Goal: Task Accomplishment & Management: Manage account settings

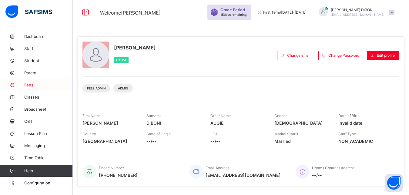
click at [30, 85] on span "Fees" at bounding box center [48, 84] width 48 height 5
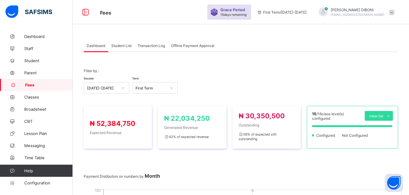
click at [121, 46] on span "Student List" at bounding box center [121, 45] width 20 height 5
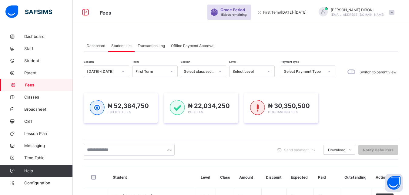
click at [251, 71] on div "Select Level" at bounding box center [247, 71] width 31 height 5
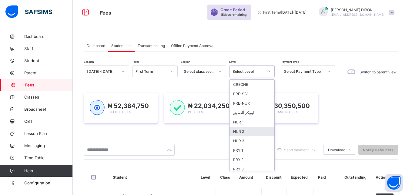
click at [265, 131] on div "NUR 2" at bounding box center [251, 131] width 45 height 9
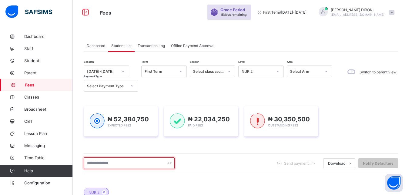
click at [139, 166] on input "text" at bounding box center [129, 163] width 91 height 12
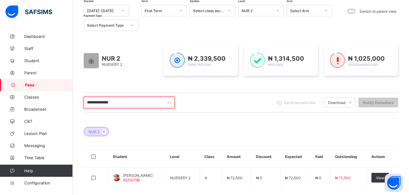
scroll to position [77, 0]
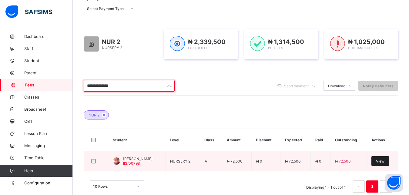
type input "**********"
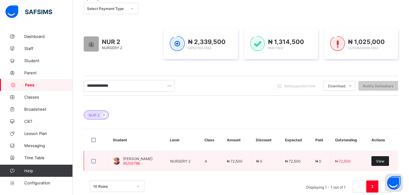
click at [384, 160] on span "View" at bounding box center [380, 161] width 8 height 5
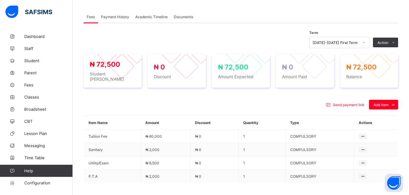
scroll to position [185, 0]
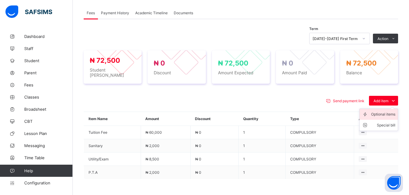
click at [380, 111] on div "Optional items" at bounding box center [383, 114] width 24 height 6
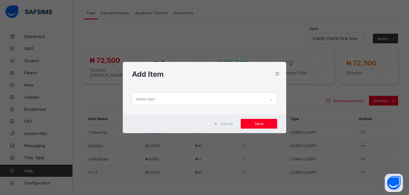
click at [243, 102] on div "Select item" at bounding box center [198, 99] width 133 height 12
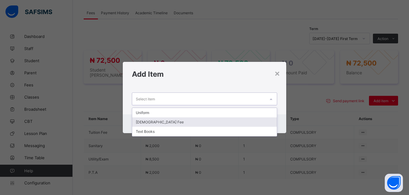
click at [225, 122] on div "[DEMOGRAPHIC_DATA] Fee" at bounding box center [204, 121] width 145 height 9
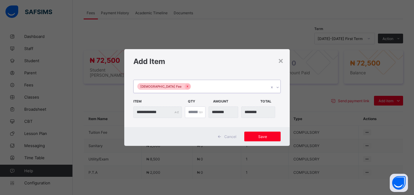
click at [225, 88] on div "[DEMOGRAPHIC_DATA] Fee" at bounding box center [201, 86] width 135 height 13
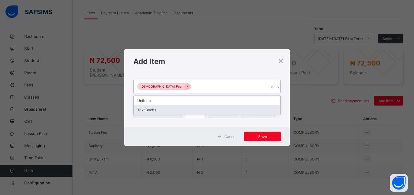
click at [217, 110] on div "Text Books" at bounding box center [207, 109] width 147 height 9
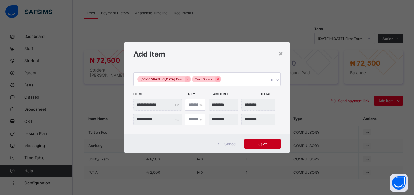
click at [266, 140] on div "Save" at bounding box center [262, 144] width 36 height 10
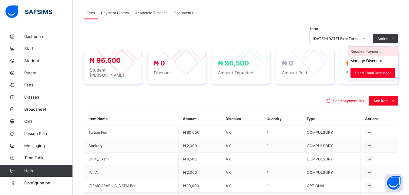
click at [377, 51] on li "Receive Payment" at bounding box center [373, 51] width 50 height 9
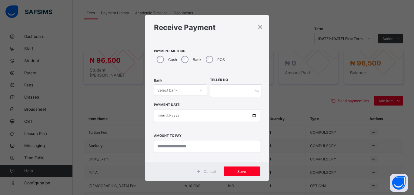
click at [177, 89] on div "Select bank" at bounding box center [174, 90] width 41 height 8
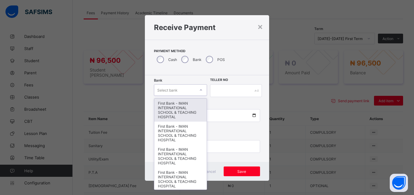
click at [180, 110] on div "First Bank - IMAN INTERNATIONAL SCHOOL & TEACHING HOSPITAL" at bounding box center [180, 109] width 52 height 23
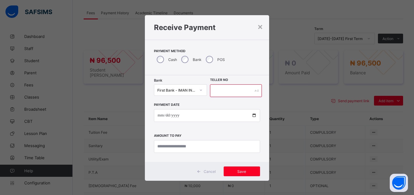
click at [217, 93] on input "text" at bounding box center [236, 90] width 52 height 13
type input "*****"
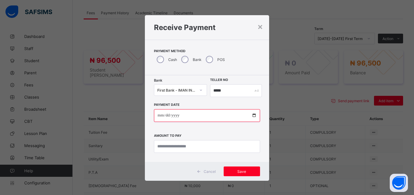
click at [250, 115] on input "date" at bounding box center [207, 115] width 106 height 13
type input "**********"
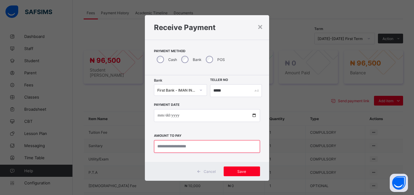
click at [192, 147] on input "currency" at bounding box center [207, 146] width 106 height 13
type input "********"
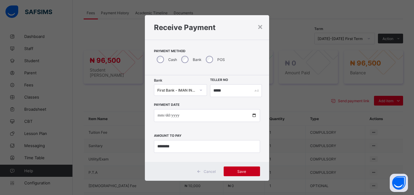
click at [232, 170] on span "Save" at bounding box center [241, 171] width 27 height 5
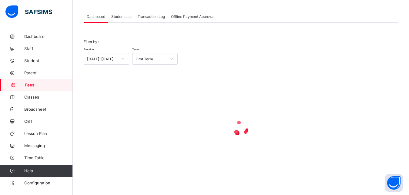
scroll to position [29, 0]
click at [124, 17] on span "Student List" at bounding box center [121, 16] width 20 height 5
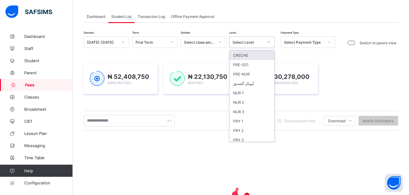
click at [244, 44] on div "Select Level" at bounding box center [247, 42] width 31 height 5
click at [251, 94] on div "NUR 1" at bounding box center [251, 92] width 45 height 9
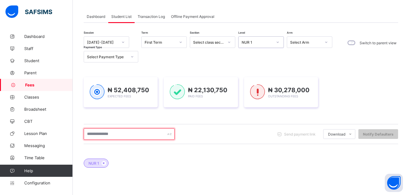
click at [141, 137] on input "text" at bounding box center [129, 134] width 91 height 12
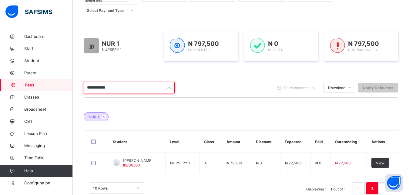
scroll to position [90, 0]
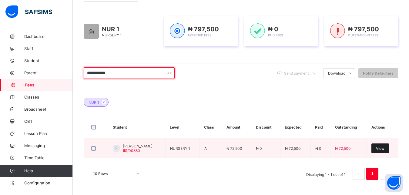
type input "**********"
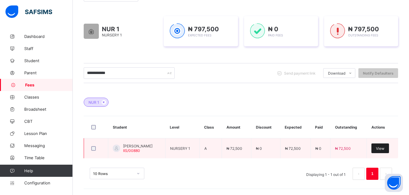
click at [384, 147] on span "View" at bounding box center [380, 148] width 8 height 5
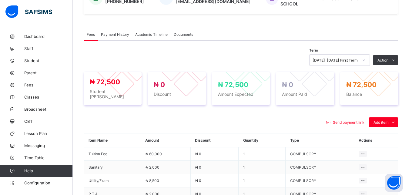
scroll to position [198, 0]
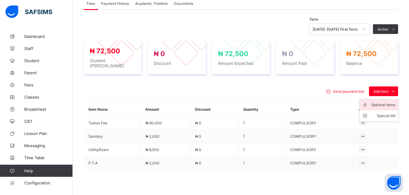
click at [381, 102] on div "Optional items" at bounding box center [383, 105] width 24 height 6
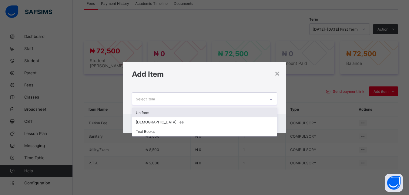
click at [237, 98] on div "Select item" at bounding box center [198, 99] width 133 height 12
click at [220, 113] on div "Uniform" at bounding box center [204, 112] width 145 height 9
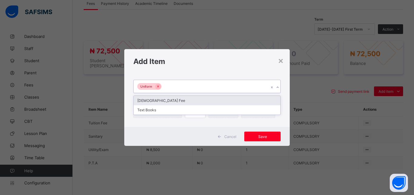
click at [223, 86] on div "Uniform" at bounding box center [201, 86] width 135 height 13
click at [213, 102] on div "[DEMOGRAPHIC_DATA] Fee" at bounding box center [207, 100] width 147 height 9
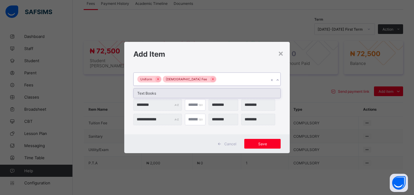
click at [219, 79] on div "Uniform [DEMOGRAPHIC_DATA] Fee" at bounding box center [201, 79] width 135 height 13
click at [213, 95] on div "Text Books" at bounding box center [207, 92] width 147 height 9
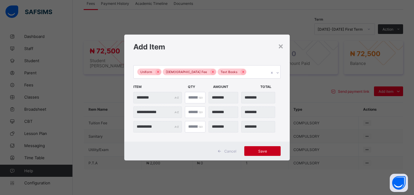
click at [264, 151] on span "Save" at bounding box center [262, 151] width 27 height 5
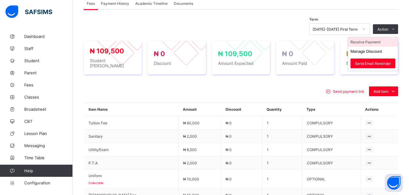
click at [383, 39] on li "Receive Payment" at bounding box center [373, 41] width 50 height 9
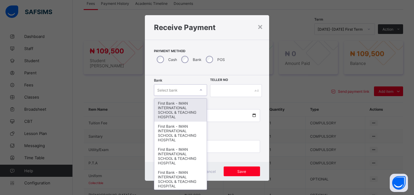
click at [178, 88] on div "Select bank" at bounding box center [174, 90] width 41 height 8
click at [176, 105] on div "First Bank - IMAN INTERNATIONAL SCHOOL & TEACHING HOSPITAL" at bounding box center [180, 109] width 52 height 23
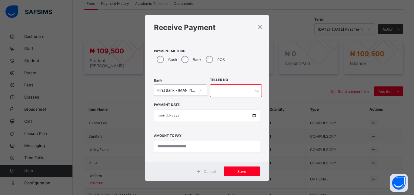
click at [229, 91] on input "text" at bounding box center [236, 90] width 52 height 13
type input "*****"
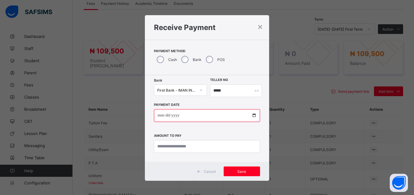
click at [250, 115] on input "date" at bounding box center [207, 115] width 106 height 13
type input "**********"
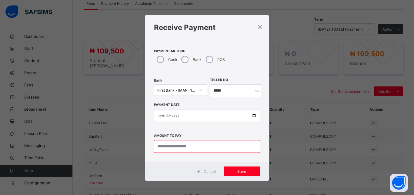
click at [187, 145] on input "currency" at bounding box center [207, 146] width 106 height 13
type input "*********"
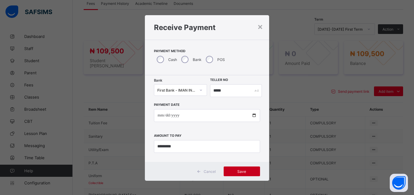
click at [238, 174] on div "Save" at bounding box center [242, 171] width 36 height 10
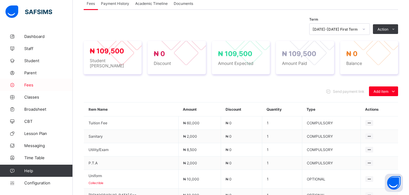
click at [29, 84] on span "Fees" at bounding box center [48, 84] width 48 height 5
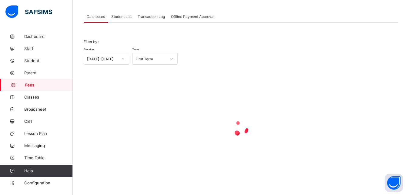
scroll to position [29, 0]
click at [122, 15] on span "Student List" at bounding box center [121, 16] width 20 height 5
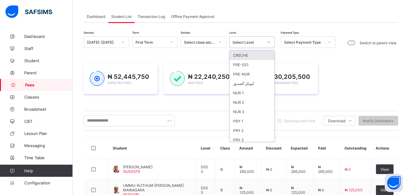
click at [259, 41] on div "Select Level" at bounding box center [247, 42] width 31 height 5
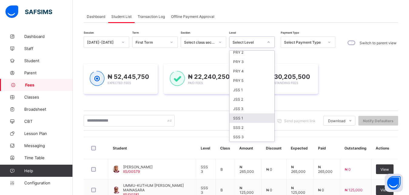
click at [248, 117] on div "SSS 1" at bounding box center [251, 117] width 45 height 9
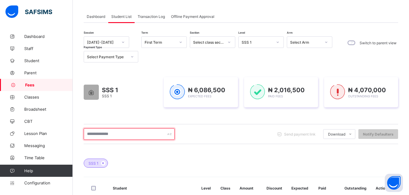
click at [145, 134] on input "text" at bounding box center [129, 134] width 91 height 12
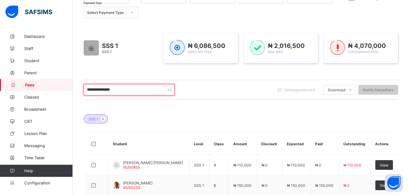
scroll to position [75, 0]
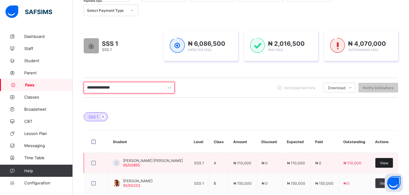
type input "**********"
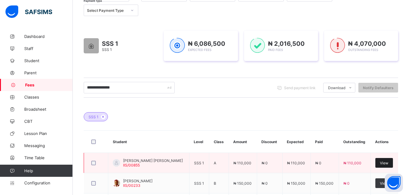
click at [386, 162] on span "View" at bounding box center [384, 163] width 8 height 5
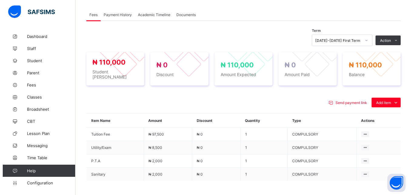
scroll to position [214, 0]
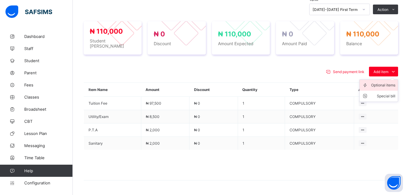
click at [381, 82] on div "Optional items" at bounding box center [383, 85] width 24 height 6
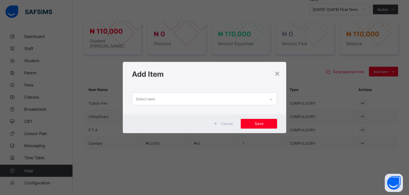
click at [232, 98] on div "Select item" at bounding box center [198, 99] width 133 height 12
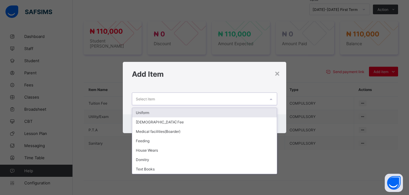
click at [200, 111] on div "Uniform" at bounding box center [204, 112] width 145 height 9
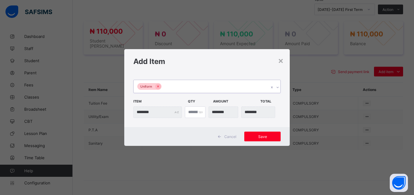
type input "*"
type input "********"
click at [197, 111] on input "*" at bounding box center [195, 112] width 21 height 12
click at [195, 88] on div "Uniform" at bounding box center [201, 86] width 135 height 13
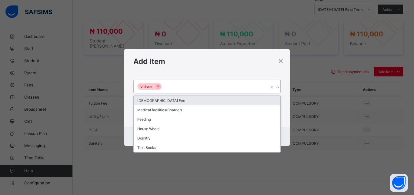
click at [191, 101] on div "[DEMOGRAPHIC_DATA] Fee" at bounding box center [207, 100] width 147 height 9
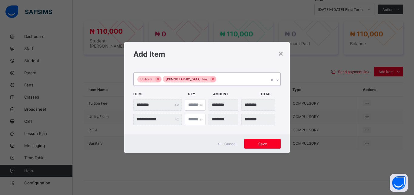
type input "*"
type input "********"
click at [214, 78] on div "Uniform [DEMOGRAPHIC_DATA] Fee" at bounding box center [201, 79] width 135 height 13
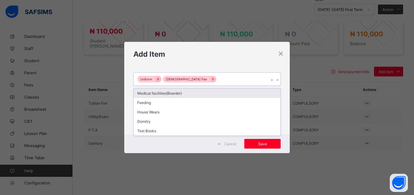
click at [204, 94] on div "Medical facilities(Boarder)" at bounding box center [207, 92] width 147 height 9
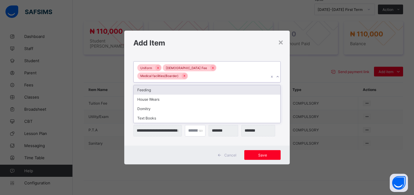
click at [249, 74] on div "Uniform Islamiyya Fee Medical facilities(Boarder)" at bounding box center [201, 71] width 135 height 21
click at [224, 85] on div "Feeding" at bounding box center [207, 89] width 147 height 9
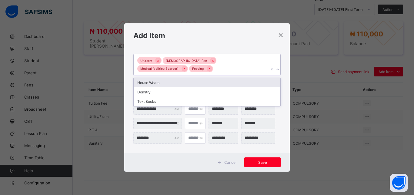
click at [222, 70] on div "Uniform Islamiyya Fee Medical facilities(Boarder) Feeding" at bounding box center [201, 64] width 135 height 21
click at [207, 82] on div "House Wears" at bounding box center [207, 82] width 147 height 9
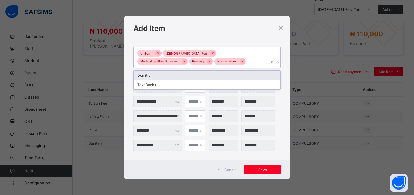
click at [214, 65] on div "Uniform Islamiyya Fee Medical facilities(Boarder) Feeding House Wears" at bounding box center [201, 57] width 135 height 21
click at [205, 75] on div "Domitry" at bounding box center [207, 75] width 147 height 9
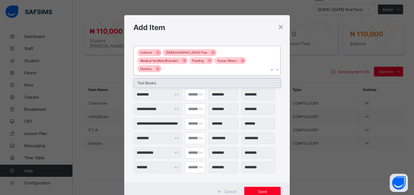
click at [234, 62] on div "Uniform Islamiyya Fee Medical facilities(Boarder) Feeding House Wears Domitry" at bounding box center [201, 60] width 135 height 29
click at [220, 78] on div "Text Books" at bounding box center [207, 82] width 147 height 9
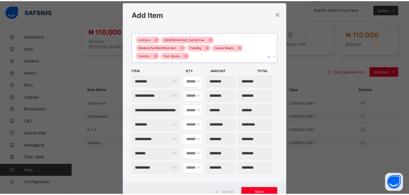
scroll to position [14, 0]
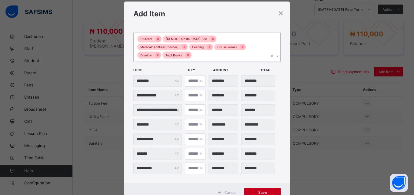
click at [259, 190] on span "Save" at bounding box center [262, 192] width 27 height 5
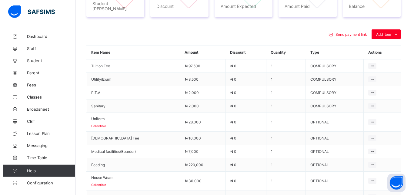
scroll to position [244, 0]
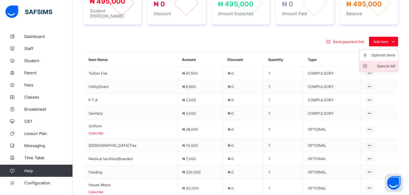
click at [385, 63] on div "Special bill" at bounding box center [383, 66] width 24 height 6
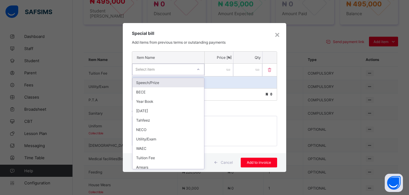
click at [184, 69] on div "Select item" at bounding box center [162, 69] width 60 height 8
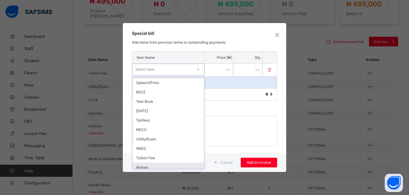
click at [184, 165] on div "Arrears" at bounding box center [167, 166] width 71 height 9
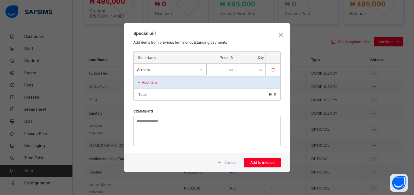
click at [224, 70] on input "number" at bounding box center [221, 70] width 29 height 12
type input "****"
click at [268, 161] on span "Add to invoice" at bounding box center [262, 162] width 27 height 5
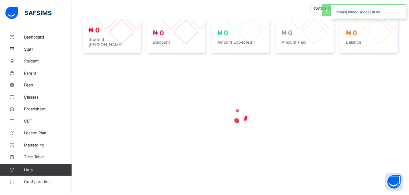
scroll to position [214, 0]
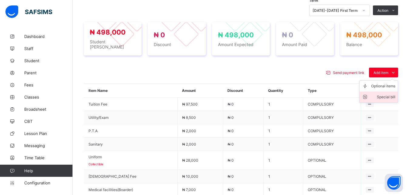
click at [387, 94] on div "Special bill" at bounding box center [383, 97] width 24 height 6
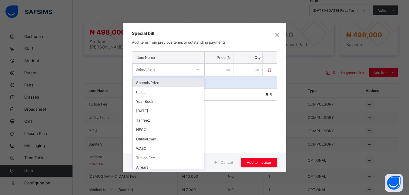
click at [180, 70] on div "Select item" at bounding box center [162, 69] width 60 height 8
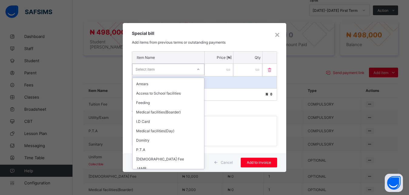
scroll to position [70, 0]
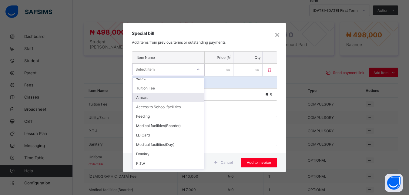
click at [172, 97] on div "Arrears" at bounding box center [167, 97] width 71 height 9
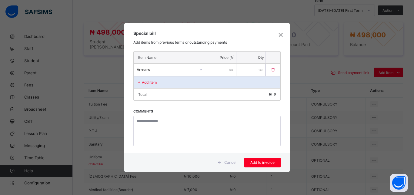
click at [215, 70] on input "number" at bounding box center [221, 70] width 29 height 12
type input "*****"
click at [267, 162] on span "Add to invoice" at bounding box center [262, 162] width 27 height 5
click at [186, 72] on div "Arrears" at bounding box center [164, 69] width 61 height 8
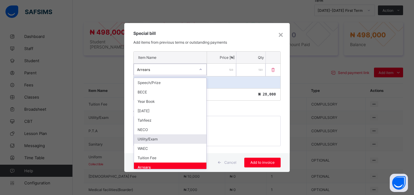
click at [168, 140] on div "Utility/Exam" at bounding box center [170, 138] width 72 height 9
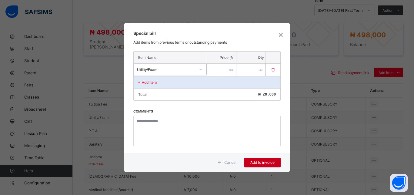
click at [262, 164] on span "Add to invoice" at bounding box center [262, 162] width 27 height 5
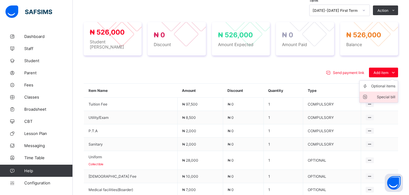
click at [381, 98] on li "Special bill" at bounding box center [378, 96] width 38 height 11
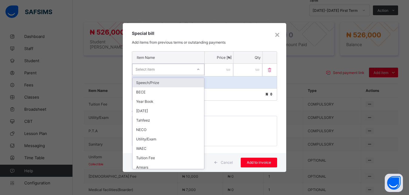
click at [188, 68] on div "Select item" at bounding box center [162, 69] width 60 height 8
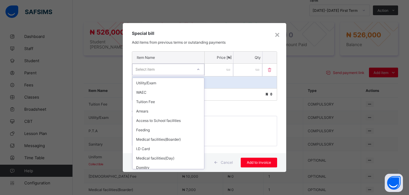
scroll to position [42, 0]
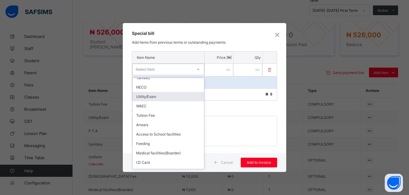
click at [174, 95] on div "Utility/Exam" at bounding box center [167, 96] width 71 height 9
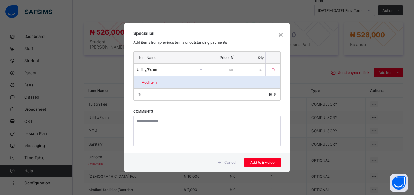
click at [214, 72] on input "number" at bounding box center [221, 70] width 29 height 12
type input "*****"
click at [264, 161] on span "Add to invoice" at bounding box center [262, 162] width 27 height 5
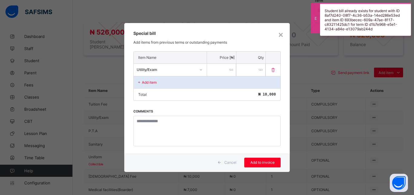
click at [183, 69] on div "Utility/Exam" at bounding box center [166, 69] width 59 height 5
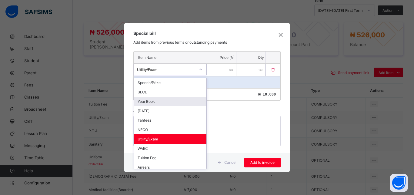
click at [167, 101] on div "Year Book" at bounding box center [170, 101] width 72 height 9
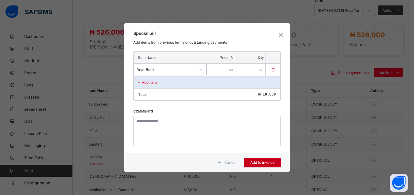
click at [262, 162] on span "Add to invoice" at bounding box center [262, 162] width 27 height 5
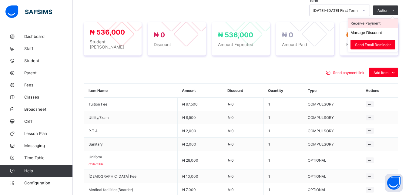
click at [376, 24] on li "Receive Payment" at bounding box center [373, 22] width 50 height 9
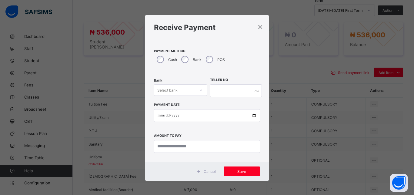
click at [175, 89] on div "Select bank" at bounding box center [174, 90] width 41 height 8
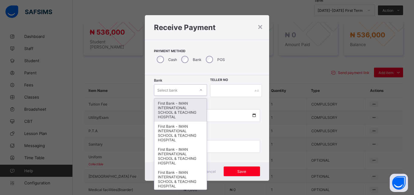
click at [178, 106] on div "First Bank - IMAN INTERNATIONAL SCHOOL & TEACHING HOSPITAL" at bounding box center [180, 109] width 52 height 23
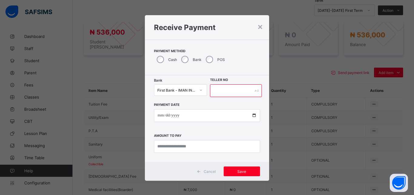
click at [213, 93] on input "text" at bounding box center [236, 90] width 52 height 13
type input "*****"
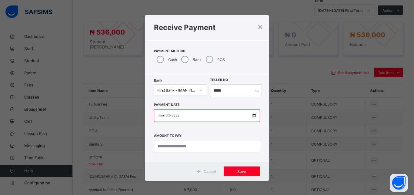
click at [250, 114] on input "date" at bounding box center [207, 115] width 106 height 13
type input "**********"
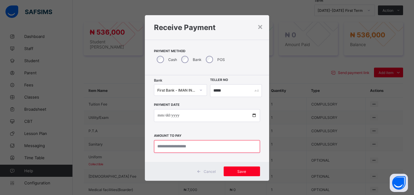
click at [190, 148] on input "currency" at bounding box center [207, 146] width 106 height 13
type input "*********"
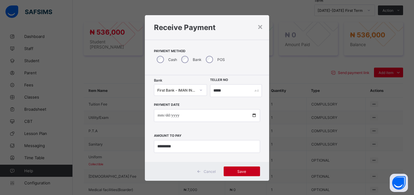
click at [244, 171] on span "Save" at bounding box center [241, 171] width 27 height 5
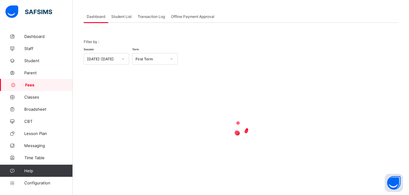
scroll to position [29, 0]
click at [121, 15] on span "Student List" at bounding box center [121, 16] width 20 height 5
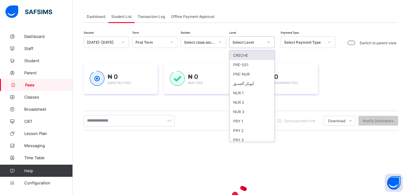
click at [251, 42] on div "Select Level" at bounding box center [247, 42] width 31 height 5
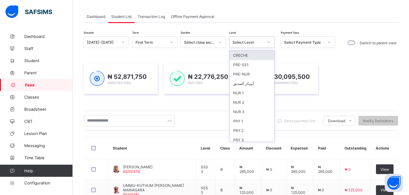
scroll to position [78, 0]
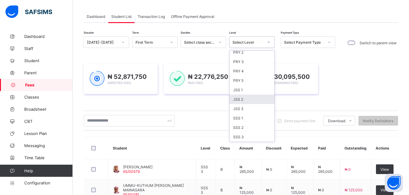
click at [251, 100] on div "JSS 2" at bounding box center [251, 99] width 45 height 9
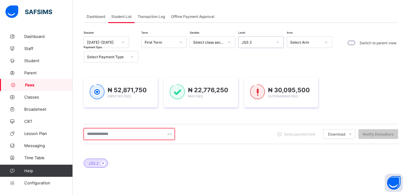
click at [135, 133] on input "text" at bounding box center [129, 134] width 91 height 12
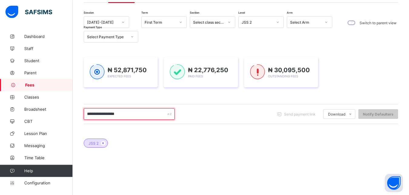
scroll to position [60, 0]
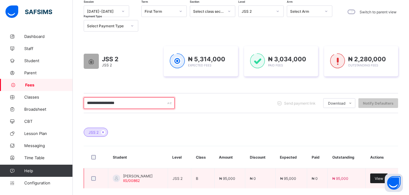
type input "**********"
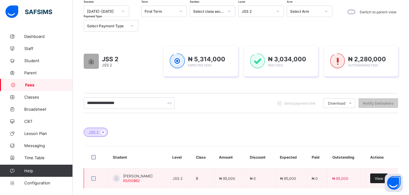
click at [380, 178] on div "View" at bounding box center [379, 178] width 18 height 10
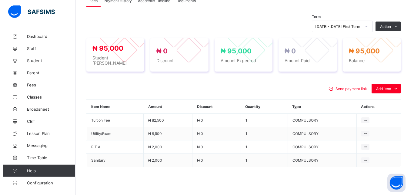
scroll to position [199, 0]
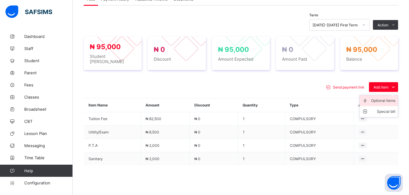
click at [387, 98] on div "Optional items" at bounding box center [383, 101] width 24 height 6
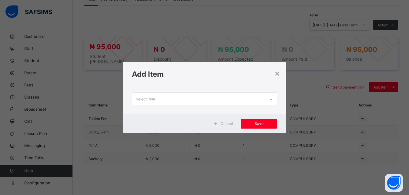
click at [260, 96] on div "Select item" at bounding box center [198, 99] width 133 height 12
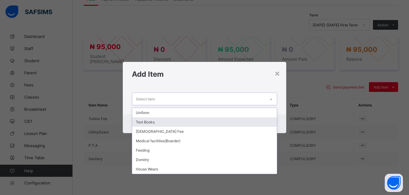
click at [221, 122] on div "Text Books" at bounding box center [204, 121] width 145 height 9
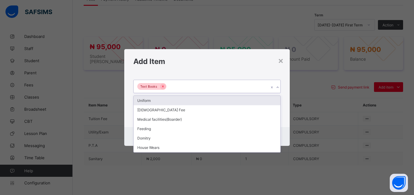
click at [211, 88] on div "Text Books" at bounding box center [201, 86] width 135 height 13
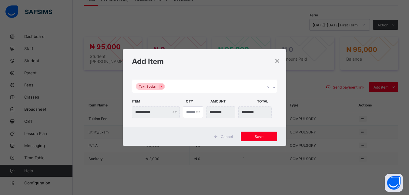
click at [234, 70] on div "Add Item" at bounding box center [205, 61] width 164 height 25
click at [256, 139] on div "Save" at bounding box center [259, 136] width 36 height 10
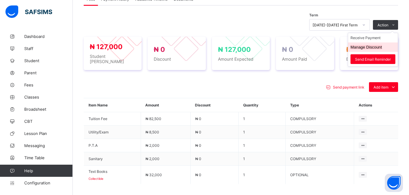
click at [373, 48] on button "Manage Discount" at bounding box center [366, 47] width 32 height 5
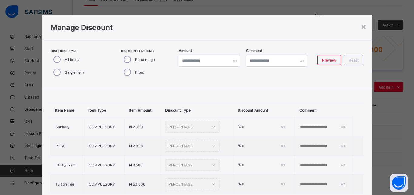
type input "*"
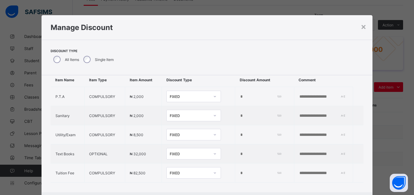
scroll to position [28, 0]
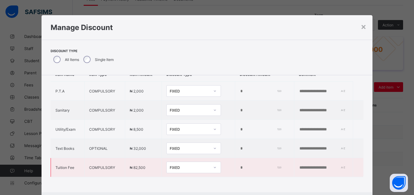
click at [199, 165] on div "FIXED" at bounding box center [190, 167] width 40 height 5
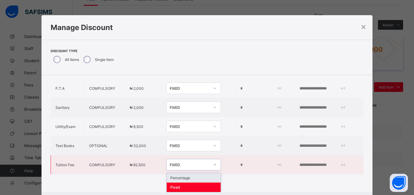
click at [200, 176] on div "Percentage" at bounding box center [194, 177] width 54 height 9
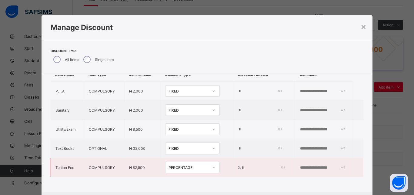
click at [241, 165] on input "*" at bounding box center [262, 167] width 42 height 5
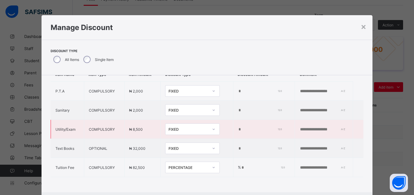
type input "**"
click at [189, 127] on div "FIXED" at bounding box center [188, 129] width 40 height 5
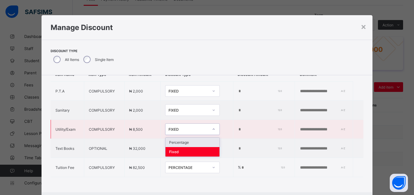
click at [191, 138] on div "Percentage" at bounding box center [192, 142] width 54 height 9
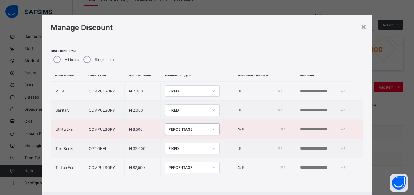
click at [241, 127] on input "*" at bounding box center [262, 129] width 42 height 5
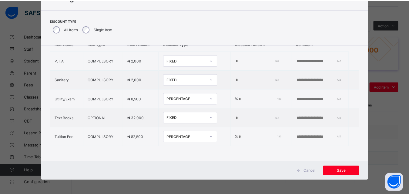
scroll to position [31, 0]
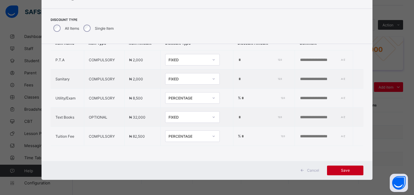
type input "***"
click at [343, 169] on span "Save" at bounding box center [344, 170] width 27 height 5
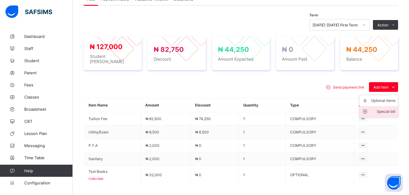
click at [387, 108] on div "Special bill" at bounding box center [383, 111] width 24 height 6
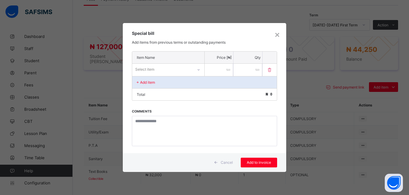
click at [181, 70] on div "Select item" at bounding box center [162, 69] width 61 height 8
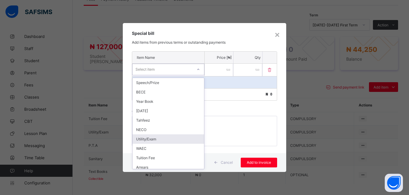
click at [165, 139] on div "Utility/Exam" at bounding box center [167, 138] width 71 height 9
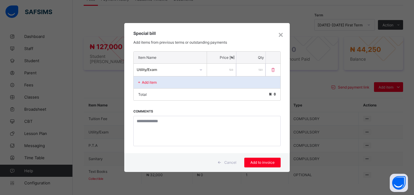
click at [223, 71] on input "number" at bounding box center [221, 70] width 29 height 12
type input "****"
click at [274, 159] on div "Add to invoice" at bounding box center [262, 163] width 36 height 10
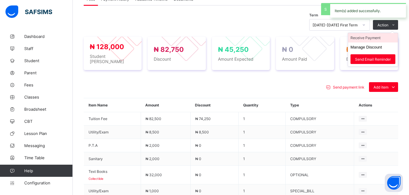
click at [377, 37] on li "Receive Payment" at bounding box center [373, 37] width 50 height 9
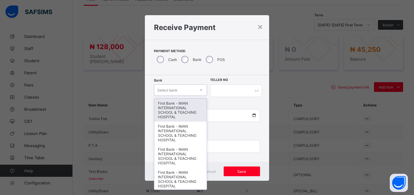
click at [176, 90] on div "Select bank" at bounding box center [174, 90] width 41 height 8
click at [175, 104] on div "First Bank - IMAN INTERNATIONAL SCHOOL & TEACHING HOSPITAL" at bounding box center [180, 109] width 52 height 23
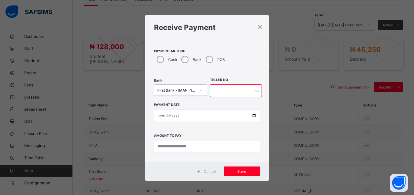
click at [221, 94] on input "text" at bounding box center [236, 90] width 52 height 13
type input "*****"
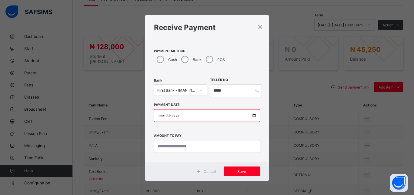
click at [250, 114] on input "date" at bounding box center [207, 115] width 106 height 13
type input "**********"
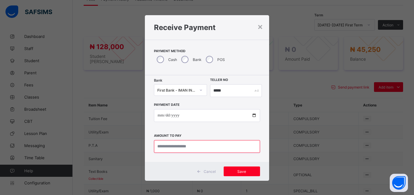
click at [203, 144] on input "currency" at bounding box center [207, 146] width 106 height 13
type input "********"
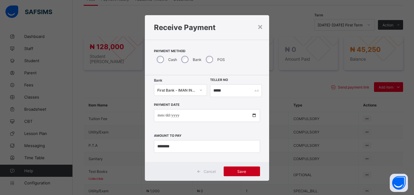
click at [240, 171] on span "Save" at bounding box center [241, 171] width 27 height 5
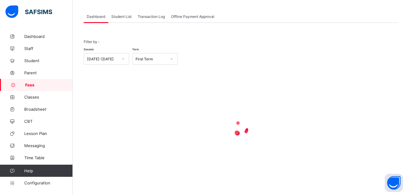
scroll to position [29, 0]
click at [121, 15] on span "Student List" at bounding box center [121, 16] width 20 height 5
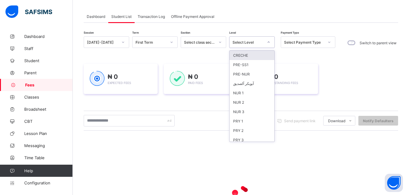
click at [247, 42] on div "Select Level" at bounding box center [247, 42] width 31 height 5
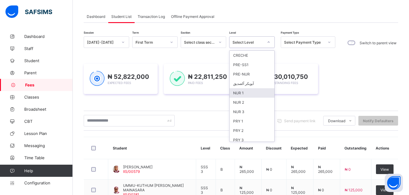
click at [248, 93] on div "NUR 1" at bounding box center [251, 92] width 45 height 9
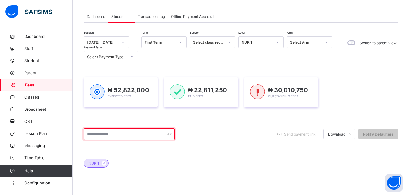
click at [139, 131] on input "text" at bounding box center [129, 134] width 91 height 12
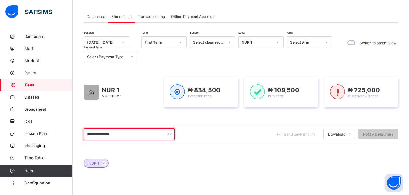
scroll to position [60, 0]
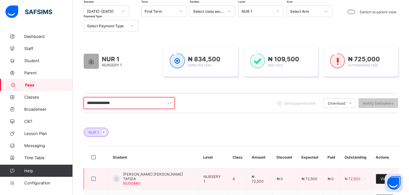
type input "**********"
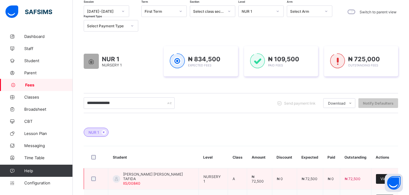
click at [382, 181] on div "View" at bounding box center [385, 179] width 18 height 10
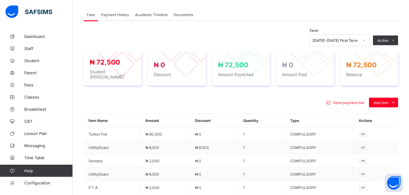
scroll to position [199, 0]
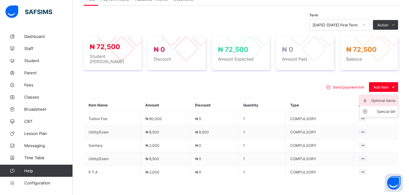
click at [386, 98] on div "Optional items" at bounding box center [383, 101] width 24 height 6
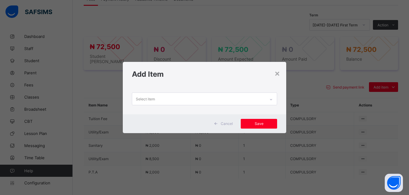
click at [246, 99] on div "Select item" at bounding box center [198, 99] width 133 height 12
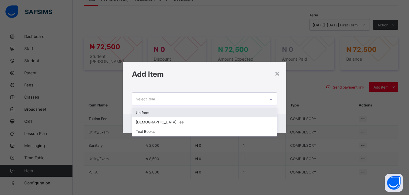
click at [233, 111] on div "Uniform" at bounding box center [204, 112] width 145 height 9
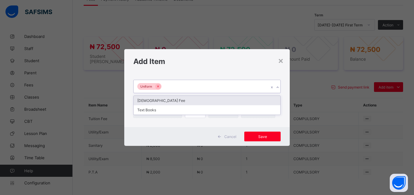
click at [232, 86] on div "Uniform" at bounding box center [201, 86] width 135 height 13
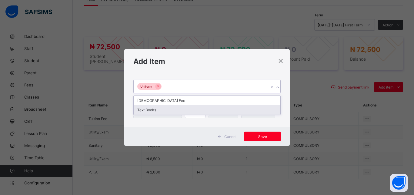
click at [211, 110] on div "Text Books" at bounding box center [207, 109] width 147 height 9
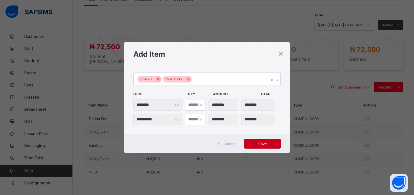
click at [261, 144] on span "Save" at bounding box center [262, 143] width 27 height 5
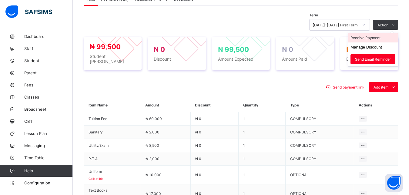
click at [383, 38] on li "Receive Payment" at bounding box center [373, 37] width 50 height 9
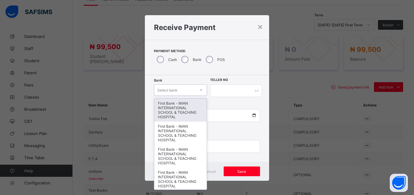
click at [182, 89] on div "Select bank" at bounding box center [174, 90] width 41 height 8
click at [180, 105] on div "First Bank - IMAN INTERNATIONAL SCHOOL & TEACHING HOSPITAL" at bounding box center [180, 109] width 52 height 23
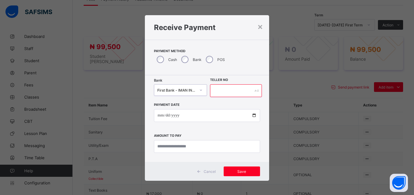
click at [215, 94] on input "text" at bounding box center [236, 90] width 52 height 13
type input "*****"
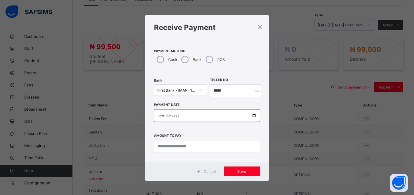
click at [250, 114] on input "date" at bounding box center [207, 115] width 106 height 13
type input "**********"
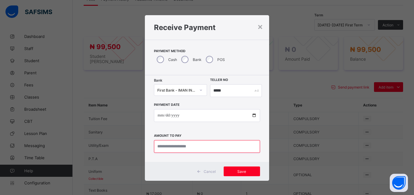
click at [200, 146] on input "currency" at bounding box center [207, 146] width 106 height 13
type input "********"
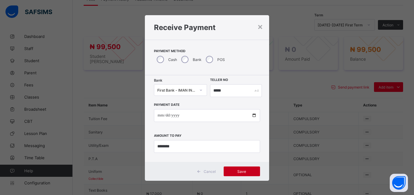
click at [239, 169] on span "Save" at bounding box center [241, 171] width 27 height 5
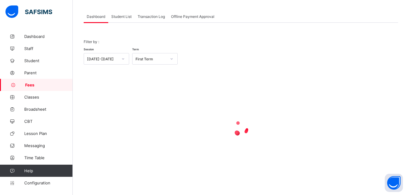
scroll to position [29, 0]
click at [118, 16] on span "Student List" at bounding box center [121, 16] width 20 height 5
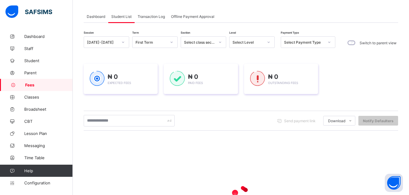
click at [254, 42] on div "Select Level" at bounding box center [247, 42] width 31 height 5
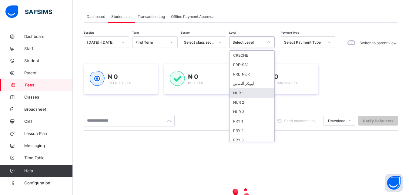
scroll to position [78, 0]
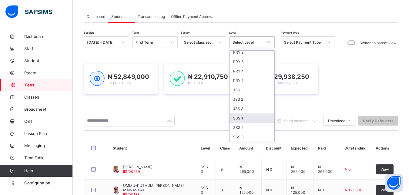
click at [249, 118] on div "SSS 1" at bounding box center [251, 117] width 45 height 9
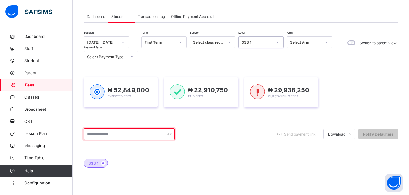
click at [144, 135] on input "text" at bounding box center [129, 134] width 91 height 12
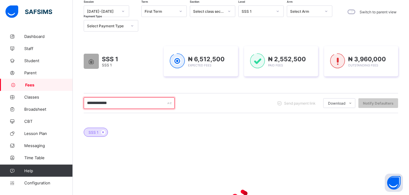
scroll to position [75, 0]
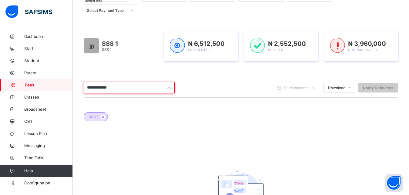
click at [121, 90] on input "**********" at bounding box center [129, 88] width 91 height 12
type input "**********"
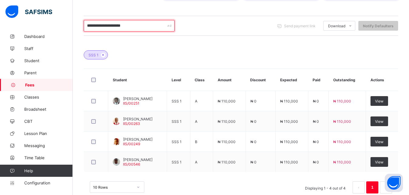
scroll to position [151, 0]
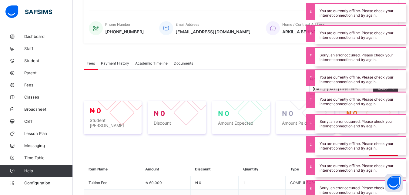
scroll to position [214, 0]
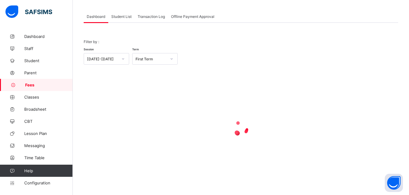
scroll to position [29, 0]
click at [121, 19] on div "Student List" at bounding box center [121, 16] width 26 height 12
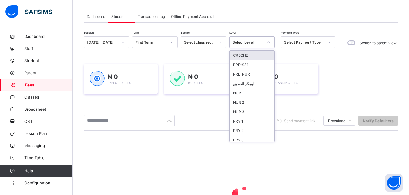
click at [245, 43] on div "Select Level" at bounding box center [247, 42] width 31 height 5
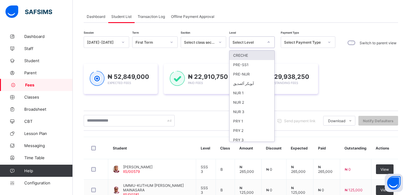
scroll to position [78, 0]
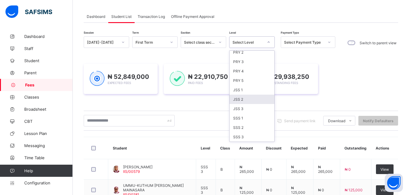
click at [257, 98] on div "JSS 2" at bounding box center [251, 99] width 45 height 9
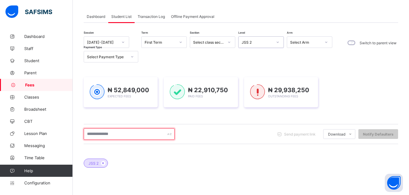
click at [142, 135] on input "text" at bounding box center [129, 134] width 91 height 12
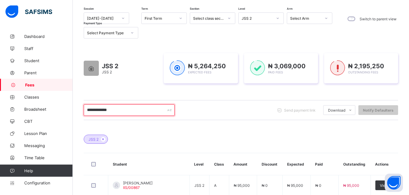
scroll to position [91, 0]
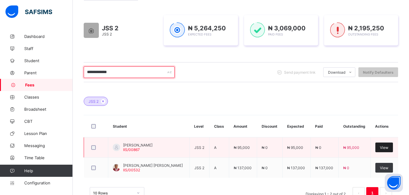
type input "**********"
click at [385, 147] on span "View" at bounding box center [384, 147] width 8 height 5
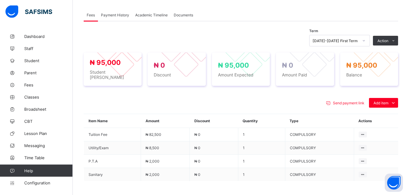
scroll to position [184, 0]
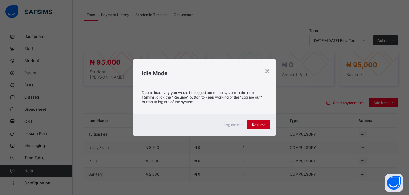
click at [259, 128] on div "Resume" at bounding box center [258, 125] width 23 height 10
click at [255, 124] on span "Resume" at bounding box center [259, 124] width 14 height 5
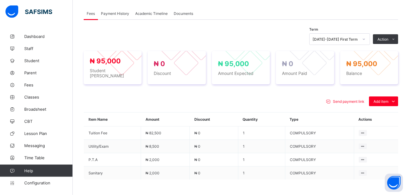
scroll to position [199, 0]
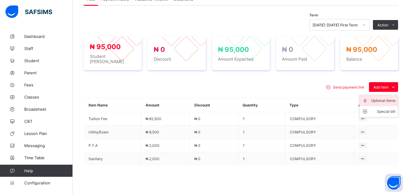
click at [390, 98] on div "Optional items" at bounding box center [383, 101] width 24 height 6
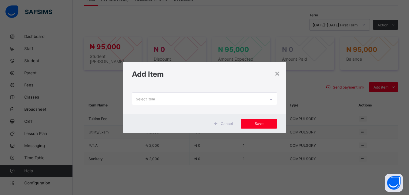
click at [244, 98] on div "Select item" at bounding box center [198, 99] width 133 height 12
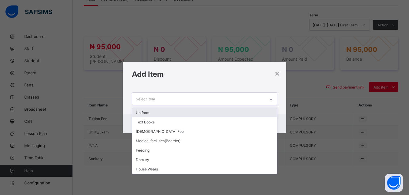
click at [227, 111] on div "Uniform" at bounding box center [204, 112] width 145 height 9
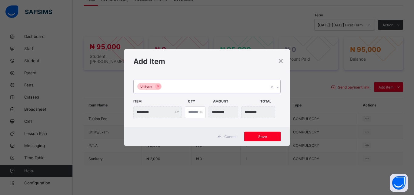
click at [229, 88] on div "Uniform" at bounding box center [201, 86] width 135 height 13
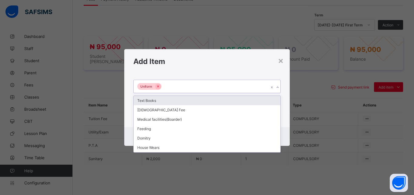
click at [216, 101] on div "Text Books" at bounding box center [207, 100] width 147 height 9
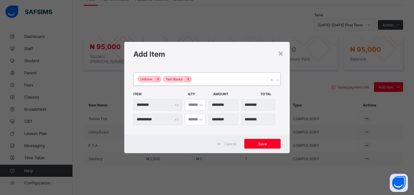
type input "*"
type input "********"
type input "*"
click at [198, 104] on input "*" at bounding box center [195, 105] width 21 height 12
click at [264, 142] on span "Save" at bounding box center [262, 143] width 27 height 5
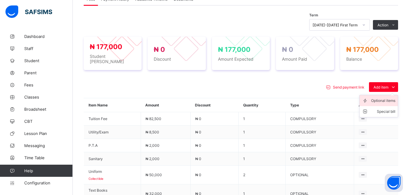
click at [380, 98] on div "Optional items" at bounding box center [383, 101] width 24 height 6
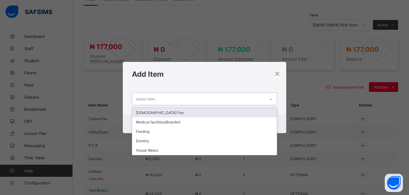
click at [225, 98] on div "Select item" at bounding box center [198, 99] width 133 height 12
click at [219, 113] on div "[DEMOGRAPHIC_DATA] Fee" at bounding box center [204, 112] width 145 height 9
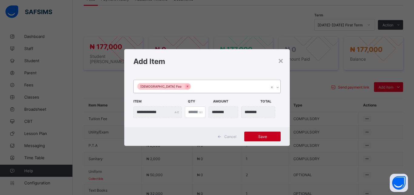
click at [266, 136] on span "Save" at bounding box center [262, 136] width 27 height 5
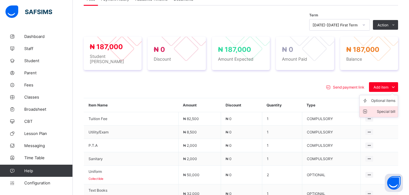
click at [383, 108] on div "Special bill" at bounding box center [383, 111] width 24 height 6
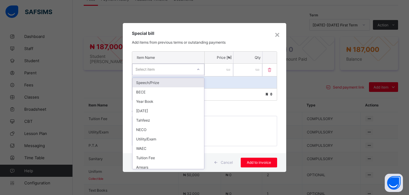
click at [188, 69] on div "Select item" at bounding box center [162, 69] width 60 height 8
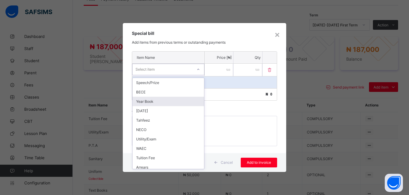
click at [177, 100] on div "Year Book" at bounding box center [167, 101] width 71 height 9
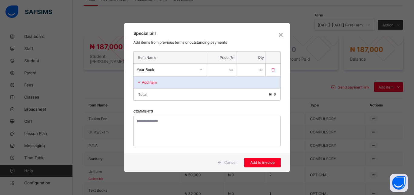
click at [219, 74] on input "number" at bounding box center [221, 70] width 29 height 12
type input "****"
click at [260, 161] on span "Add to invoice" at bounding box center [262, 162] width 27 height 5
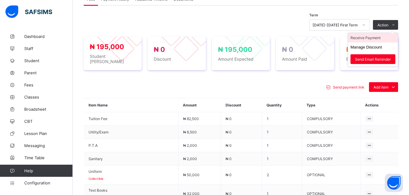
click at [382, 38] on li "Receive Payment" at bounding box center [373, 37] width 50 height 9
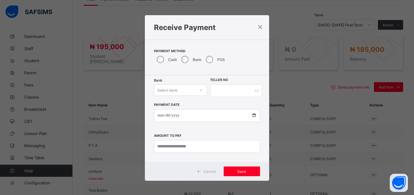
click at [181, 91] on div "Select bank" at bounding box center [174, 90] width 41 height 8
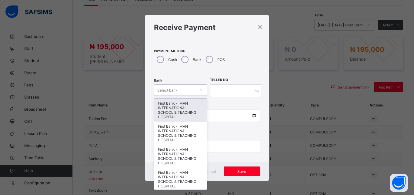
click at [184, 105] on div "First Bank - IMAN INTERNATIONAL SCHOOL & TEACHING HOSPITAL" at bounding box center [180, 109] width 52 height 23
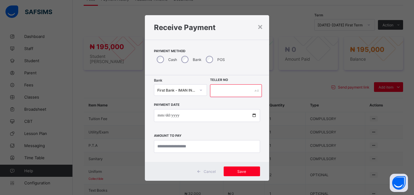
click at [232, 91] on input "text" at bounding box center [236, 90] width 52 height 13
type input "*****"
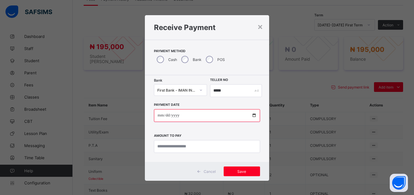
click at [250, 118] on input "date" at bounding box center [207, 115] width 106 height 13
click at [251, 115] on input "date" at bounding box center [207, 115] width 106 height 13
type input "**********"
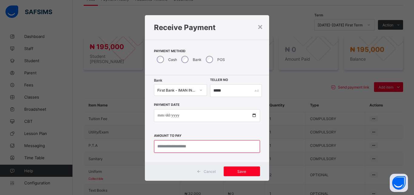
click at [187, 150] on input "currency" at bounding box center [207, 146] width 106 height 13
type input "*********"
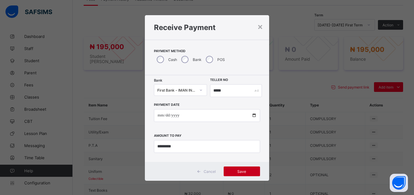
click at [234, 170] on span "Save" at bounding box center [241, 171] width 27 height 5
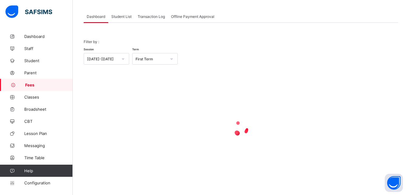
scroll to position [29, 0]
click at [115, 16] on span "Student List" at bounding box center [121, 16] width 20 height 5
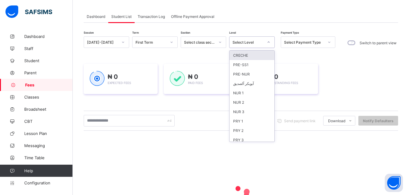
click at [244, 40] on div "Select Level" at bounding box center [245, 42] width 33 height 8
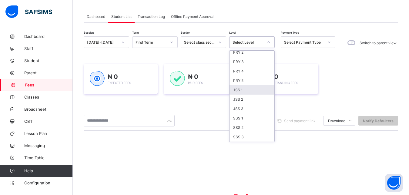
click at [252, 89] on div "JSS 1" at bounding box center [251, 89] width 45 height 9
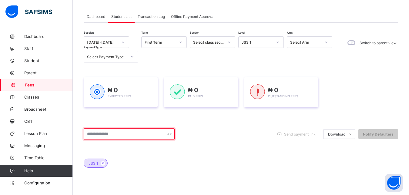
click at [135, 135] on input "text" at bounding box center [129, 134] width 91 height 12
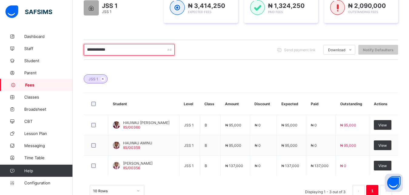
scroll to position [122, 0]
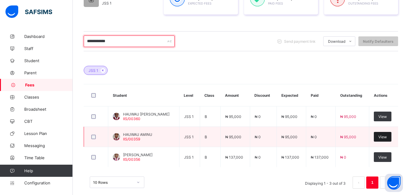
type input "**********"
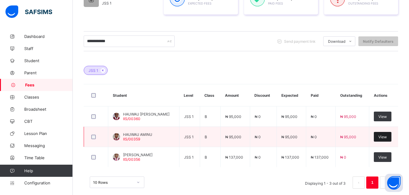
click at [386, 135] on span "View" at bounding box center [382, 136] width 8 height 5
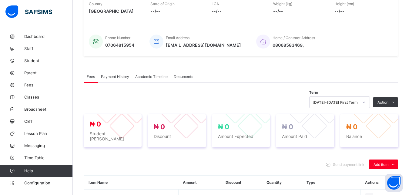
scroll to position [200, 0]
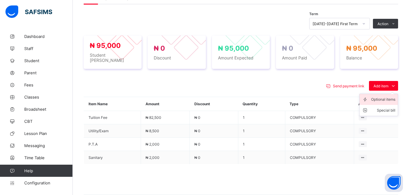
click at [381, 97] on div "Optional items" at bounding box center [383, 99] width 24 height 6
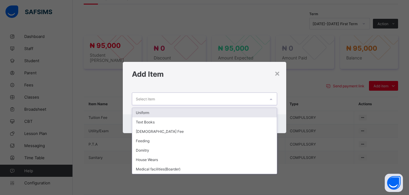
click at [256, 98] on div "Select item" at bounding box center [198, 99] width 133 height 12
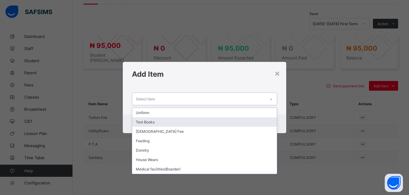
click at [225, 121] on div "Text Books" at bounding box center [204, 121] width 145 height 9
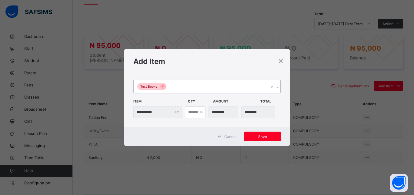
click at [227, 89] on div "Text Books" at bounding box center [201, 86] width 135 height 13
click at [243, 66] on div "Add Item" at bounding box center [206, 61] width 165 height 25
click at [260, 137] on span "Save" at bounding box center [262, 136] width 27 height 5
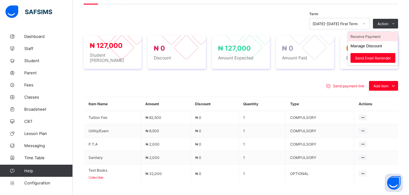
click at [376, 37] on li "Receive Payment" at bounding box center [373, 36] width 50 height 9
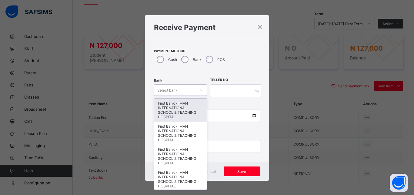
click at [170, 88] on div "Select bank" at bounding box center [167, 90] width 20 height 12
click at [169, 105] on div "First Bank - IMAN INTERNATIONAL SCHOOL & TEACHING HOSPITAL" at bounding box center [180, 109] width 52 height 23
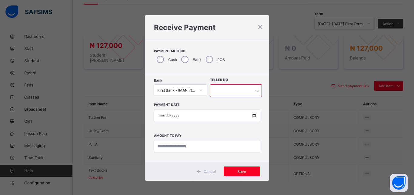
click at [229, 91] on input "text" at bounding box center [236, 90] width 52 height 13
type input "*****"
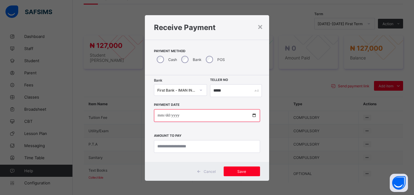
click at [250, 116] on input "date" at bounding box center [207, 115] width 106 height 13
type input "**********"
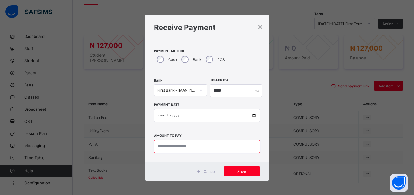
click at [192, 149] on input "currency" at bounding box center [207, 146] width 106 height 13
type input "********"
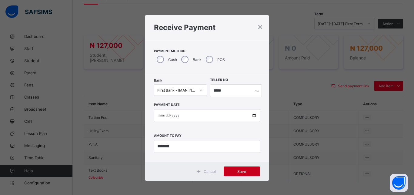
click at [232, 171] on span "Save" at bounding box center [241, 171] width 27 height 5
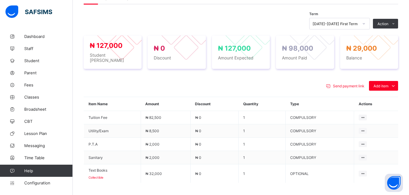
scroll to position [185, 0]
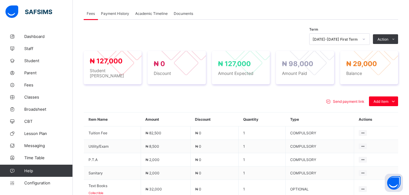
click at [116, 13] on span "Payment History" at bounding box center [115, 13] width 28 height 5
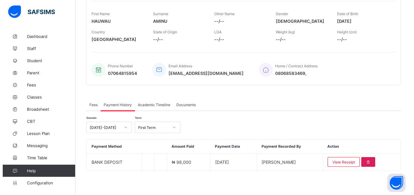
scroll to position [94, 0]
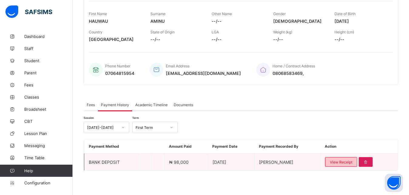
click at [347, 161] on span "View Receipt" at bounding box center [341, 162] width 22 height 5
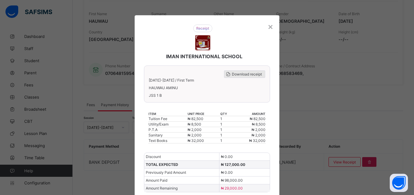
click at [245, 74] on span "Download receipt" at bounding box center [247, 74] width 30 height 5
click at [239, 73] on span "Download receipt" at bounding box center [247, 74] width 30 height 5
click at [267, 27] on div "×" at bounding box center [270, 26] width 6 height 10
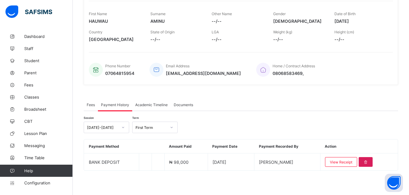
scroll to position [29, 0]
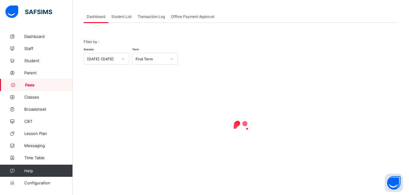
click at [120, 17] on span "Student List" at bounding box center [121, 16] width 20 height 5
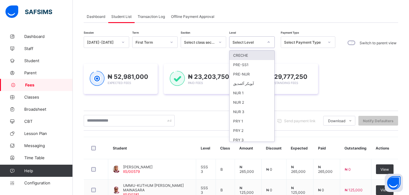
click at [243, 43] on div "Select Level" at bounding box center [247, 42] width 31 height 5
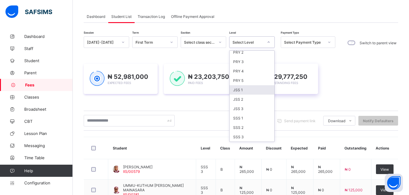
click at [247, 92] on div "JSS 1" at bounding box center [251, 89] width 45 height 9
click at [247, 90] on div "₦ 29,777,250 Outstanding Fees" at bounding box center [281, 79] width 74 height 30
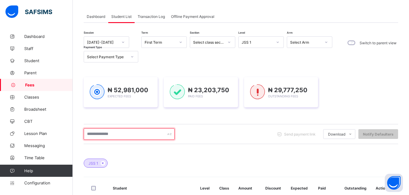
click at [127, 136] on input "text" at bounding box center [129, 134] width 91 height 12
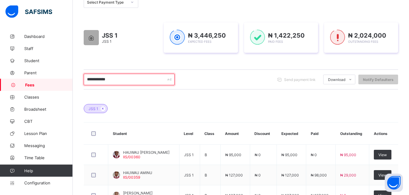
scroll to position [106, 0]
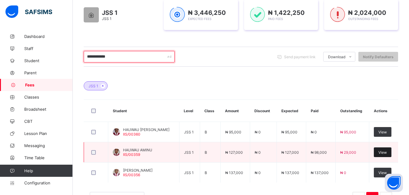
type input "**********"
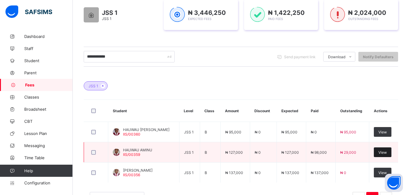
click at [387, 153] on span "View" at bounding box center [382, 152] width 8 height 5
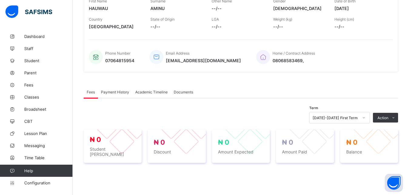
scroll to position [185, 0]
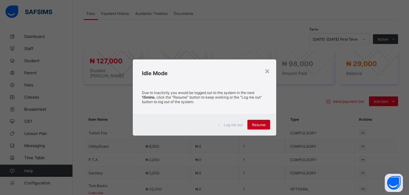
click at [256, 127] on span "Resume" at bounding box center [259, 124] width 14 height 5
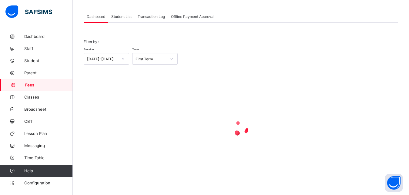
scroll to position [29, 0]
click at [120, 16] on span "Student List" at bounding box center [121, 16] width 20 height 5
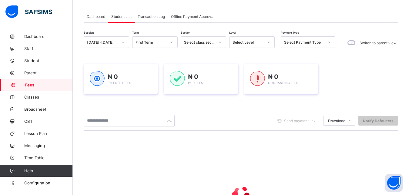
click at [252, 41] on div "Select Level" at bounding box center [247, 42] width 31 height 5
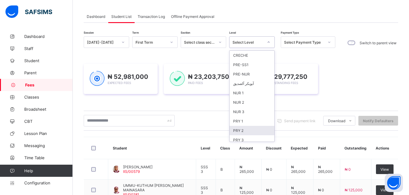
click at [247, 130] on div "PRY 2" at bounding box center [251, 130] width 45 height 9
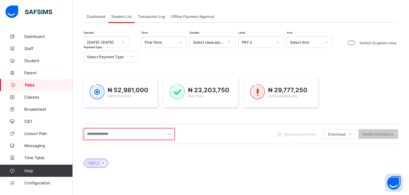
click at [143, 135] on input "text" at bounding box center [129, 134] width 91 height 12
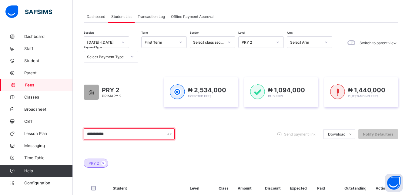
scroll to position [110, 0]
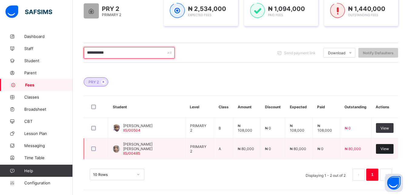
type input "**********"
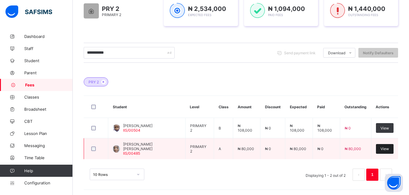
click at [389, 148] on span "View" at bounding box center [384, 148] width 8 height 5
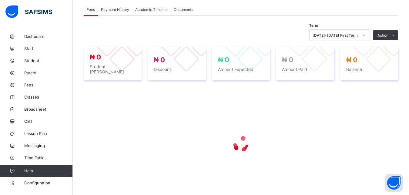
scroll to position [189, 0]
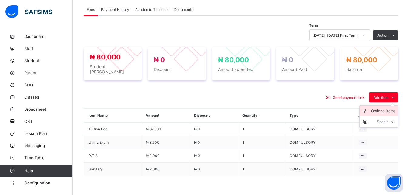
click at [382, 108] on div "Optional items" at bounding box center [383, 111] width 24 height 6
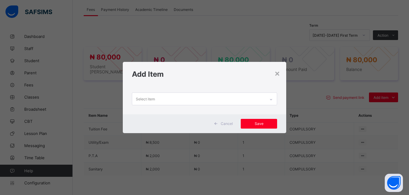
click at [249, 97] on div "Select item" at bounding box center [198, 99] width 133 height 12
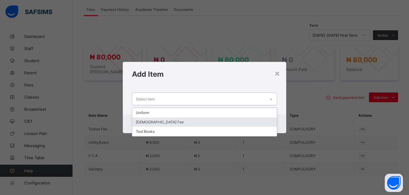
click at [226, 121] on div "[DEMOGRAPHIC_DATA] Fee" at bounding box center [204, 121] width 145 height 9
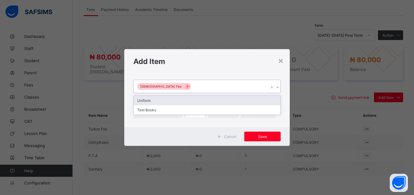
click at [223, 88] on div "[DEMOGRAPHIC_DATA] Fee" at bounding box center [201, 86] width 135 height 13
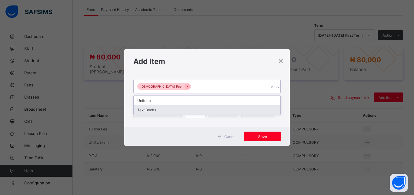
click at [210, 111] on div "Text Books" at bounding box center [207, 109] width 147 height 9
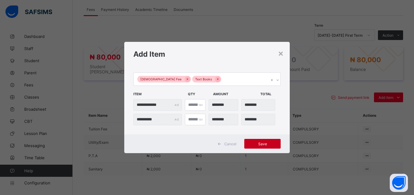
click at [262, 142] on span "Save" at bounding box center [262, 143] width 27 height 5
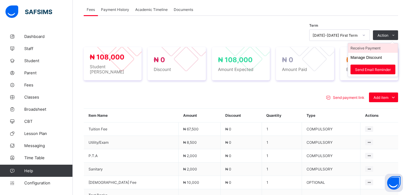
click at [375, 49] on li "Receive Payment" at bounding box center [373, 47] width 50 height 9
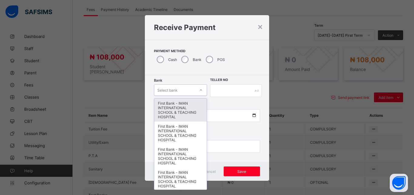
click at [179, 88] on div "Select bank" at bounding box center [174, 90] width 41 height 8
click at [178, 107] on div "First Bank - IMAN INTERNATIONAL SCHOOL & TEACHING HOSPITAL" at bounding box center [180, 109] width 52 height 23
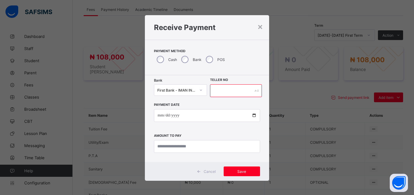
click at [224, 91] on input "text" at bounding box center [236, 90] width 52 height 13
type input "*****"
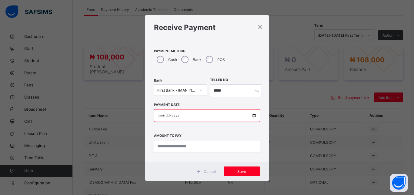
click at [250, 116] on input "date" at bounding box center [207, 115] width 106 height 13
type input "**********"
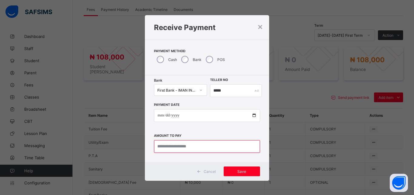
click at [208, 148] on input "currency" at bounding box center [207, 146] width 106 height 13
type input "********"
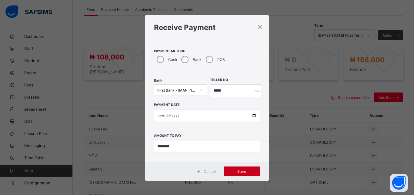
click at [241, 169] on span "Save" at bounding box center [241, 171] width 27 height 5
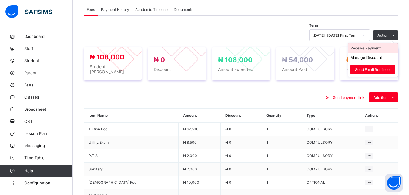
click at [376, 48] on li "Receive Payment" at bounding box center [373, 47] width 50 height 9
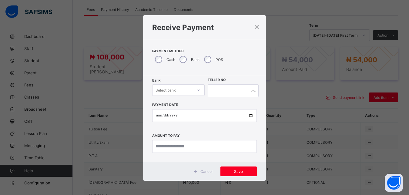
click at [175, 89] on div "Select bank" at bounding box center [172, 90] width 40 height 8
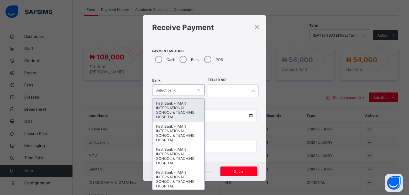
click at [171, 106] on div "First Bank - IMAN INTERNATIONAL SCHOOL & TEACHING HOSPITAL" at bounding box center [177, 109] width 51 height 23
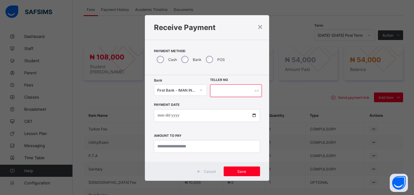
click at [222, 89] on input "text" at bounding box center [236, 90] width 52 height 13
type input "*****"
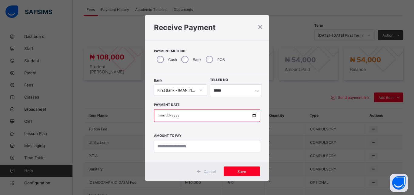
click at [251, 116] on input "date" at bounding box center [207, 115] width 106 height 13
type input "**********"
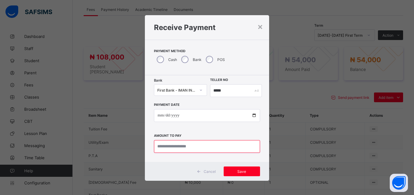
click at [191, 148] on input "currency" at bounding box center [207, 146] width 106 height 13
click at [258, 28] on div "×" at bounding box center [260, 26] width 6 height 10
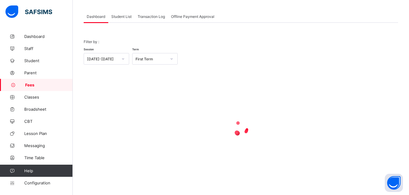
scroll to position [29, 0]
click at [117, 17] on span "Student List" at bounding box center [121, 16] width 20 height 5
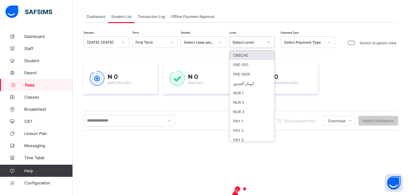
click at [249, 41] on div "Select Level" at bounding box center [247, 42] width 31 height 5
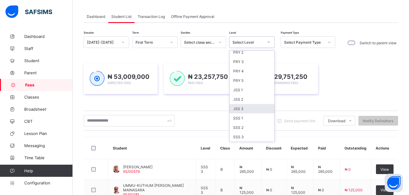
click at [257, 108] on div "JSS 3" at bounding box center [251, 108] width 45 height 9
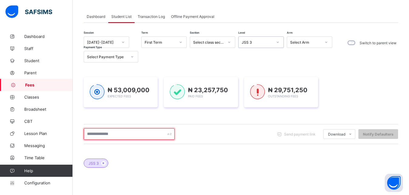
click at [151, 136] on input "text" at bounding box center [129, 134] width 91 height 12
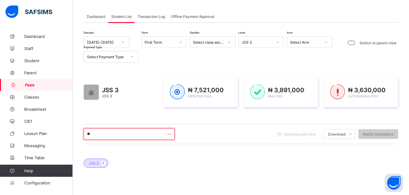
type input "*"
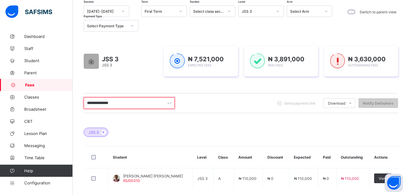
scroll to position [90, 0]
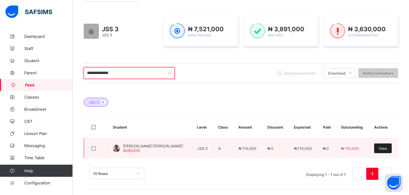
type input "**********"
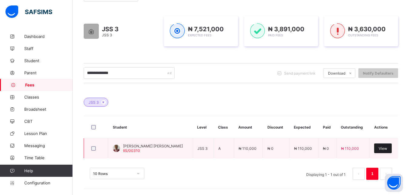
click at [385, 148] on span "View" at bounding box center [382, 148] width 8 height 5
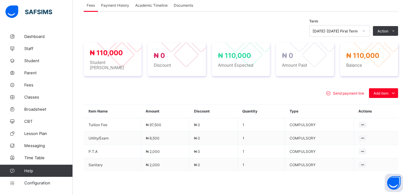
scroll to position [198, 0]
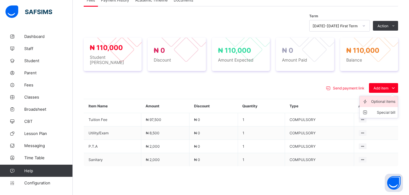
click at [382, 100] on div "Optional items" at bounding box center [383, 101] width 24 height 6
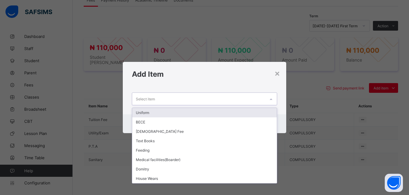
click at [262, 96] on div "Select item" at bounding box center [198, 99] width 133 height 12
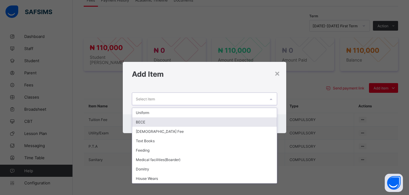
click at [220, 122] on div "BECE" at bounding box center [204, 121] width 145 height 9
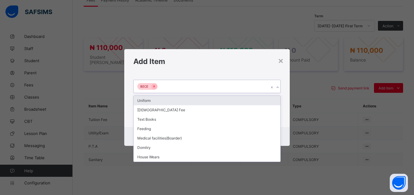
click at [211, 89] on div "BECE" at bounding box center [201, 86] width 135 height 13
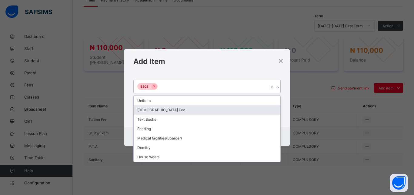
click at [194, 110] on div "[DEMOGRAPHIC_DATA] Fee" at bounding box center [207, 109] width 147 height 9
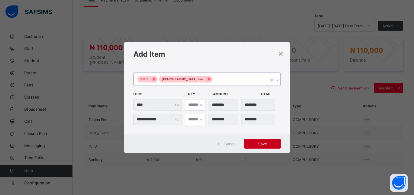
click at [262, 144] on span "Save" at bounding box center [262, 143] width 27 height 5
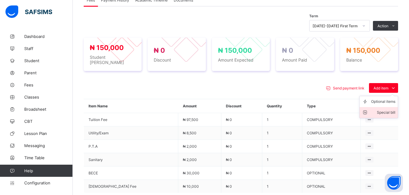
click at [386, 109] on div "Special bill" at bounding box center [383, 112] width 24 height 6
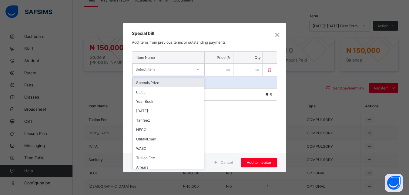
click at [175, 69] on div "Select item" at bounding box center [162, 69] width 60 height 8
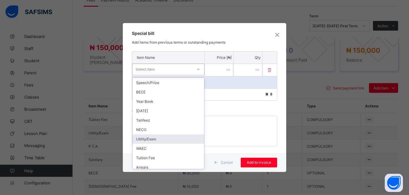
click at [169, 138] on div "Utility/Exam" at bounding box center [167, 138] width 71 height 9
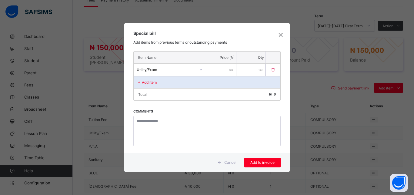
click at [216, 71] on input "number" at bounding box center [221, 70] width 29 height 12
type input "*****"
click at [262, 161] on span "Add to invoice" at bounding box center [262, 162] width 27 height 5
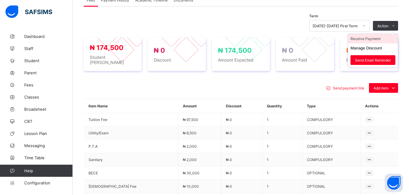
click at [376, 38] on li "Receive Payment" at bounding box center [373, 38] width 50 height 9
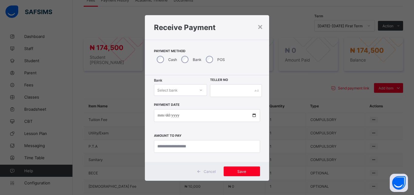
click at [176, 88] on div "Select bank" at bounding box center [174, 90] width 41 height 8
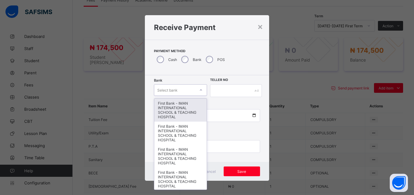
click at [177, 108] on div "First Bank - IMAN INTERNATIONAL SCHOOL & TEACHING HOSPITAL" at bounding box center [180, 109] width 52 height 23
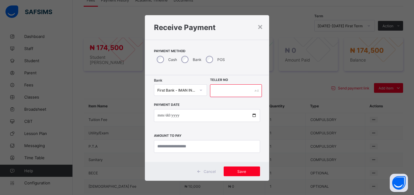
click at [220, 92] on input "text" at bounding box center [236, 90] width 52 height 13
type input "*****"
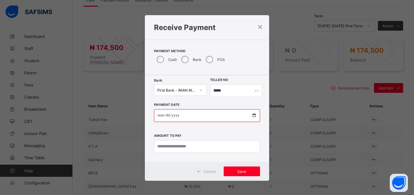
click at [250, 115] on input "date" at bounding box center [207, 115] width 106 height 13
type input "**********"
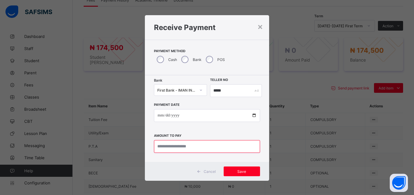
click at [195, 149] on input "currency" at bounding box center [207, 146] width 106 height 13
type input "********"
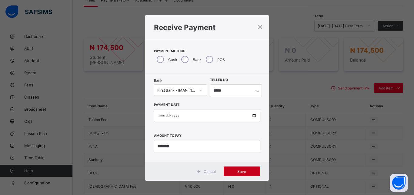
click at [244, 170] on span "Save" at bounding box center [241, 171] width 27 height 5
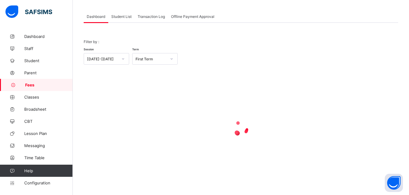
scroll to position [29, 0]
click at [118, 17] on span "Student List" at bounding box center [121, 16] width 20 height 5
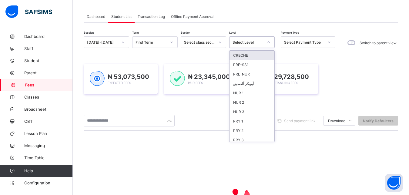
click at [257, 45] on div "Select Level" at bounding box center [245, 42] width 33 height 8
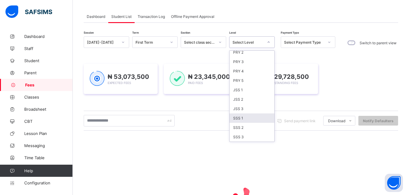
click at [252, 116] on div "SSS 1" at bounding box center [251, 117] width 45 height 9
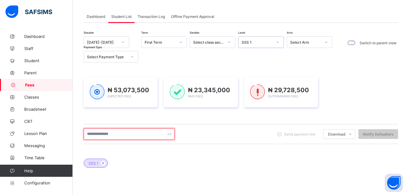
click at [143, 136] on input "text" at bounding box center [129, 134] width 91 height 12
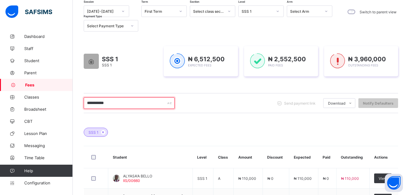
scroll to position [106, 0]
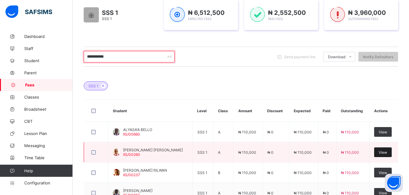
type input "**********"
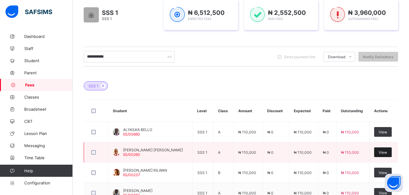
click at [386, 153] on span "View" at bounding box center [382, 152] width 8 height 5
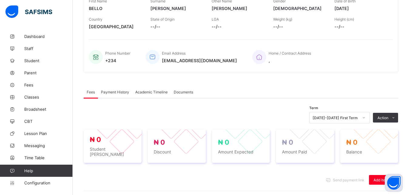
scroll to position [185, 0]
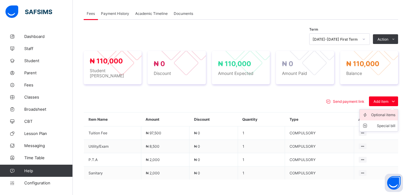
click at [382, 112] on div "Optional items" at bounding box center [383, 115] width 24 height 6
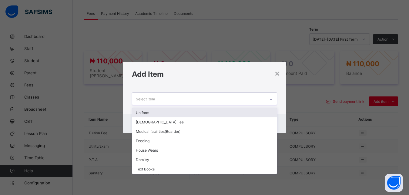
click at [254, 98] on div "Select item" at bounding box center [198, 99] width 133 height 12
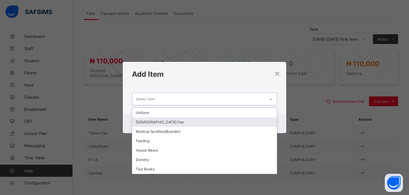
click at [216, 122] on div "[DEMOGRAPHIC_DATA] Fee" at bounding box center [204, 121] width 145 height 9
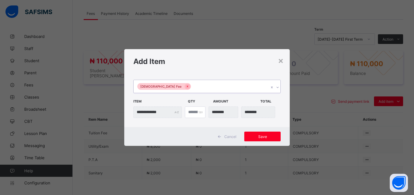
click at [210, 86] on div "[DEMOGRAPHIC_DATA] Fee" at bounding box center [201, 86] width 135 height 13
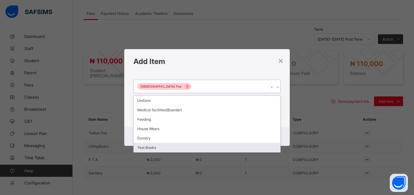
click at [186, 146] on div "Text Books" at bounding box center [207, 147] width 147 height 9
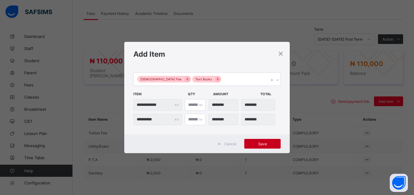
click at [262, 143] on span "Save" at bounding box center [262, 143] width 27 height 5
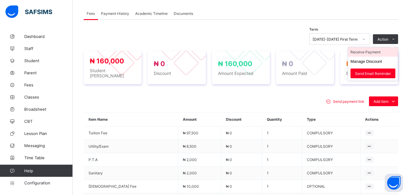
click at [377, 52] on li "Receive Payment" at bounding box center [373, 51] width 50 height 9
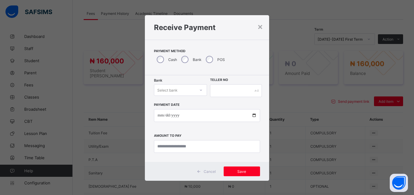
click at [186, 90] on div "Select bank" at bounding box center [174, 90] width 41 height 8
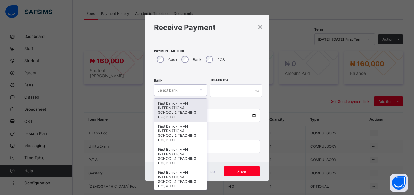
click at [191, 114] on div "First Bank - IMAN INTERNATIONAL SCHOOL & TEACHING HOSPITAL" at bounding box center [180, 109] width 52 height 23
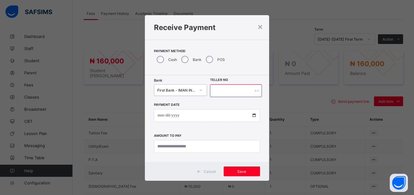
click at [223, 91] on input "text" at bounding box center [236, 90] width 52 height 13
type input "*****"
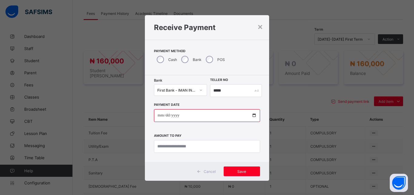
click at [251, 116] on input "date" at bounding box center [207, 115] width 106 height 13
type input "**********"
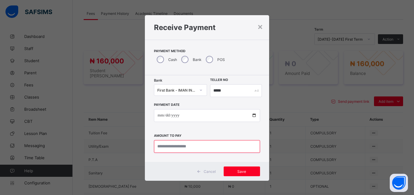
click at [195, 149] on input "currency" at bounding box center [207, 146] width 106 height 13
type input "********"
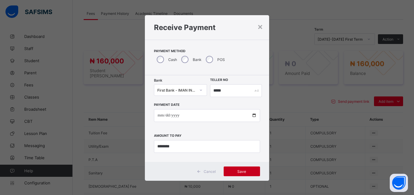
click at [237, 170] on span "Save" at bounding box center [241, 171] width 27 height 5
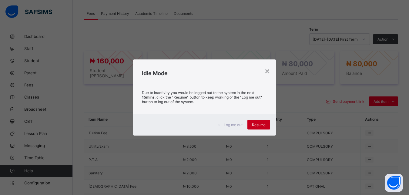
click at [261, 126] on span "Resume" at bounding box center [259, 124] width 14 height 5
click at [259, 125] on span "Resume" at bounding box center [259, 124] width 14 height 5
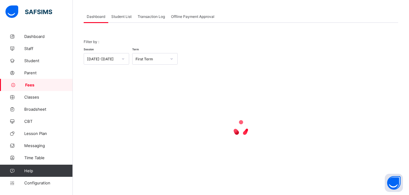
scroll to position [29, 0]
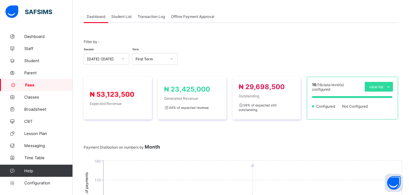
click at [120, 16] on span "Student List" at bounding box center [121, 16] width 20 height 5
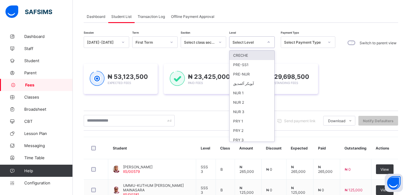
click at [248, 42] on div "Select Level" at bounding box center [247, 42] width 31 height 5
click at [257, 137] on div "PRY 3" at bounding box center [251, 139] width 45 height 9
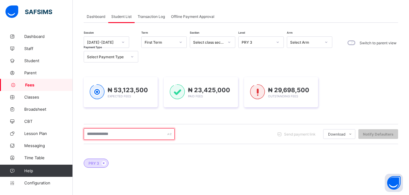
click at [145, 134] on input "text" at bounding box center [129, 134] width 91 height 12
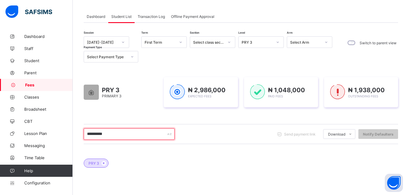
type input "**********"
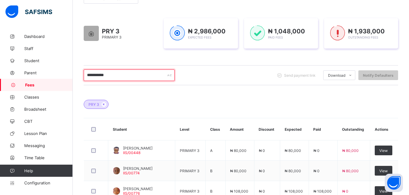
scroll to position [91, 0]
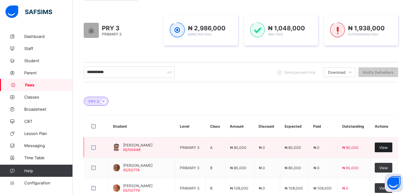
click at [387, 148] on span "View" at bounding box center [383, 147] width 8 height 5
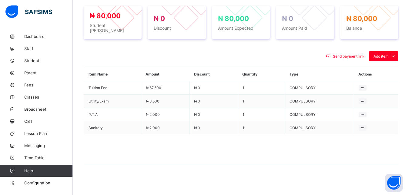
scroll to position [230, 0]
click at [382, 69] on div "Optional items" at bounding box center [383, 69] width 24 height 6
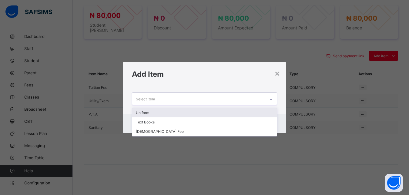
click at [221, 97] on div "Select item" at bounding box center [198, 99] width 133 height 12
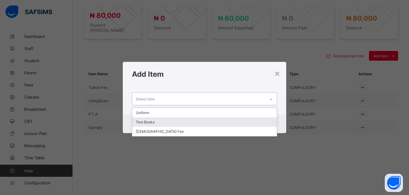
click at [194, 120] on div "Text Books" at bounding box center [204, 121] width 145 height 9
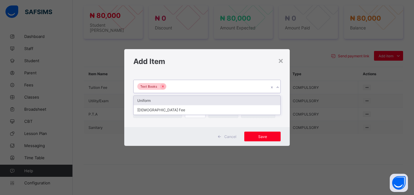
click at [204, 86] on div "Text Books" at bounding box center [201, 86] width 135 height 13
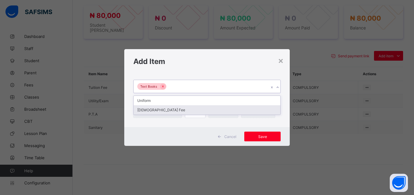
click at [188, 109] on div "[DEMOGRAPHIC_DATA] Fee" at bounding box center [207, 109] width 147 height 9
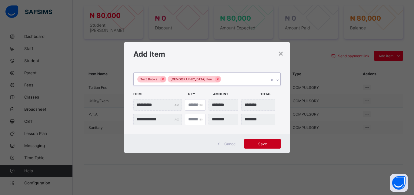
click at [269, 145] on span "Save" at bounding box center [262, 143] width 27 height 5
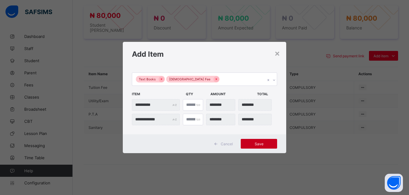
scroll to position [214, 0]
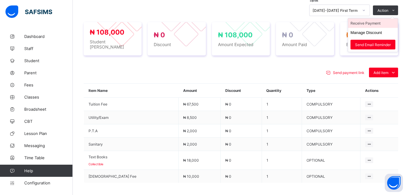
click at [379, 24] on li "Receive Payment" at bounding box center [373, 22] width 50 height 9
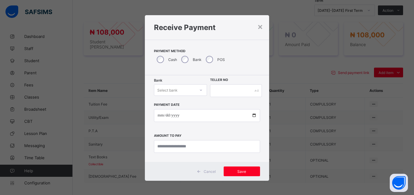
click at [172, 90] on div "Select bank" at bounding box center [167, 90] width 20 height 12
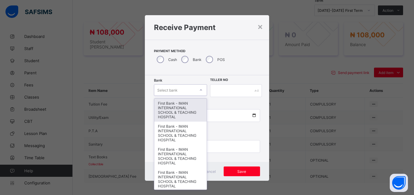
click at [178, 105] on div "First Bank - IMAN INTERNATIONAL SCHOOL & TEACHING HOSPITAL" at bounding box center [180, 109] width 52 height 23
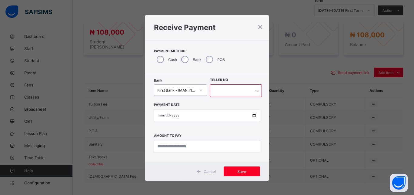
click at [225, 89] on input "text" at bounding box center [236, 90] width 52 height 13
type input "*****"
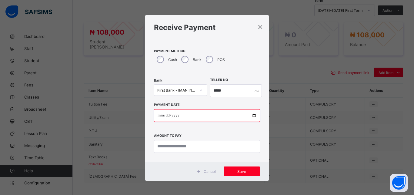
click at [250, 115] on input "date" at bounding box center [207, 115] width 106 height 13
type input "**********"
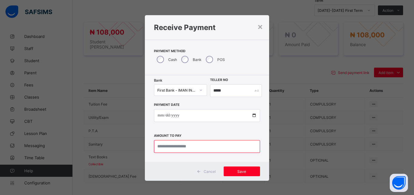
click at [187, 145] on input "currency" at bounding box center [207, 146] width 106 height 13
type input "*********"
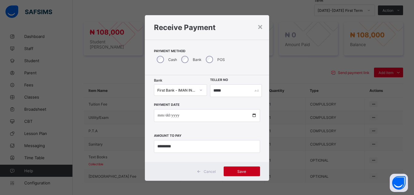
click at [241, 169] on div "Save" at bounding box center [242, 171] width 36 height 10
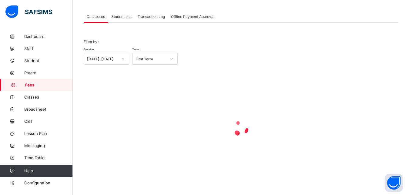
scroll to position [29, 0]
click at [121, 15] on span "Student List" at bounding box center [121, 16] width 20 height 5
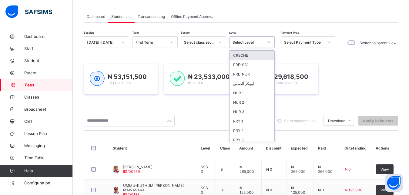
click at [248, 41] on div "Select Level" at bounding box center [247, 42] width 31 height 5
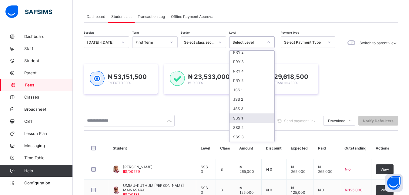
click at [256, 117] on div "SSS 1" at bounding box center [251, 117] width 45 height 9
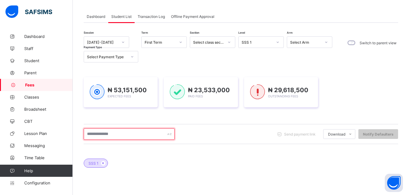
click at [150, 137] on input "text" at bounding box center [129, 134] width 91 height 12
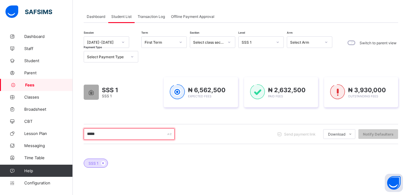
type input "*****"
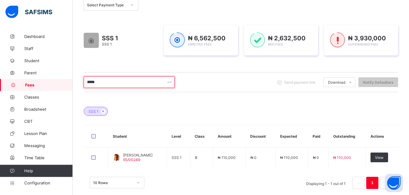
scroll to position [90, 0]
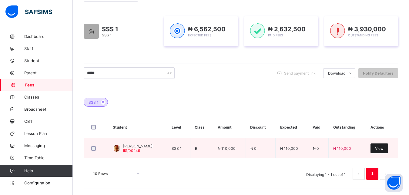
click at [383, 150] on span "View" at bounding box center [379, 148] width 8 height 5
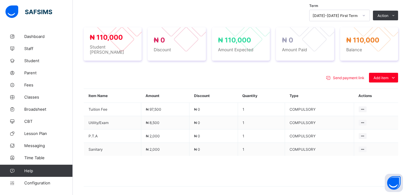
scroll to position [214, 0]
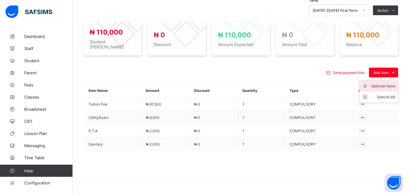
click at [384, 83] on div "Optional items" at bounding box center [383, 86] width 24 height 6
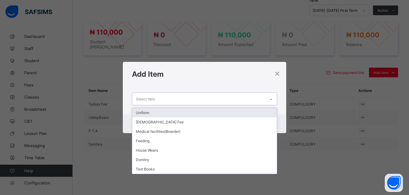
click at [249, 101] on div "Select item" at bounding box center [198, 99] width 133 height 12
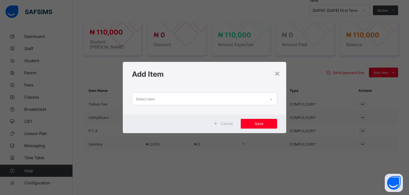
click at [239, 78] on h1 "Add Item" at bounding box center [204, 74] width 145 height 9
click at [260, 122] on span "Save" at bounding box center [258, 123] width 27 height 5
click at [237, 101] on div "Select item" at bounding box center [198, 99] width 133 height 12
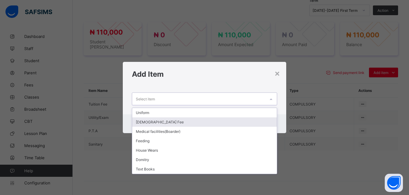
click at [215, 122] on div "[DEMOGRAPHIC_DATA] Fee" at bounding box center [204, 121] width 145 height 9
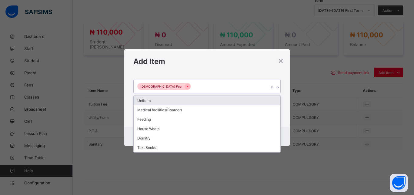
click at [215, 88] on div "[DEMOGRAPHIC_DATA] Fee" at bounding box center [201, 86] width 135 height 13
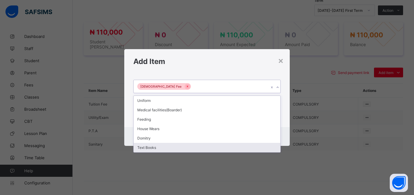
click at [202, 148] on div "Text Books" at bounding box center [207, 147] width 147 height 9
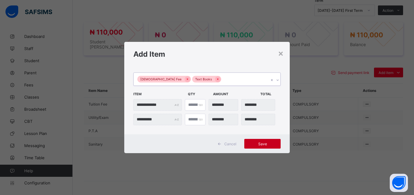
click at [262, 142] on span "Save" at bounding box center [262, 143] width 27 height 5
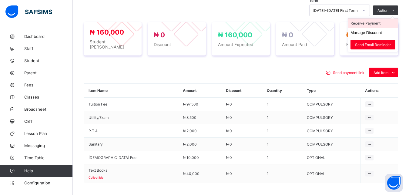
click at [374, 22] on li "Receive Payment" at bounding box center [373, 22] width 50 height 9
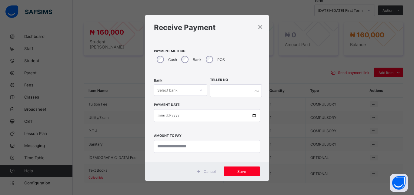
click at [176, 87] on div "Select bank" at bounding box center [174, 90] width 41 height 8
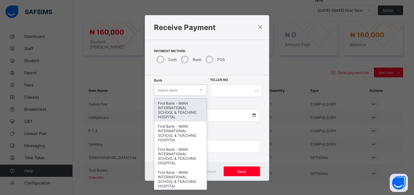
click at [180, 105] on div "First Bank - IMAN INTERNATIONAL SCHOOL & TEACHING HOSPITAL" at bounding box center [180, 109] width 52 height 23
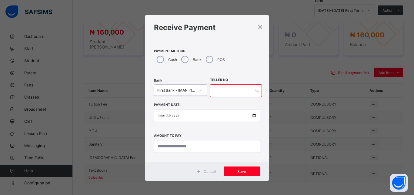
click at [221, 90] on input "text" at bounding box center [236, 90] width 52 height 13
type input "*****"
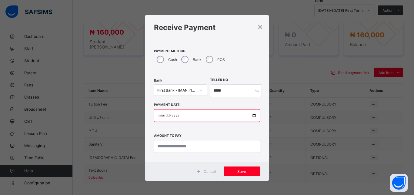
click at [251, 116] on input "date" at bounding box center [207, 115] width 106 height 13
type input "**********"
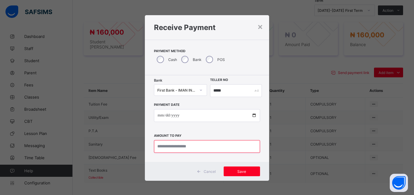
click at [201, 144] on input "currency" at bounding box center [207, 146] width 106 height 13
type input "*********"
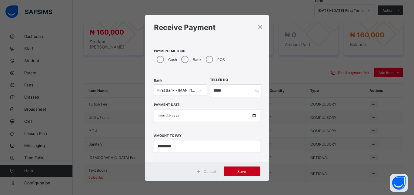
click at [238, 169] on span "Save" at bounding box center [241, 171] width 27 height 5
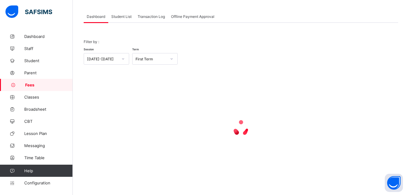
scroll to position [29, 0]
click at [117, 15] on span "Student List" at bounding box center [121, 16] width 20 height 5
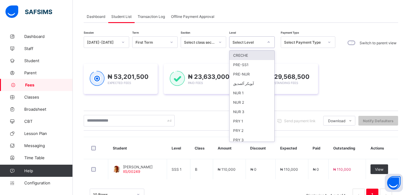
click at [252, 40] on div "Select Level" at bounding box center [247, 42] width 31 height 5
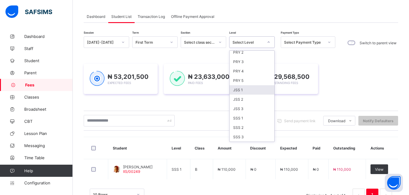
click at [255, 88] on div "JSS 1" at bounding box center [251, 89] width 45 height 9
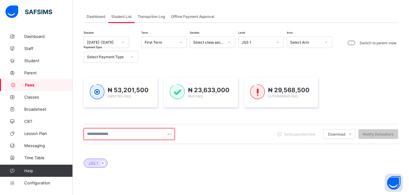
click at [144, 134] on input "text" at bounding box center [129, 134] width 91 height 12
type input "*****"
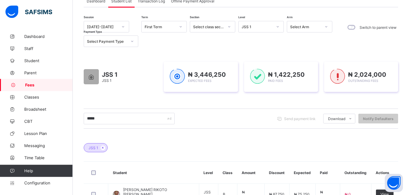
drag, startPoint x: 0, startPoint y: 0, endPoint x: 411, endPoint y: 191, distance: 453.3
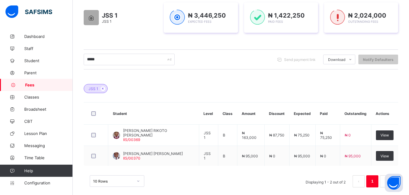
scroll to position [106, 0]
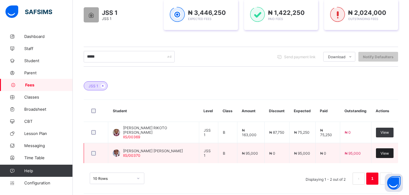
type input "*****"
click at [389, 153] on span "View" at bounding box center [384, 153] width 8 height 5
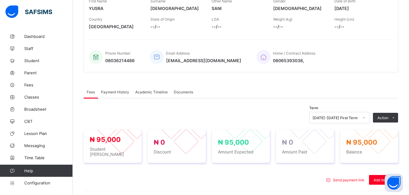
scroll to position [185, 0]
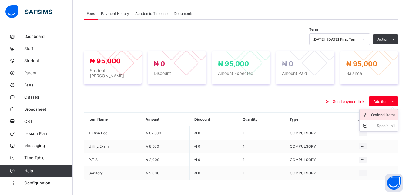
click at [382, 113] on div "Optional items" at bounding box center [383, 115] width 24 height 6
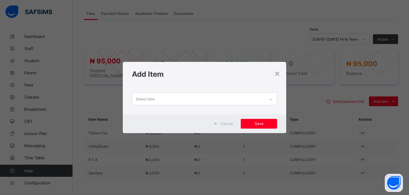
click at [250, 97] on div "Select item" at bounding box center [198, 99] width 133 height 12
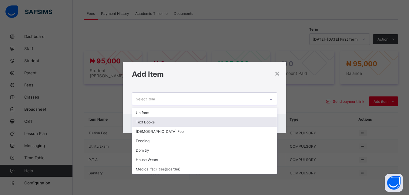
click at [226, 124] on div "Text Books" at bounding box center [204, 121] width 145 height 9
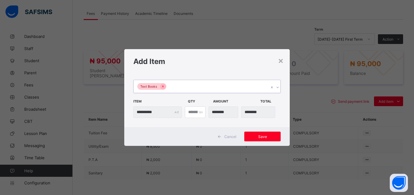
click at [223, 85] on div "Text Books" at bounding box center [201, 86] width 135 height 13
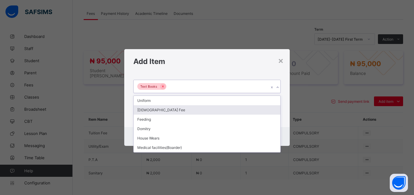
click at [205, 111] on div "[DEMOGRAPHIC_DATA] Fee" at bounding box center [207, 109] width 147 height 9
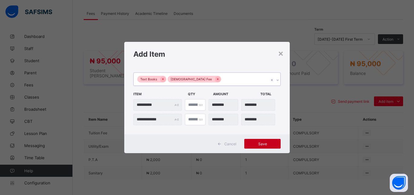
click at [266, 143] on span "Save" at bounding box center [262, 143] width 27 height 5
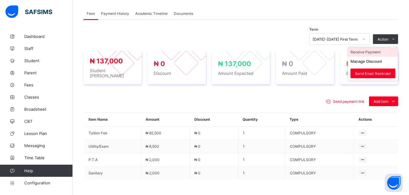
click at [376, 51] on li "Receive Payment" at bounding box center [373, 51] width 50 height 9
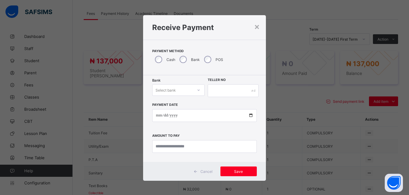
click at [179, 89] on div "Select bank" at bounding box center [172, 90] width 40 height 8
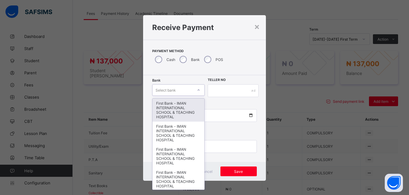
click at [177, 106] on div "First Bank - IMAN INTERNATIONAL SCHOOL & TEACHING HOSPITAL" at bounding box center [177, 109] width 51 height 23
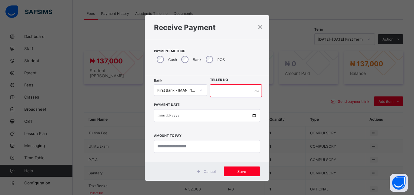
click at [224, 92] on input "text" at bounding box center [236, 90] width 52 height 13
type input "*****"
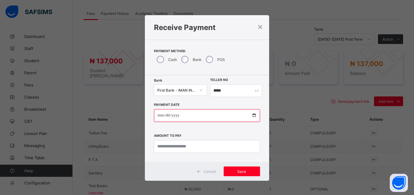
click at [251, 115] on input "date" at bounding box center [207, 115] width 106 height 13
type input "**********"
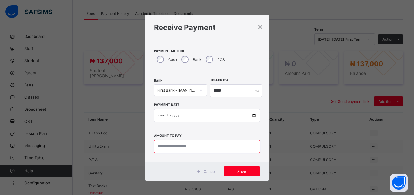
click at [190, 142] on input "currency" at bounding box center [207, 146] width 106 height 13
type input "*********"
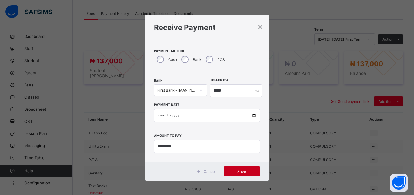
click at [247, 171] on span "Save" at bounding box center [241, 171] width 27 height 5
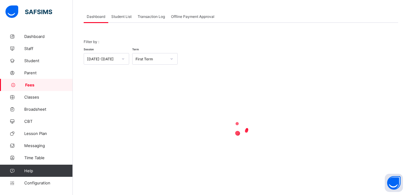
scroll to position [29, 0]
click at [120, 16] on span "Student List" at bounding box center [121, 16] width 20 height 5
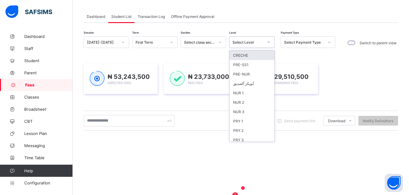
click at [246, 43] on div "Select Level" at bounding box center [247, 42] width 31 height 5
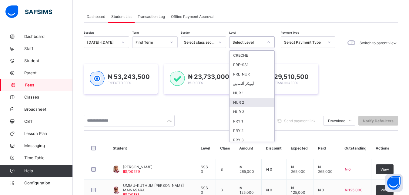
click at [255, 102] on div "NUR 2" at bounding box center [251, 102] width 45 height 9
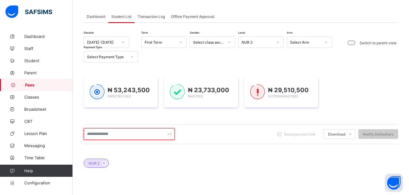
click at [146, 132] on input "text" at bounding box center [129, 134] width 91 height 12
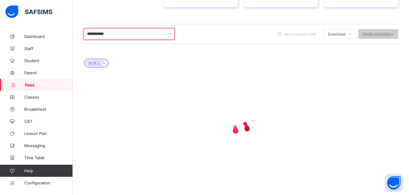
type input "**********"
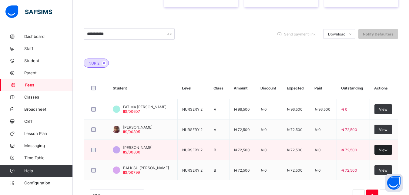
click at [387, 151] on span "View" at bounding box center [383, 150] width 8 height 5
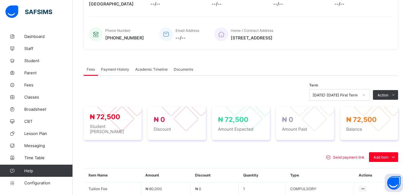
scroll to position [207, 0]
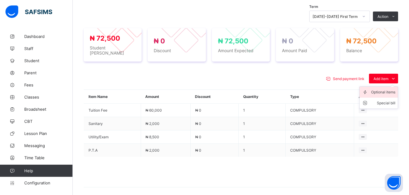
click at [386, 90] on div "Optional items" at bounding box center [383, 92] width 24 height 6
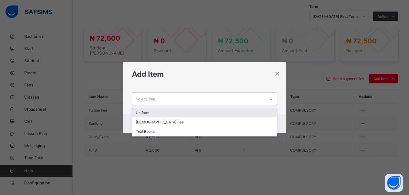
click at [253, 98] on div "Select item" at bounding box center [198, 99] width 133 height 12
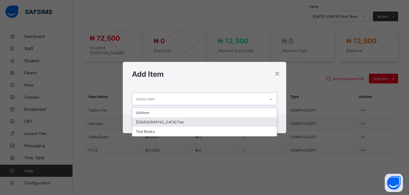
click at [224, 120] on div "[DEMOGRAPHIC_DATA] Fee" at bounding box center [204, 121] width 145 height 9
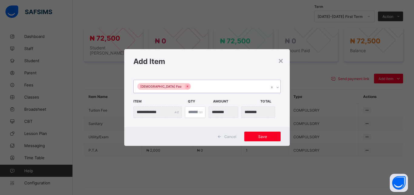
click at [224, 86] on div "[DEMOGRAPHIC_DATA] Fee" at bounding box center [201, 86] width 135 height 13
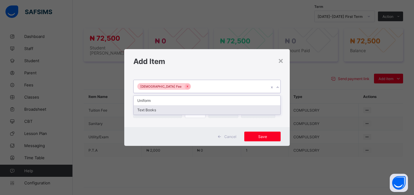
click at [209, 108] on div "Text Books" at bounding box center [207, 109] width 147 height 9
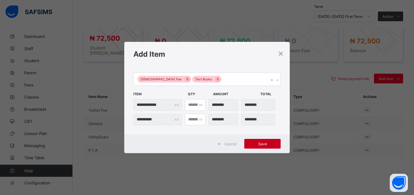
click at [261, 141] on div "Save" at bounding box center [262, 144] width 36 height 10
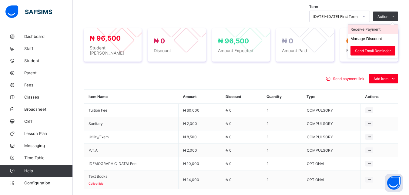
click at [376, 29] on li "Receive Payment" at bounding box center [373, 29] width 50 height 9
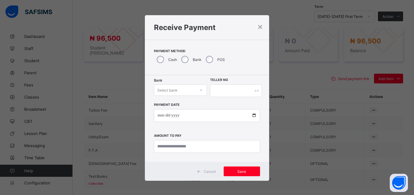
click at [181, 88] on div "Select bank" at bounding box center [174, 90] width 41 height 8
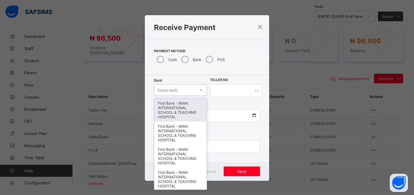
click at [183, 105] on div "First Bank - IMAN INTERNATIONAL SCHOOL & TEACHING HOSPITAL" at bounding box center [180, 109] width 52 height 23
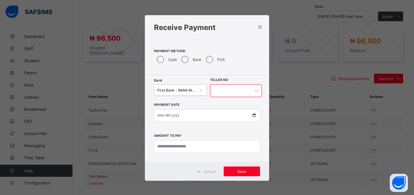
click at [218, 93] on input "text" at bounding box center [236, 90] width 52 height 13
type input "*"
type input "*****"
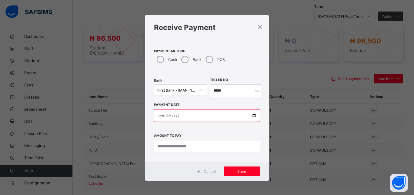
click at [251, 115] on input "date" at bounding box center [207, 115] width 106 height 13
type input "**********"
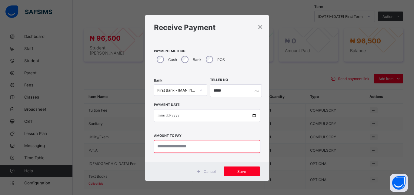
click at [195, 142] on input "currency" at bounding box center [207, 146] width 106 height 13
type input "********"
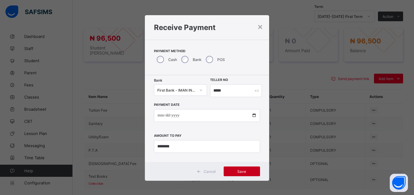
click at [245, 172] on span "Save" at bounding box center [241, 171] width 27 height 5
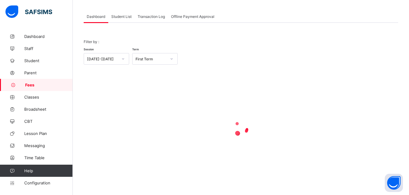
scroll to position [29, 0]
click at [122, 16] on span "Student List" at bounding box center [121, 16] width 20 height 5
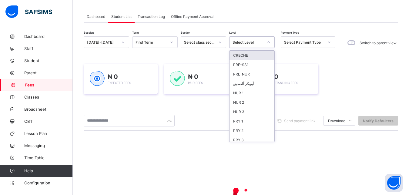
click at [244, 42] on div "Select Level" at bounding box center [247, 42] width 31 height 5
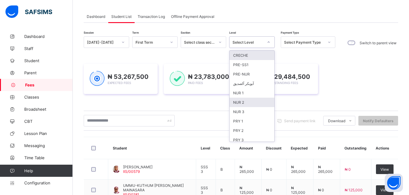
click at [253, 104] on div "NUR 2" at bounding box center [251, 102] width 45 height 9
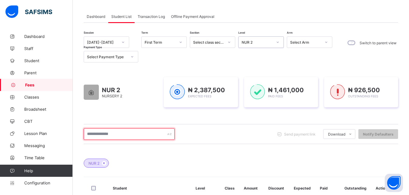
click at [119, 134] on input "text" at bounding box center [129, 134] width 91 height 12
type input "*******"
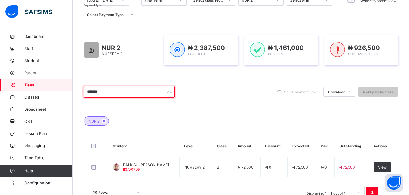
scroll to position [75, 0]
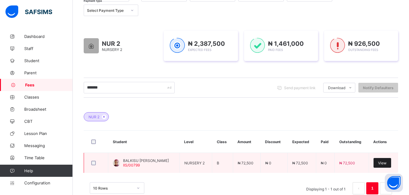
click at [386, 161] on span "View" at bounding box center [382, 163] width 8 height 5
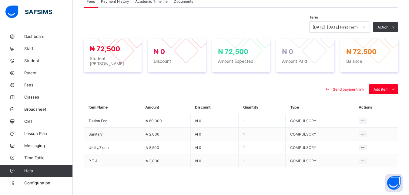
scroll to position [214, 0]
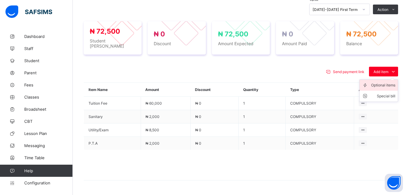
click at [382, 84] on div "Optional items" at bounding box center [383, 85] width 24 height 6
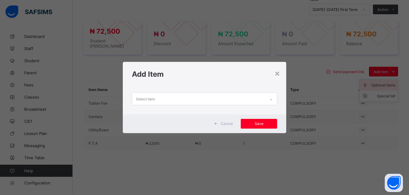
click at [382, 84] on div "× Add Item Select item Cancel Save" at bounding box center [204, 97] width 409 height 195
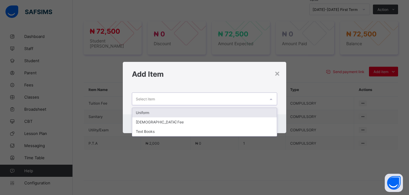
click at [242, 100] on div "Select item" at bounding box center [198, 99] width 133 height 12
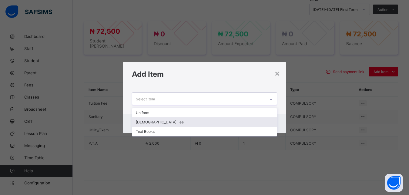
click at [215, 122] on div "[DEMOGRAPHIC_DATA] Fee" at bounding box center [204, 121] width 145 height 9
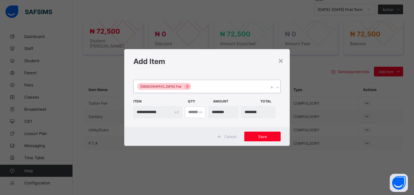
click at [217, 87] on div "[DEMOGRAPHIC_DATA] Fee" at bounding box center [201, 86] width 135 height 13
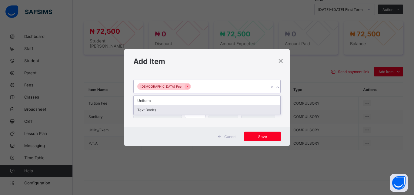
click at [206, 108] on div "Text Books" at bounding box center [207, 109] width 147 height 9
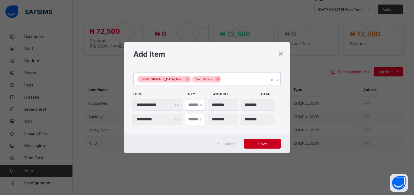
click at [261, 142] on span "Save" at bounding box center [262, 143] width 27 height 5
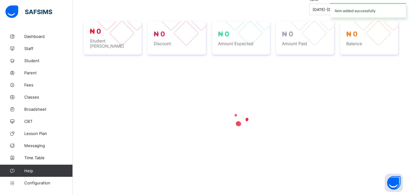
scroll to position [214, 0]
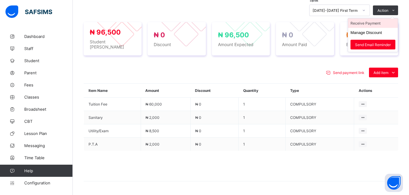
click at [376, 23] on li "Receive Payment" at bounding box center [373, 22] width 50 height 9
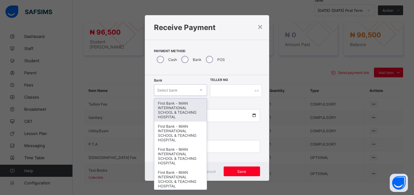
click at [176, 91] on div "Select bank" at bounding box center [174, 90] width 41 height 8
click at [174, 104] on div "First Bank - IMAN INTERNATIONAL SCHOOL & TEACHING HOSPITAL" at bounding box center [180, 109] width 52 height 23
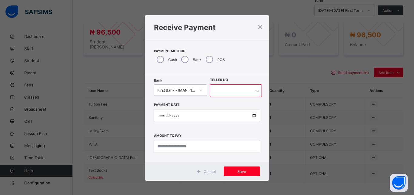
click at [220, 92] on input "text" at bounding box center [236, 90] width 52 height 13
type input "*****"
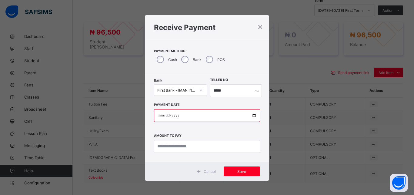
click at [250, 116] on input "date" at bounding box center [207, 115] width 106 height 13
type input "**********"
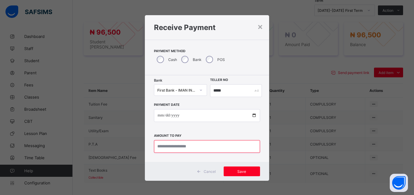
click at [192, 143] on input "currency" at bounding box center [207, 146] width 106 height 13
type input "********"
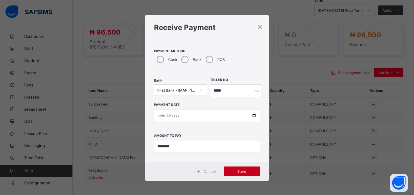
click at [240, 170] on span "Save" at bounding box center [241, 171] width 27 height 5
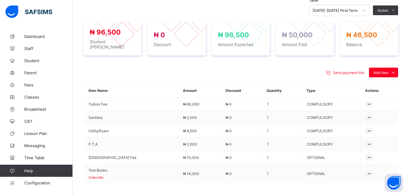
scroll to position [29, 0]
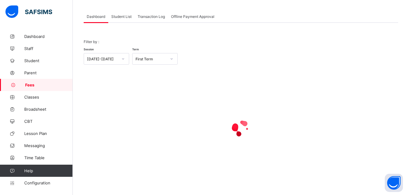
click at [121, 17] on span "Student List" at bounding box center [121, 16] width 20 height 5
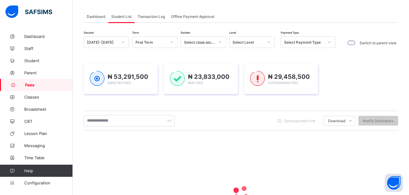
click at [250, 41] on div "Select Level" at bounding box center [247, 42] width 31 height 5
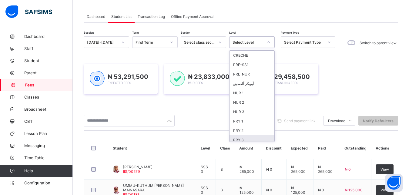
click at [251, 137] on div "PRY 3" at bounding box center [251, 139] width 45 height 9
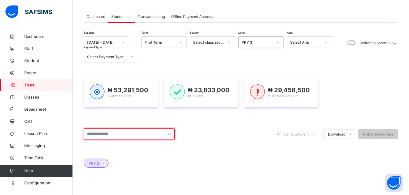
click at [127, 138] on input "text" at bounding box center [129, 134] width 91 height 12
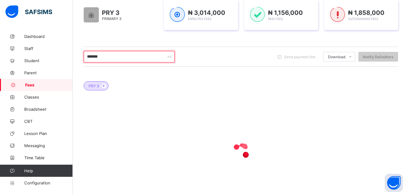
scroll to position [90, 0]
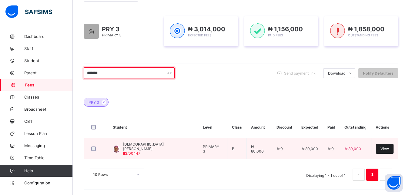
type input "*******"
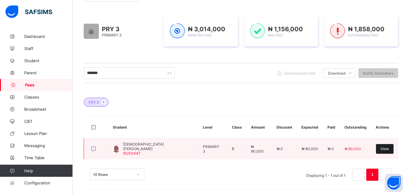
click at [382, 149] on div "View" at bounding box center [385, 149] width 18 height 10
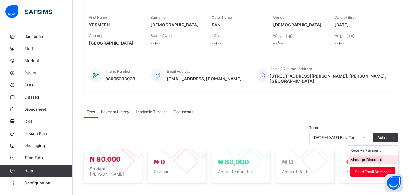
click at [377, 159] on button "Manage Discount" at bounding box center [366, 159] width 32 height 5
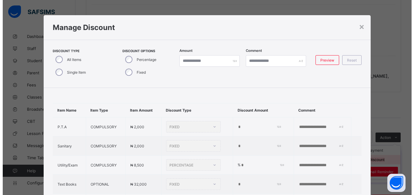
scroll to position [31, 0]
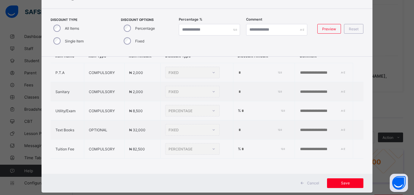
type input "*"
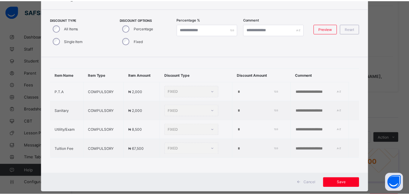
scroll to position [9, 0]
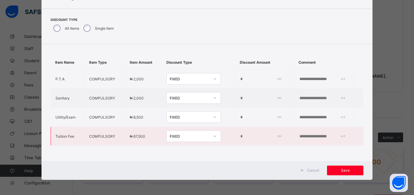
click at [191, 134] on div "FIXED" at bounding box center [190, 136] width 40 height 5
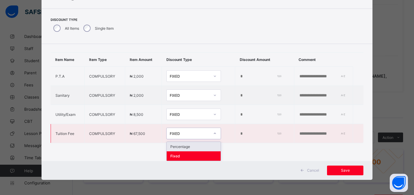
click at [192, 145] on div "Percentage" at bounding box center [194, 146] width 54 height 9
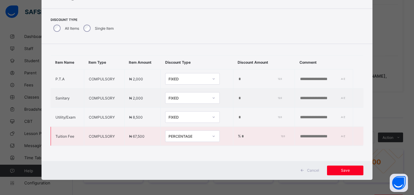
click at [241, 134] on input "*" at bounding box center [262, 136] width 42 height 5
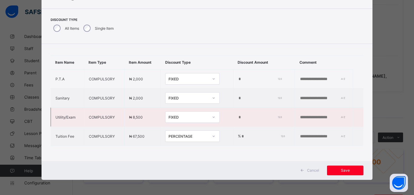
type input "***"
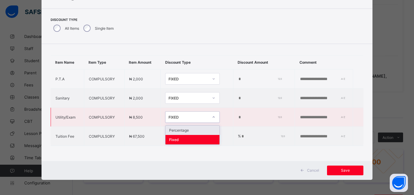
click at [185, 114] on div "FIXED" at bounding box center [186, 117] width 42 height 8
click at [186, 125] on div "Percentage" at bounding box center [192, 129] width 54 height 9
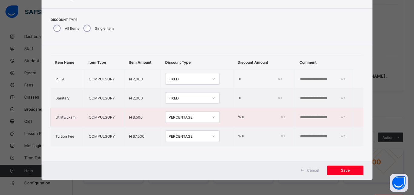
click at [241, 115] on input "*" at bounding box center [262, 117] width 42 height 5
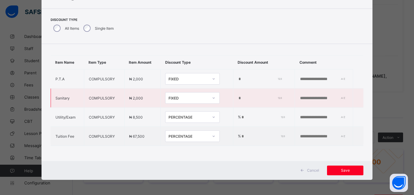
type input "***"
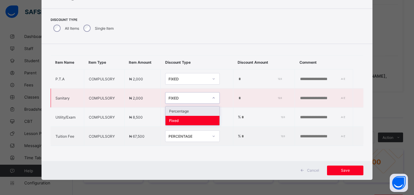
click at [186, 96] on div "FIXED" at bounding box center [188, 98] width 40 height 5
click at [194, 106] on div "Percentage" at bounding box center [192, 110] width 54 height 9
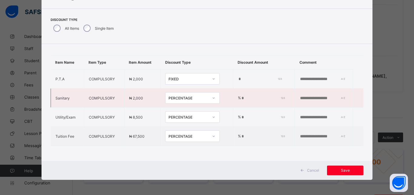
click at [241, 96] on input "*" at bounding box center [262, 98] width 42 height 5
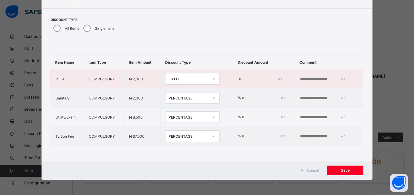
type input "***"
click at [193, 77] on div "FIXED" at bounding box center [188, 79] width 40 height 5
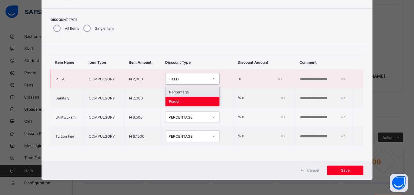
click at [191, 87] on div "Percentage" at bounding box center [192, 91] width 54 height 9
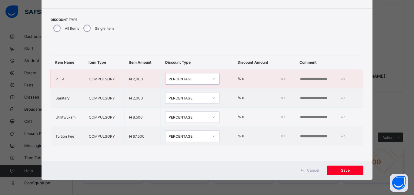
click at [241, 77] on input "*" at bounding box center [262, 79] width 42 height 5
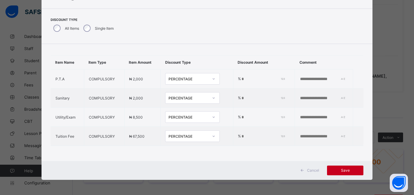
type input "***"
click at [340, 168] on span "Save" at bounding box center [344, 170] width 27 height 5
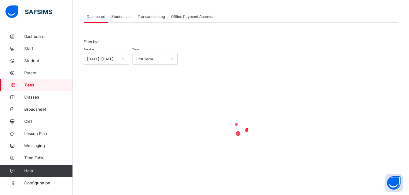
scroll to position [29, 0]
click at [118, 15] on span "Student List" at bounding box center [121, 16] width 20 height 5
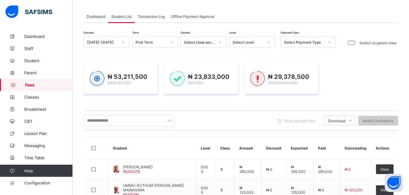
click at [253, 43] on div "Select Level" at bounding box center [247, 42] width 31 height 5
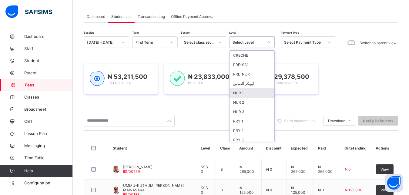
click at [249, 94] on div "NUR 1" at bounding box center [251, 92] width 45 height 9
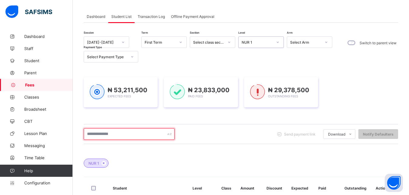
click at [138, 133] on input "text" at bounding box center [129, 134] width 91 height 12
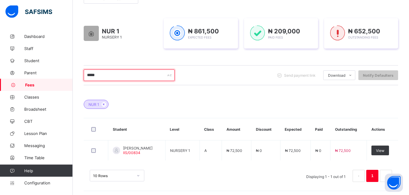
scroll to position [90, 0]
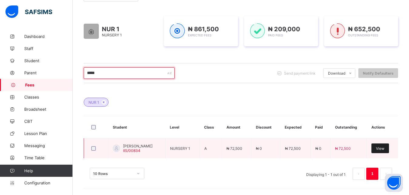
type input "*****"
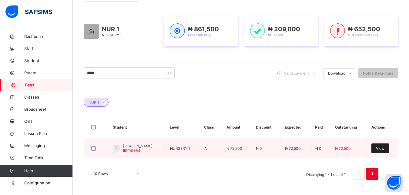
click at [384, 148] on span "View" at bounding box center [380, 148] width 8 height 5
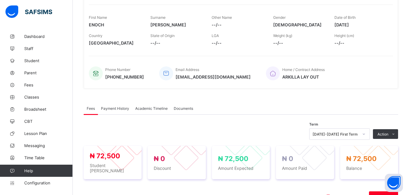
scroll to position [198, 0]
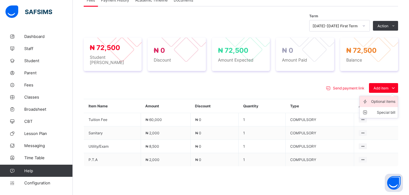
click at [384, 100] on div "Optional items" at bounding box center [383, 101] width 24 height 6
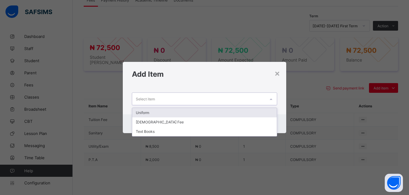
click at [256, 101] on div "Select item" at bounding box center [198, 99] width 133 height 12
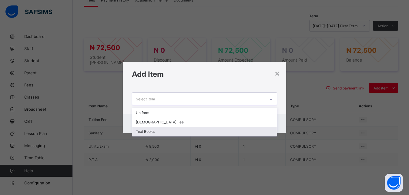
click at [224, 132] on div "Text Books" at bounding box center [204, 131] width 145 height 9
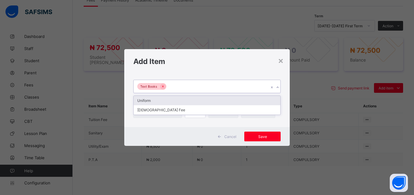
click at [218, 90] on div "Text Books" at bounding box center [201, 86] width 135 height 13
click at [214, 99] on div "Uniform" at bounding box center [207, 100] width 147 height 9
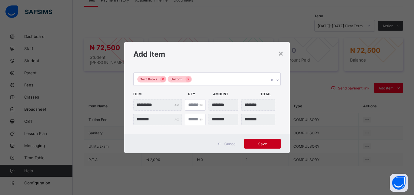
click at [265, 142] on span "Save" at bounding box center [262, 143] width 27 height 5
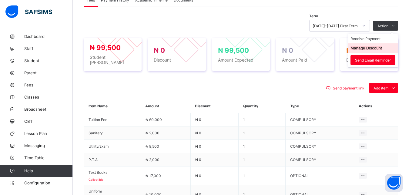
click at [377, 49] on button "Manage Discount" at bounding box center [366, 48] width 32 height 5
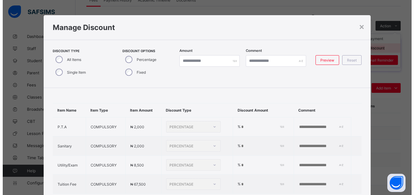
scroll to position [31, 0]
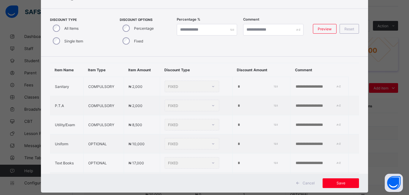
type input "*"
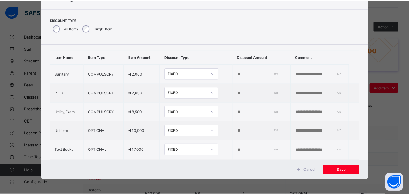
scroll to position [47, 0]
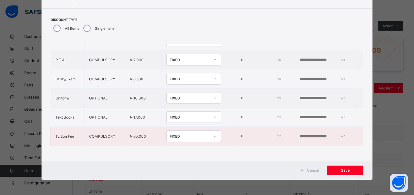
click at [183, 134] on div "FIXED" at bounding box center [190, 136] width 40 height 5
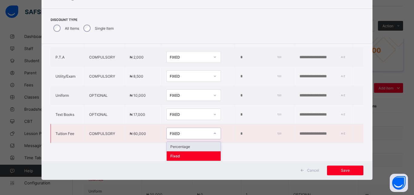
click at [191, 142] on div "Percentage" at bounding box center [194, 146] width 54 height 9
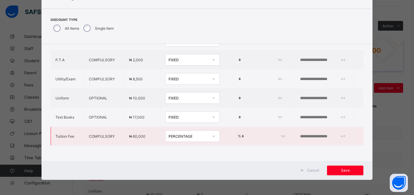
click at [243, 134] on input "*" at bounding box center [262, 136] width 42 height 5
type input "*"
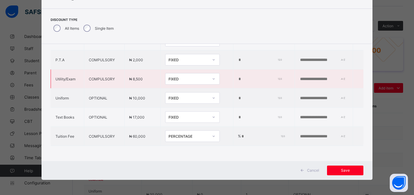
type input "**"
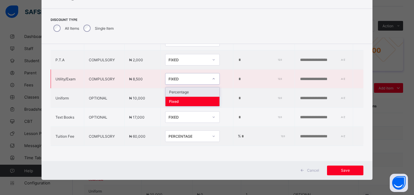
click at [177, 77] on div "FIXED" at bounding box center [188, 79] width 40 height 5
click at [188, 87] on div "Percentage" at bounding box center [192, 91] width 54 height 9
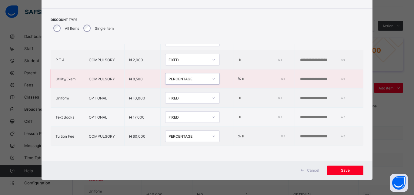
click at [241, 77] on input "*" at bounding box center [262, 79] width 42 height 5
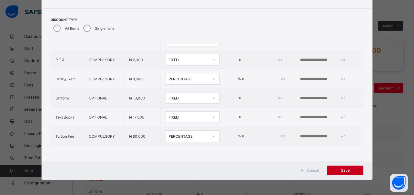
type input "***"
click at [346, 171] on span "Save" at bounding box center [344, 170] width 27 height 5
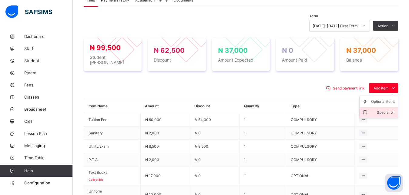
click at [386, 109] on div "Special bill" at bounding box center [383, 112] width 24 height 6
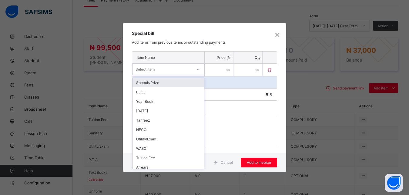
click at [166, 70] on div "Select item" at bounding box center [162, 69] width 60 height 8
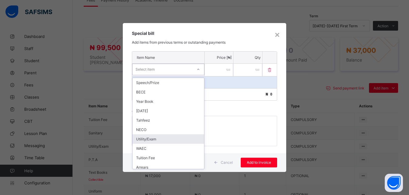
click at [172, 140] on div "Utility/Exam" at bounding box center [167, 138] width 71 height 9
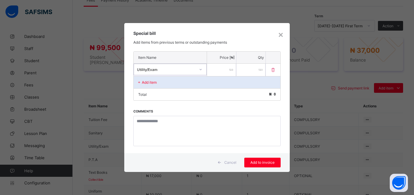
click at [227, 71] on input "number" at bounding box center [221, 70] width 29 height 12
type input "****"
click at [269, 162] on span "Add to invoice" at bounding box center [262, 162] width 27 height 5
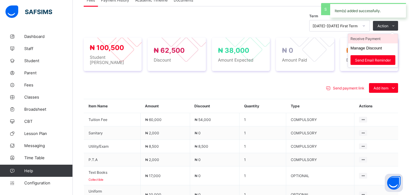
click at [383, 39] on li "Receive Payment" at bounding box center [373, 38] width 50 height 9
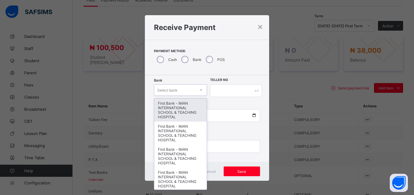
click at [180, 88] on div "Select bank" at bounding box center [174, 90] width 41 height 8
click at [164, 110] on div "First Bank - IMAN INTERNATIONAL SCHOOL & TEACHING HOSPITAL" at bounding box center [180, 109] width 52 height 23
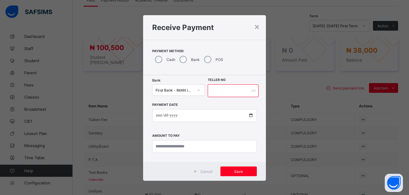
click at [228, 90] on input "text" at bounding box center [232, 90] width 51 height 13
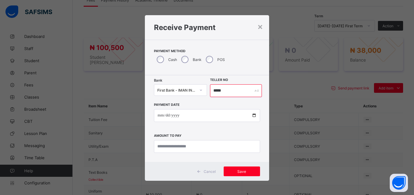
type input "*****"
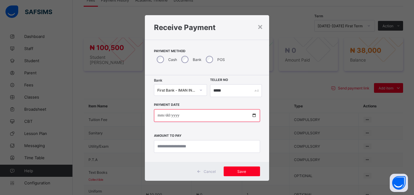
click at [251, 116] on input "date" at bounding box center [207, 115] width 106 height 13
type input "**********"
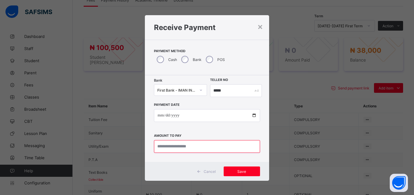
click at [184, 142] on input "currency" at bounding box center [207, 146] width 106 height 13
type input "********"
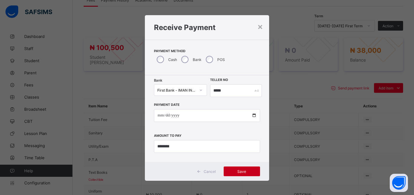
click at [240, 169] on span "Save" at bounding box center [241, 171] width 27 height 5
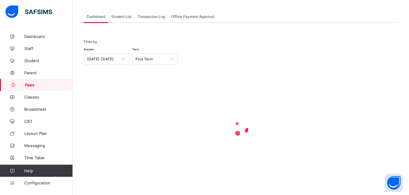
scroll to position [29, 0]
click at [121, 16] on span "Student List" at bounding box center [121, 16] width 20 height 5
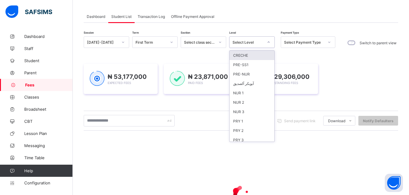
click at [250, 41] on div "Select Level" at bounding box center [247, 42] width 31 height 5
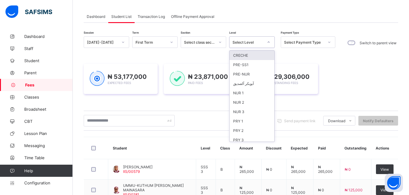
scroll to position [78, 0]
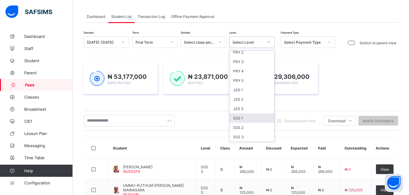
click at [249, 118] on div "SSS 1" at bounding box center [251, 117] width 45 height 9
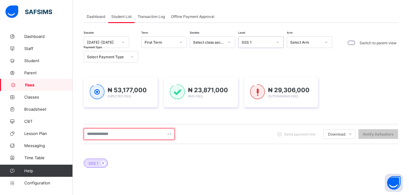
click at [138, 135] on input "text" at bounding box center [129, 134] width 91 height 12
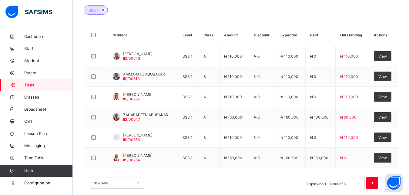
scroll to position [184, 0]
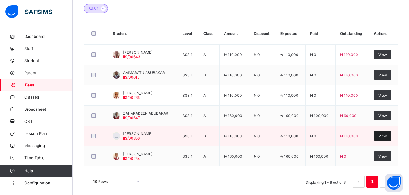
type input "**********"
click at [387, 137] on span "View" at bounding box center [382, 136] width 8 height 5
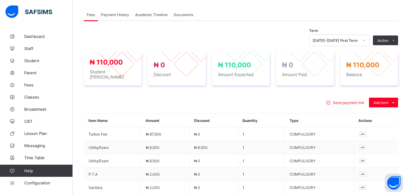
scroll to position [230, 0]
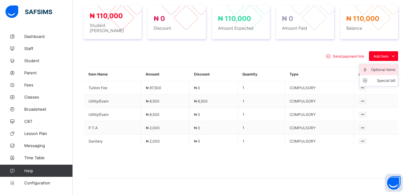
click at [383, 67] on div "Optional items" at bounding box center [383, 70] width 24 height 6
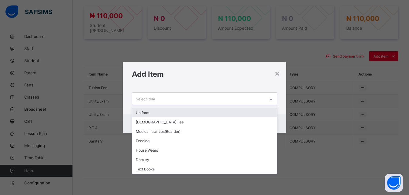
click at [243, 96] on div "Select item" at bounding box center [198, 99] width 133 height 12
click at [214, 111] on div "Uniform" at bounding box center [204, 112] width 145 height 9
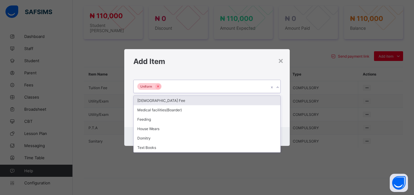
click at [204, 88] on div "Uniform" at bounding box center [201, 86] width 135 height 13
click at [200, 100] on div "[DEMOGRAPHIC_DATA] Fee" at bounding box center [207, 100] width 147 height 9
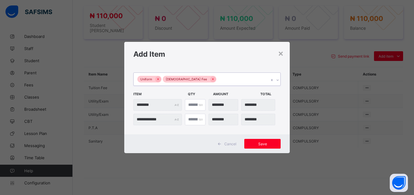
click at [221, 81] on div "Uniform [DEMOGRAPHIC_DATA] Fee" at bounding box center [201, 79] width 135 height 13
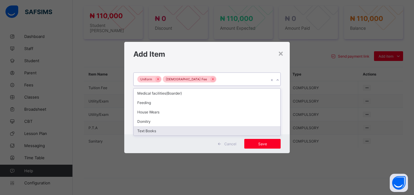
click at [196, 130] on div "Text Books" at bounding box center [207, 130] width 147 height 9
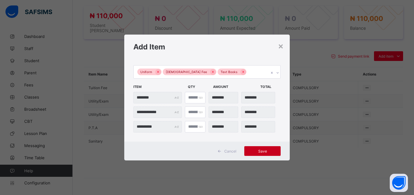
click at [258, 149] on span "Save" at bounding box center [262, 151] width 27 height 5
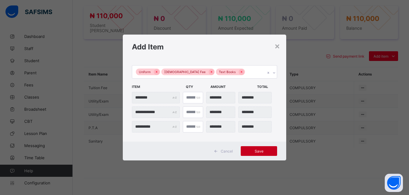
scroll to position [214, 0]
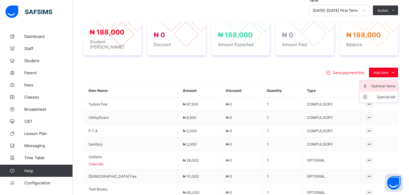
click at [382, 85] on div "Optional items" at bounding box center [383, 86] width 24 height 6
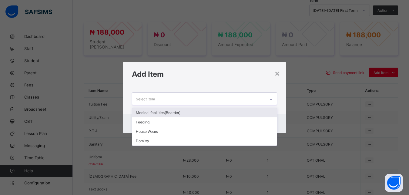
click at [234, 101] on div "Select item" at bounding box center [198, 99] width 133 height 12
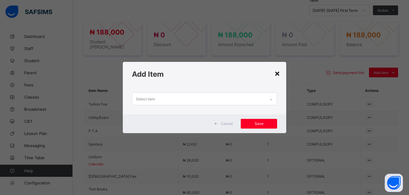
click at [278, 73] on div "×" at bounding box center [277, 73] width 6 height 10
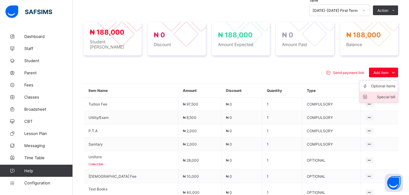
click at [388, 94] on div "Special bill" at bounding box center [383, 97] width 24 height 6
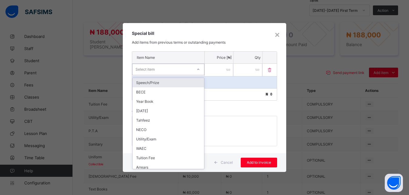
click at [182, 70] on div "Select item" at bounding box center [162, 69] width 60 height 8
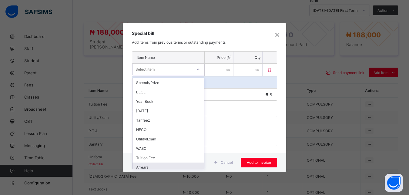
click at [160, 165] on div "Arrears" at bounding box center [167, 166] width 71 height 9
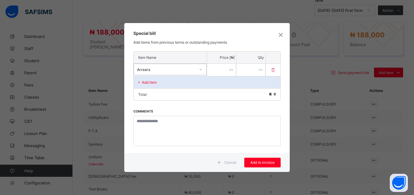
click at [220, 69] on input "number" at bounding box center [221, 70] width 29 height 12
type input "*****"
click at [262, 163] on span "Add to invoice" at bounding box center [262, 162] width 27 height 5
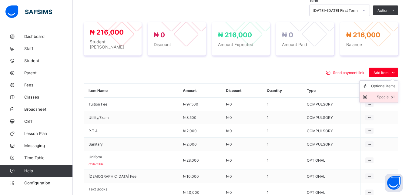
click at [386, 91] on li "Special bill" at bounding box center [378, 96] width 38 height 11
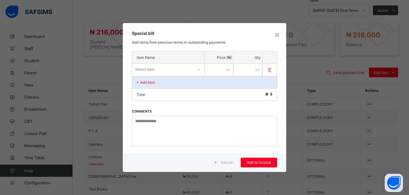
click at [183, 70] on div "Select item" at bounding box center [162, 69] width 61 height 8
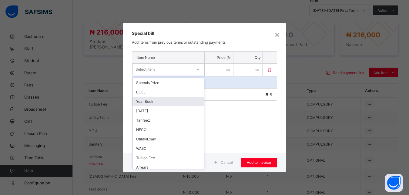
click at [171, 102] on div "Year Book" at bounding box center [167, 101] width 71 height 9
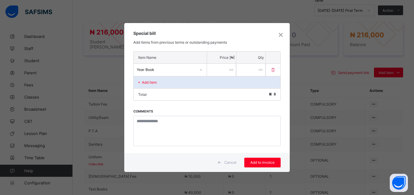
click at [218, 70] on input "number" at bounding box center [221, 70] width 29 height 12
type input "*****"
click at [262, 163] on span "Add to invoice" at bounding box center [262, 162] width 27 height 5
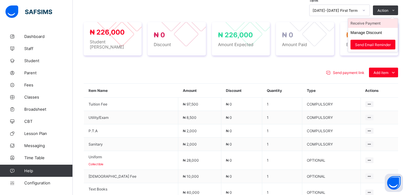
click at [380, 22] on li "Receive Payment" at bounding box center [373, 22] width 50 height 9
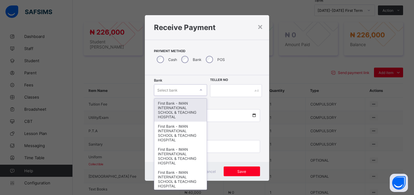
click at [175, 87] on div "Select bank" at bounding box center [174, 90] width 41 height 8
click at [177, 103] on div "First Bank - IMAN INTERNATIONAL SCHOOL & TEACHING HOSPITAL" at bounding box center [180, 109] width 52 height 23
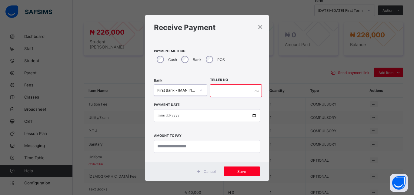
click at [223, 93] on input "text" at bounding box center [236, 90] width 52 height 13
type input "*****"
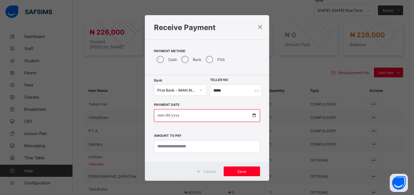
click at [250, 114] on input "date" at bounding box center [207, 115] width 106 height 13
type input "**********"
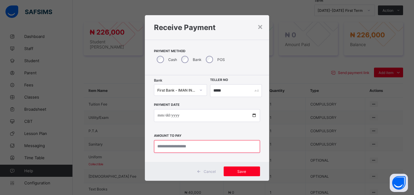
click at [187, 144] on input "currency" at bounding box center [207, 146] width 106 height 13
type input "*********"
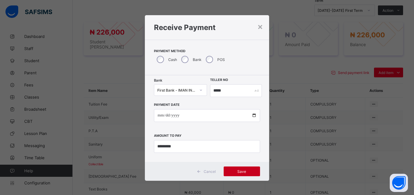
click at [236, 173] on span "Save" at bounding box center [241, 171] width 27 height 5
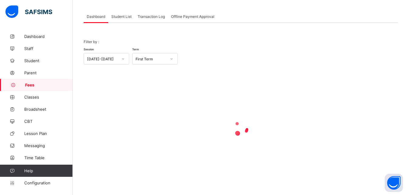
scroll to position [29, 0]
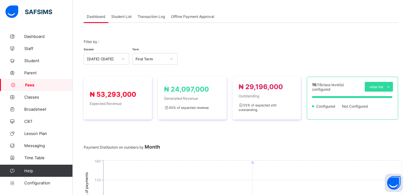
click at [119, 15] on span "Student List" at bounding box center [121, 16] width 20 height 5
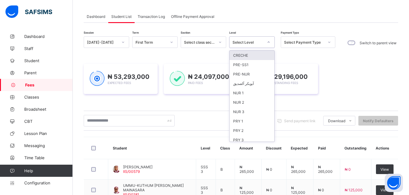
click at [254, 43] on div "Select Level" at bounding box center [247, 42] width 31 height 5
click at [250, 119] on div "PRY 1" at bounding box center [251, 120] width 45 height 9
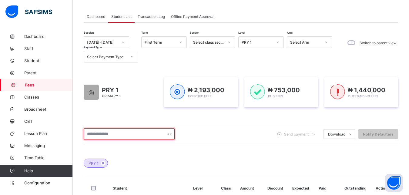
click at [132, 137] on input "text" at bounding box center [129, 134] width 91 height 12
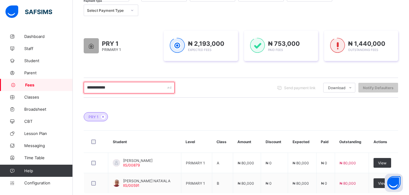
scroll to position [91, 0]
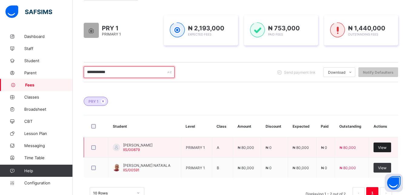
type input "**********"
click at [385, 149] on span "View" at bounding box center [382, 147] width 8 height 5
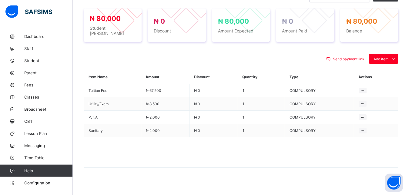
scroll to position [230, 0]
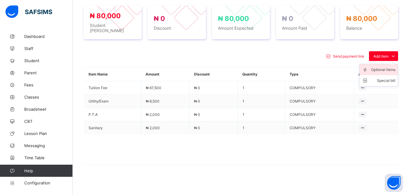
click at [380, 67] on div "Optional items" at bounding box center [383, 70] width 24 height 6
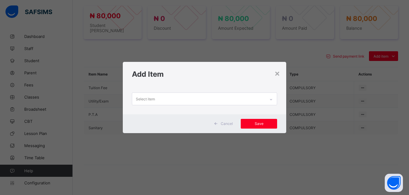
click at [245, 96] on div "Select item" at bounding box center [198, 99] width 133 height 12
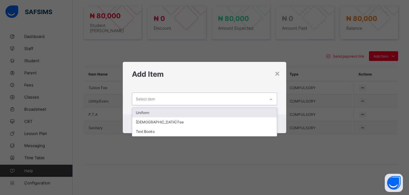
click at [245, 96] on div "Select item" at bounding box center [198, 99] width 133 height 12
click at [235, 110] on div "Uniform" at bounding box center [204, 112] width 145 height 9
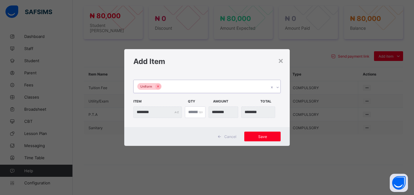
click at [221, 88] on div "Uniform" at bounding box center [201, 86] width 135 height 13
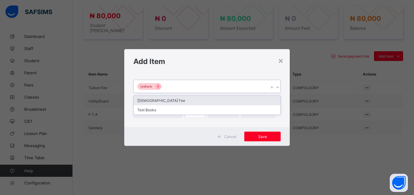
click at [205, 100] on div "[DEMOGRAPHIC_DATA] Fee" at bounding box center [207, 100] width 147 height 9
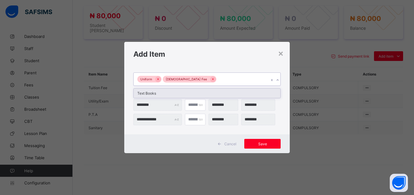
click at [217, 81] on div "Uniform [DEMOGRAPHIC_DATA] Fee" at bounding box center [201, 79] width 135 height 13
click at [211, 92] on div "Text Books" at bounding box center [207, 92] width 147 height 9
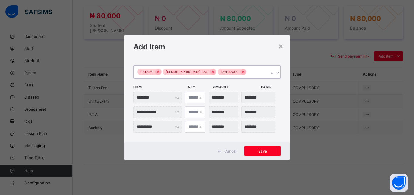
click at [199, 96] on div "*" at bounding box center [195, 98] width 21 height 12
click at [197, 96] on input "*" at bounding box center [195, 98] width 21 height 12
type input "*"
type input "********"
click at [199, 95] on input "*" at bounding box center [195, 98] width 21 height 12
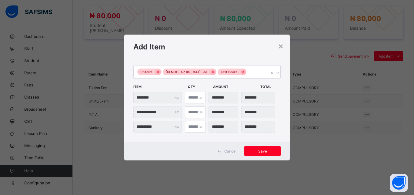
type input "*"
type input "********"
type input "*"
click at [197, 99] on input "*" at bounding box center [195, 98] width 21 height 12
click at [264, 149] on span "Save" at bounding box center [262, 151] width 27 height 5
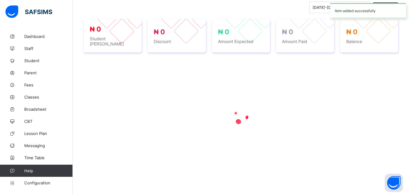
scroll to position [214, 0]
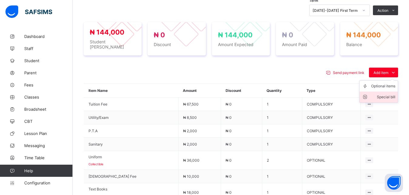
click at [382, 94] on div "Special bill" at bounding box center [383, 97] width 24 height 6
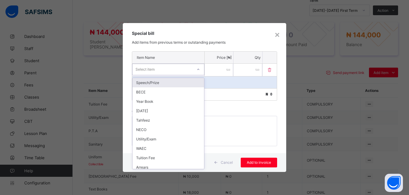
click at [189, 68] on div "Select item" at bounding box center [162, 69] width 60 height 8
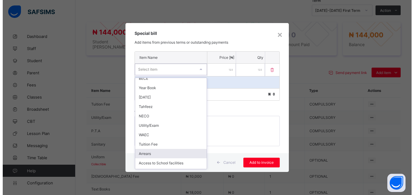
scroll to position [27, 0]
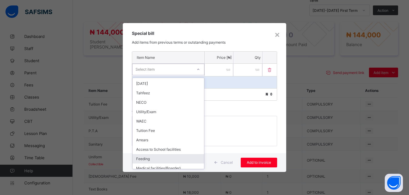
click at [171, 158] on div "Feeding" at bounding box center [167, 158] width 71 height 9
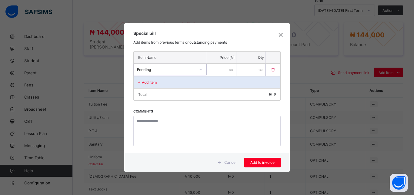
click at [221, 70] on input "number" at bounding box center [221, 70] width 29 height 12
type input "******"
click at [179, 82] on div "Add item" at bounding box center [207, 82] width 147 height 12
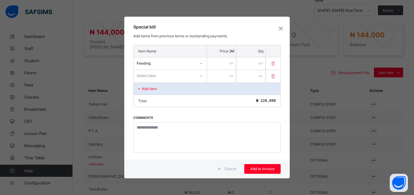
click at [178, 77] on div "Select item" at bounding box center [164, 75] width 61 height 8
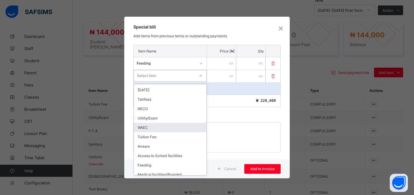
scroll to position [41, 0]
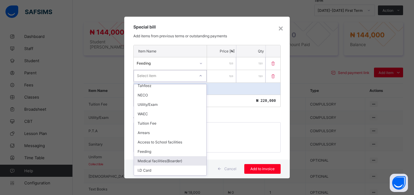
click at [186, 161] on div "Medical facilities(Boarder)" at bounding box center [170, 160] width 72 height 9
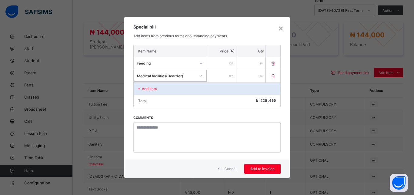
click at [217, 77] on input "number" at bounding box center [221, 76] width 29 height 12
type input "****"
click at [168, 87] on div "Add item" at bounding box center [207, 88] width 147 height 12
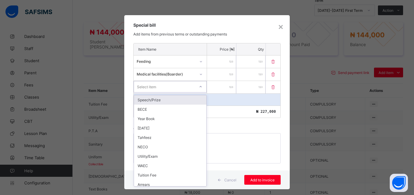
click at [168, 87] on div "Select item" at bounding box center [164, 86] width 61 height 8
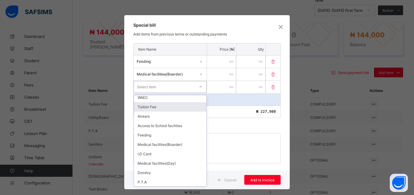
scroll to position [82, 0]
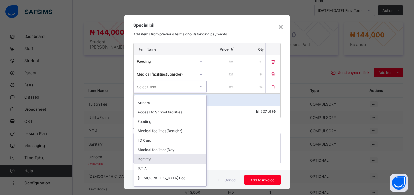
click at [175, 156] on div "Domitry" at bounding box center [170, 158] width 72 height 9
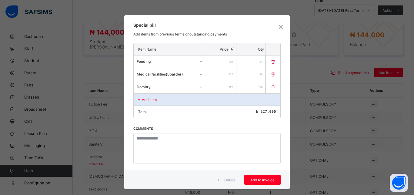
click at [216, 87] on input "number" at bounding box center [221, 87] width 29 height 12
type input "*****"
click at [171, 101] on div "Add item" at bounding box center [207, 99] width 147 height 12
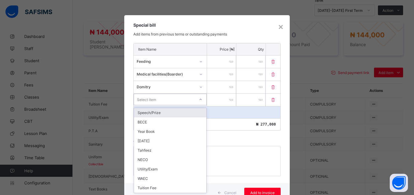
click at [171, 101] on div "Select item" at bounding box center [164, 99] width 61 height 8
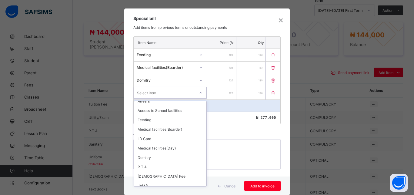
scroll to position [76, 0]
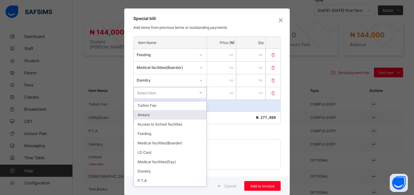
click at [170, 114] on div "Arrears" at bounding box center [170, 114] width 72 height 9
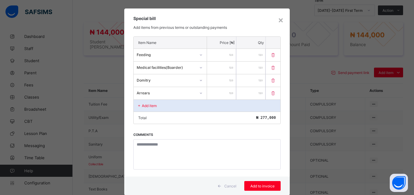
click at [218, 95] on input "number" at bounding box center [221, 93] width 29 height 12
type input "****"
click at [261, 184] on span "Add to invoice" at bounding box center [262, 186] width 27 height 5
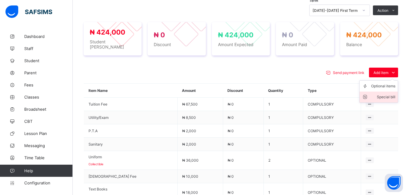
click at [383, 95] on div "Special bill" at bounding box center [383, 97] width 24 height 6
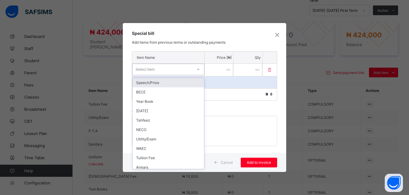
click at [172, 67] on div "Select item" at bounding box center [162, 69] width 60 height 8
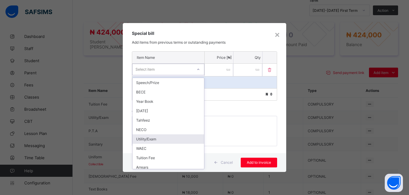
click at [164, 138] on div "Utility/Exam" at bounding box center [167, 138] width 71 height 9
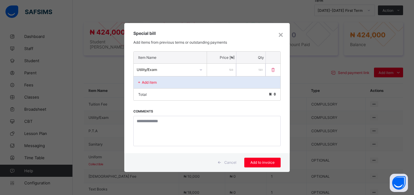
click at [218, 70] on input "number" at bounding box center [221, 70] width 29 height 12
type input "*****"
click at [259, 162] on span "Add to invoice" at bounding box center [262, 162] width 27 height 5
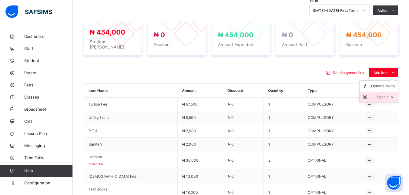
click at [386, 94] on div "Special bill" at bounding box center [383, 97] width 24 height 6
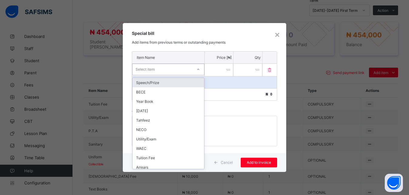
click at [185, 69] on div "Select item" at bounding box center [162, 69] width 60 height 8
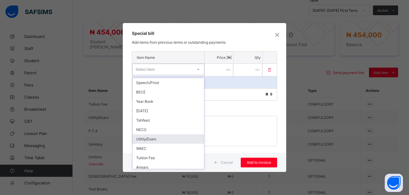
click at [163, 139] on div "Utility/Exam" at bounding box center [167, 138] width 71 height 9
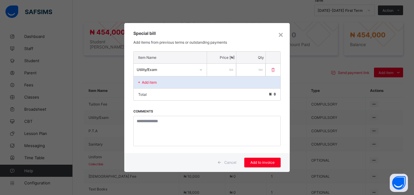
click at [216, 74] on input "number" at bounding box center [221, 70] width 29 height 12
type input "*****"
click at [264, 161] on span "Add to invoice" at bounding box center [262, 162] width 27 height 5
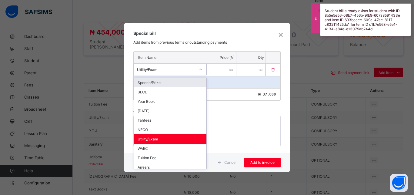
click at [177, 70] on div "Utility/Exam" at bounding box center [166, 69] width 58 height 5
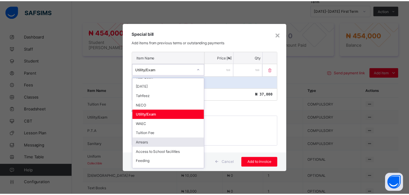
scroll to position [27, 0]
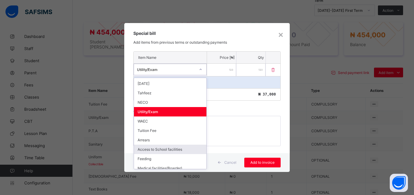
click at [171, 149] on div "Access to School facilities" at bounding box center [170, 148] width 72 height 9
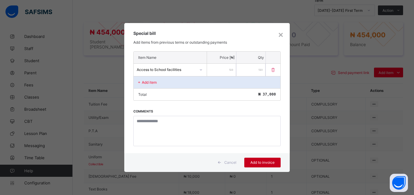
click at [262, 162] on span "Add to invoice" at bounding box center [262, 162] width 27 height 5
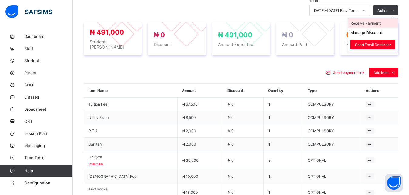
click at [375, 25] on li "Receive Payment" at bounding box center [373, 22] width 50 height 9
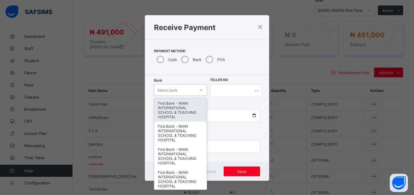
click at [181, 91] on div "Select bank" at bounding box center [174, 90] width 41 height 8
click at [179, 112] on div "First Bank - IMAN INTERNATIONAL SCHOOL & TEACHING HOSPITAL" at bounding box center [180, 109] width 52 height 23
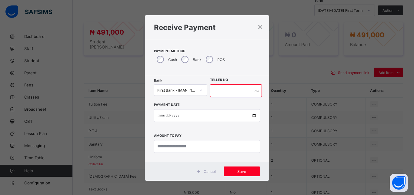
click at [228, 89] on input "text" at bounding box center [236, 90] width 52 height 13
type input "*****"
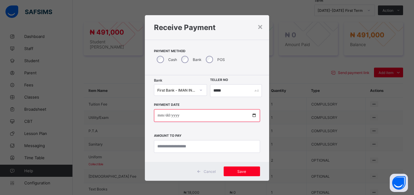
click at [250, 115] on input "date" at bounding box center [207, 115] width 106 height 13
type input "**********"
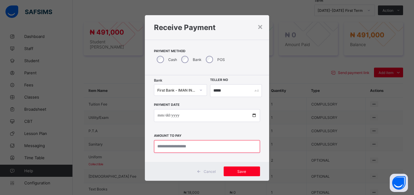
click at [191, 145] on input "currency" at bounding box center [207, 146] width 106 height 13
type input "*********"
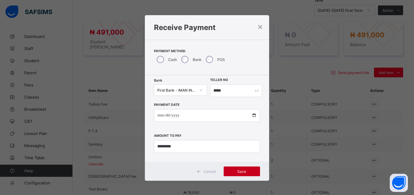
click at [238, 170] on span "Save" at bounding box center [241, 171] width 27 height 5
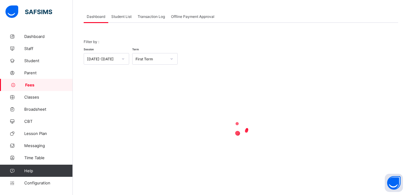
scroll to position [29, 0]
click at [119, 16] on span "Student List" at bounding box center [121, 16] width 20 height 5
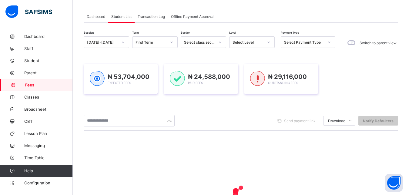
click at [244, 41] on div "Select Level" at bounding box center [247, 42] width 31 height 5
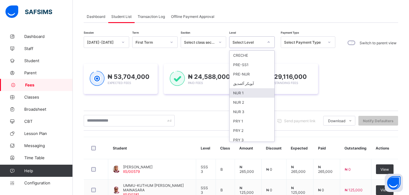
click at [250, 93] on div "NUR 1" at bounding box center [251, 92] width 45 height 9
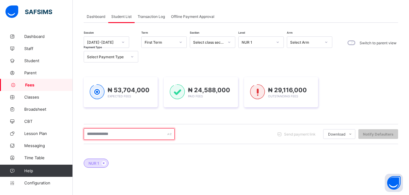
click at [143, 133] on input "text" at bounding box center [129, 134] width 91 height 12
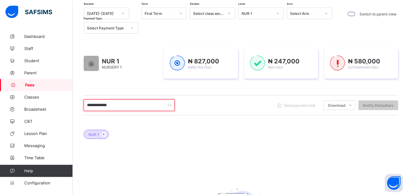
scroll to position [60, 0]
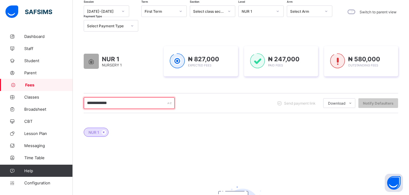
click at [133, 105] on input "**********" at bounding box center [129, 103] width 91 height 12
type input "*"
type input "**********"
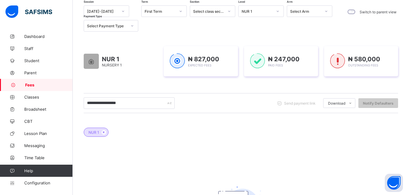
click at [251, 12] on div "NUR 1" at bounding box center [256, 11] width 31 height 5
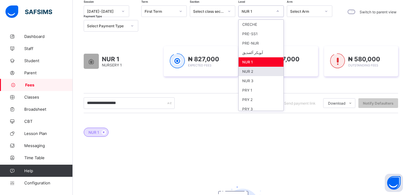
click at [257, 72] on div "NUR 2" at bounding box center [260, 71] width 45 height 9
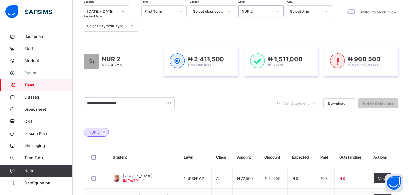
scroll to position [91, 0]
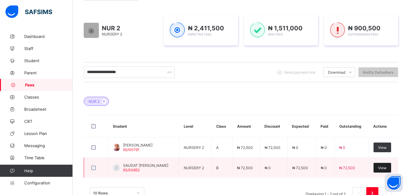
click at [383, 168] on span "View" at bounding box center [382, 167] width 8 height 5
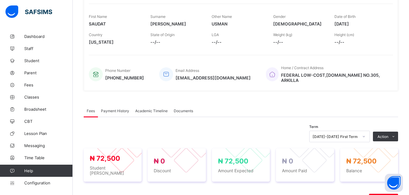
scroll to position [214, 0]
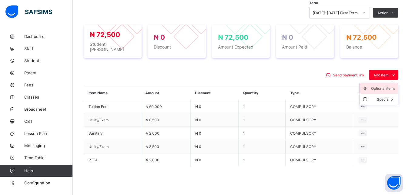
click at [385, 85] on div "Optional items" at bounding box center [383, 88] width 24 height 6
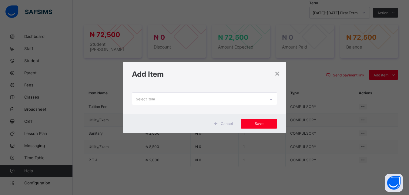
click at [248, 98] on div "Select item" at bounding box center [198, 99] width 133 height 12
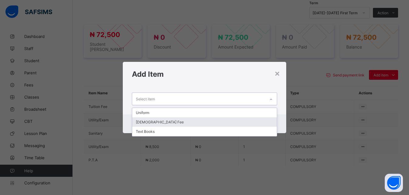
click at [225, 118] on div "[DEMOGRAPHIC_DATA] Fee" at bounding box center [204, 121] width 145 height 9
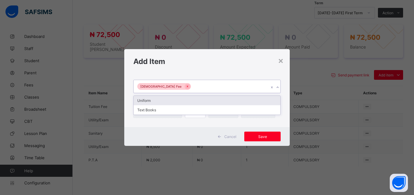
click at [227, 86] on div "[DEMOGRAPHIC_DATA] Fee" at bounding box center [201, 86] width 135 height 13
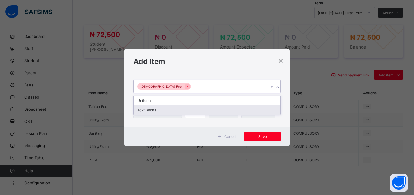
click at [205, 113] on div "Text Books" at bounding box center [207, 109] width 147 height 9
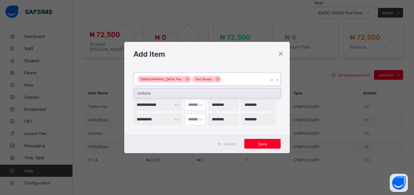
click at [217, 79] on div "Islamiyya Fee Text Books" at bounding box center [201, 79] width 135 height 13
click at [204, 93] on div "Uniform" at bounding box center [207, 92] width 147 height 9
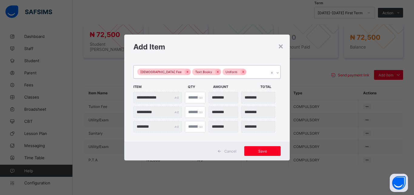
type input "*"
type input "********"
click at [198, 95] on input "*" at bounding box center [195, 98] width 21 height 12
type input "*"
type input "********"
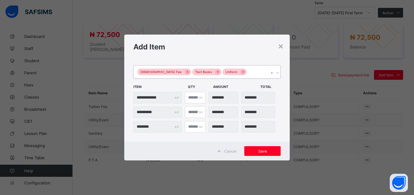
type input "*"
click at [197, 99] on input "*" at bounding box center [195, 98] width 21 height 12
click at [265, 151] on span "Save" at bounding box center [262, 151] width 27 height 5
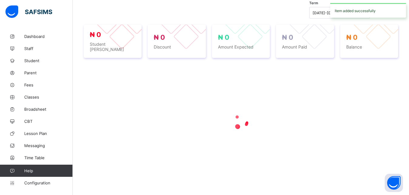
scroll to position [214, 0]
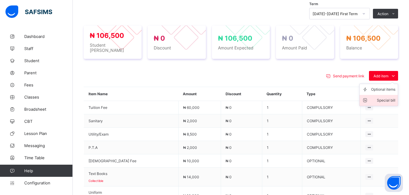
click at [387, 97] on div "Special bill" at bounding box center [383, 100] width 24 height 6
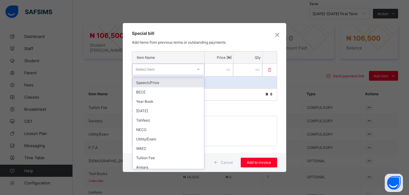
click at [174, 70] on div "Select item" at bounding box center [162, 69] width 60 height 8
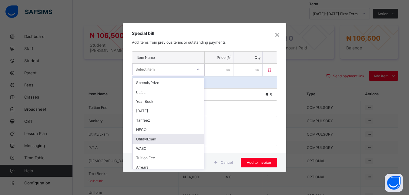
click at [170, 138] on div "Utility/Exam" at bounding box center [167, 138] width 71 height 9
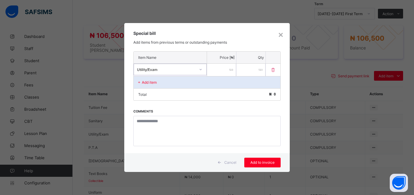
click at [216, 70] on input "number" at bounding box center [221, 70] width 29 height 12
type input "****"
click at [271, 162] on span "Add to invoice" at bounding box center [262, 162] width 27 height 5
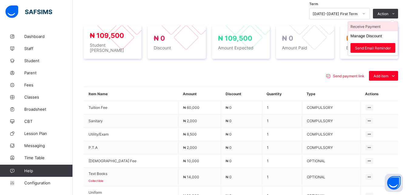
click at [378, 22] on li "Receive Payment" at bounding box center [373, 26] width 50 height 9
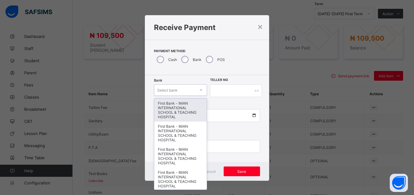
click at [180, 88] on div "Select bank" at bounding box center [174, 90] width 41 height 8
click at [180, 104] on div "First Bank - IMAN INTERNATIONAL SCHOOL & TEACHING HOSPITAL" at bounding box center [180, 109] width 52 height 23
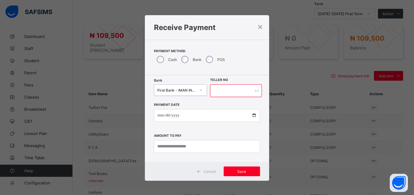
click at [219, 93] on input "text" at bounding box center [236, 90] width 52 height 13
type input "*****"
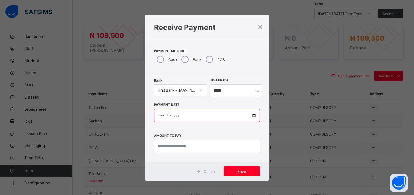
click at [250, 116] on input "date" at bounding box center [207, 115] width 106 height 13
type input "**********"
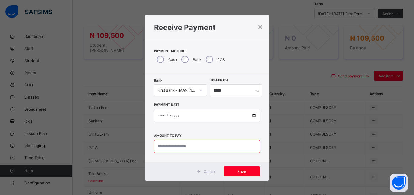
click at [196, 146] on input "currency" at bounding box center [207, 146] width 106 height 13
type input "*********"
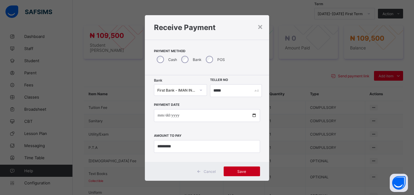
click at [244, 169] on span "Save" at bounding box center [241, 171] width 27 height 5
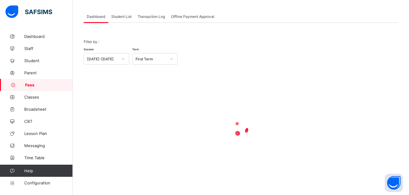
scroll to position [29, 0]
click at [119, 16] on span "Student List" at bounding box center [121, 16] width 20 height 5
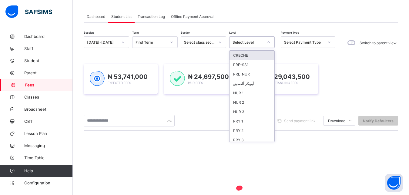
click at [246, 41] on div "Select Level" at bounding box center [247, 42] width 31 height 5
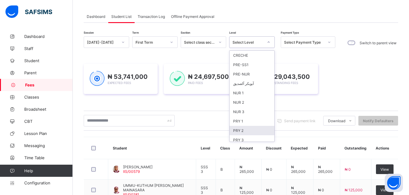
click at [246, 130] on div "PRY 2" at bounding box center [251, 130] width 45 height 9
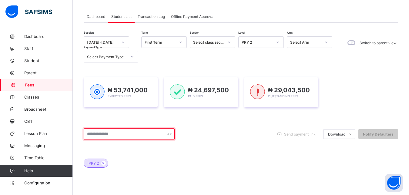
click at [144, 136] on input "text" at bounding box center [129, 134] width 91 height 12
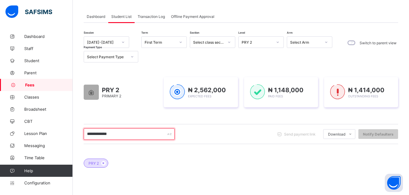
scroll to position [60, 0]
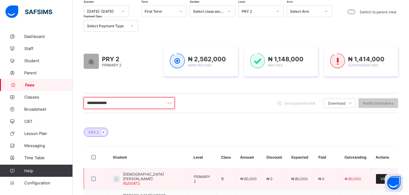
type input "**********"
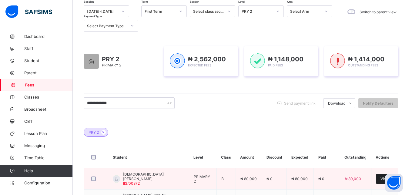
click at [380, 178] on div "View" at bounding box center [385, 179] width 18 height 10
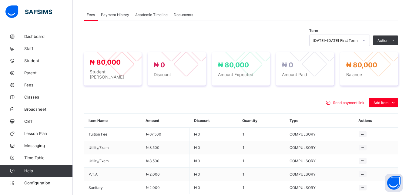
scroll to position [199, 0]
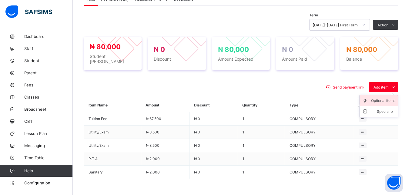
click at [385, 101] on div "Optional items" at bounding box center [383, 101] width 24 height 6
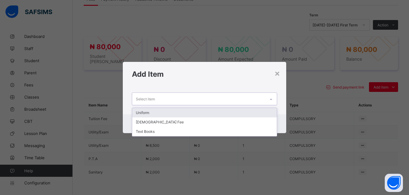
click at [253, 100] on div "Select item" at bounding box center [198, 99] width 133 height 12
click at [238, 112] on div "Uniform" at bounding box center [204, 112] width 145 height 9
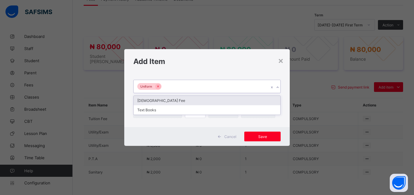
click at [227, 85] on div "Uniform" at bounding box center [201, 86] width 135 height 13
click at [214, 99] on div "[DEMOGRAPHIC_DATA] Fee" at bounding box center [207, 100] width 147 height 9
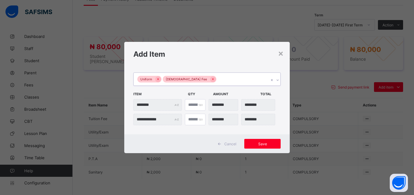
click at [220, 78] on div "Uniform [DEMOGRAPHIC_DATA] Fee" at bounding box center [201, 79] width 135 height 13
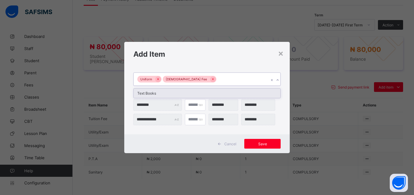
click at [214, 94] on div "Text Books" at bounding box center [207, 92] width 147 height 9
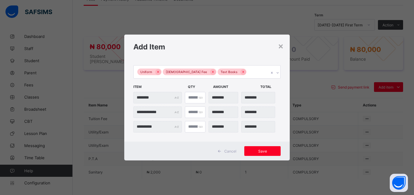
click at [199, 96] on div "*" at bounding box center [195, 98] width 21 height 12
type input "*"
type input "********"
type input "*"
click at [197, 95] on input "*" at bounding box center [195, 98] width 21 height 12
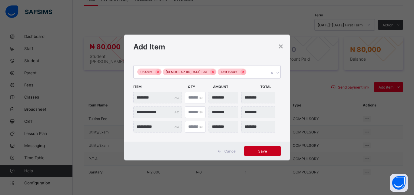
click at [263, 151] on span "Save" at bounding box center [262, 151] width 27 height 5
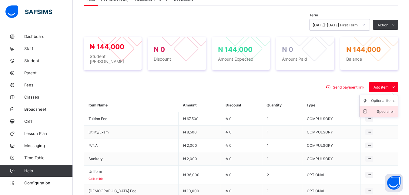
click at [391, 110] on div "Special bill" at bounding box center [383, 111] width 24 height 6
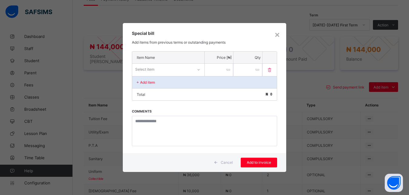
click at [170, 71] on div "Select item" at bounding box center [162, 69] width 61 height 8
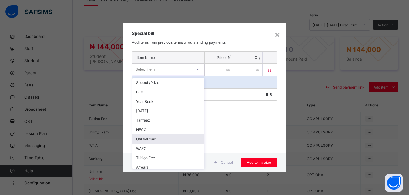
click at [162, 138] on div "Utility/Exam" at bounding box center [167, 138] width 71 height 9
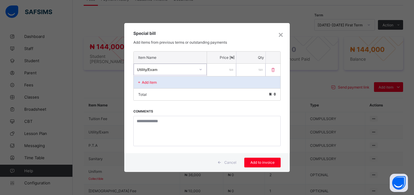
click at [222, 72] on input "number" at bounding box center [221, 70] width 29 height 12
type input "****"
click at [261, 164] on span "Add to invoice" at bounding box center [262, 162] width 27 height 5
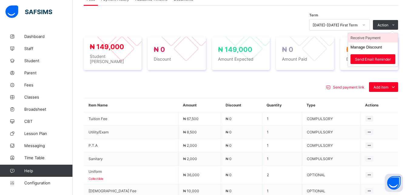
click at [375, 41] on li "Receive Payment" at bounding box center [373, 37] width 50 height 9
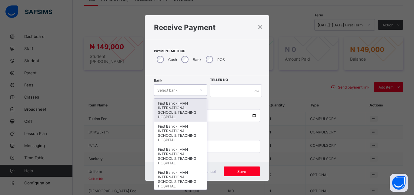
click at [179, 88] on div "Select bank" at bounding box center [174, 90] width 41 height 8
click at [167, 115] on div "First Bank - IMAN INTERNATIONAL SCHOOL & TEACHING HOSPITAL" at bounding box center [180, 109] width 52 height 23
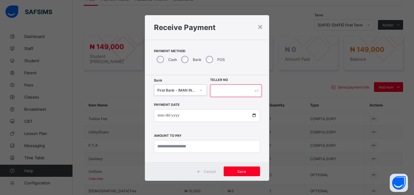
click at [216, 93] on input "text" at bounding box center [236, 90] width 52 height 13
type input "*****"
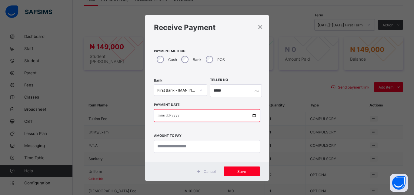
click at [250, 115] on input "date" at bounding box center [207, 115] width 106 height 13
type input "**********"
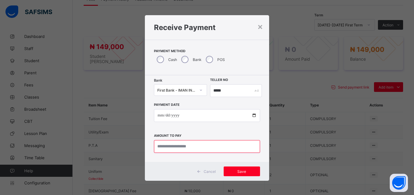
click at [190, 146] on input "currency" at bounding box center [207, 146] width 106 height 13
type input "*********"
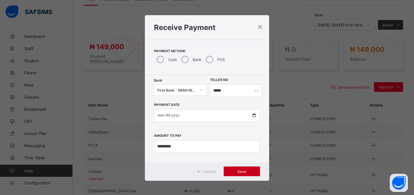
click at [239, 171] on span "Save" at bounding box center [241, 171] width 27 height 5
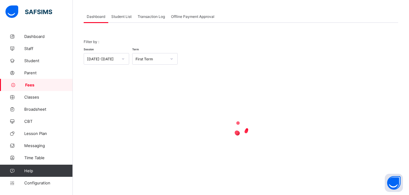
scroll to position [29, 0]
click at [123, 16] on span "Student List" at bounding box center [121, 16] width 20 height 5
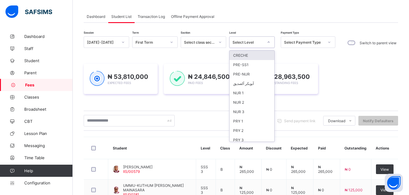
click at [248, 41] on div "Select Level" at bounding box center [247, 42] width 31 height 5
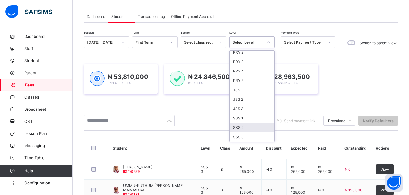
click at [251, 128] on div "SSS 2" at bounding box center [251, 127] width 45 height 9
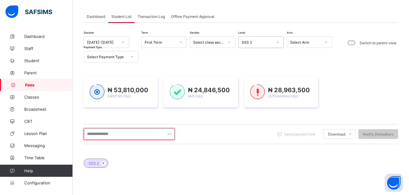
click at [133, 134] on input "text" at bounding box center [129, 134] width 91 height 12
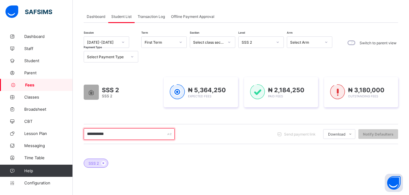
type input "**********"
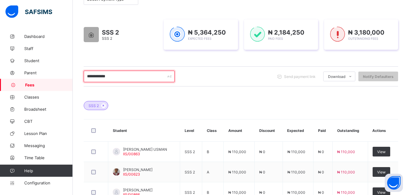
scroll to position [106, 0]
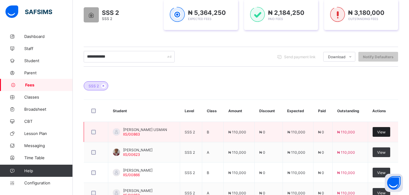
click at [385, 132] on span "View" at bounding box center [381, 132] width 8 height 5
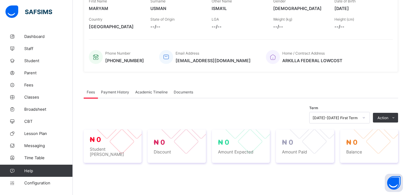
scroll to position [185, 0]
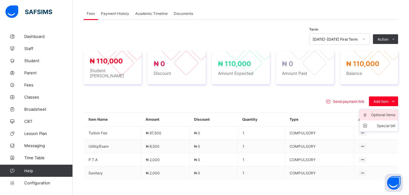
click at [385, 112] on div "Optional items" at bounding box center [383, 115] width 24 height 6
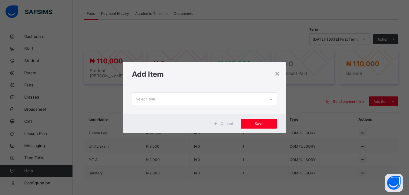
click at [238, 96] on div "Select item" at bounding box center [198, 99] width 133 height 12
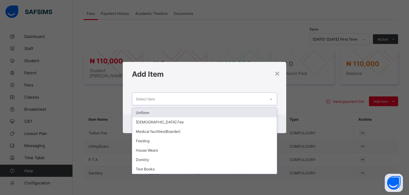
click at [212, 113] on div "Uniform" at bounding box center [204, 112] width 145 height 9
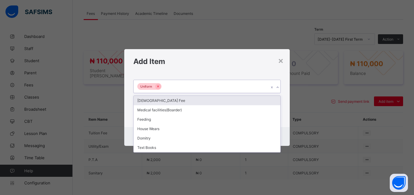
click at [197, 89] on div "Uniform" at bounding box center [201, 86] width 135 height 13
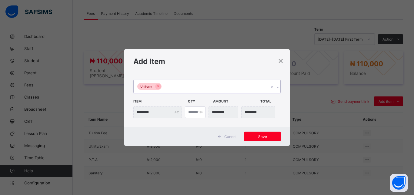
click at [197, 89] on div "Uniform" at bounding box center [201, 86] width 135 height 13
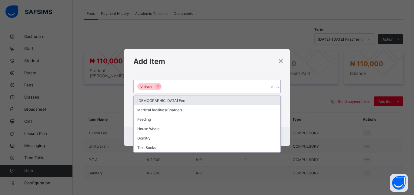
click at [197, 98] on div "[DEMOGRAPHIC_DATA] Fee" at bounding box center [207, 100] width 147 height 9
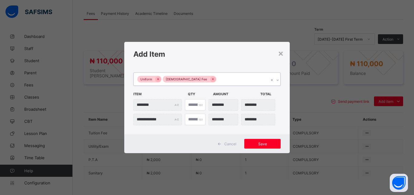
click at [216, 79] on div "Uniform [DEMOGRAPHIC_DATA] Fee" at bounding box center [201, 79] width 135 height 13
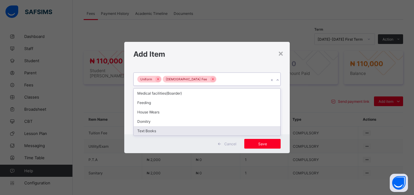
click at [192, 128] on div "Text Books" at bounding box center [207, 130] width 147 height 9
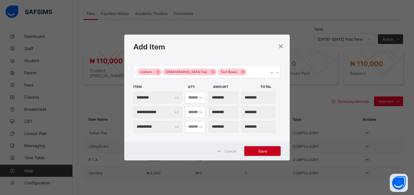
click at [264, 152] on span "Save" at bounding box center [262, 151] width 27 height 5
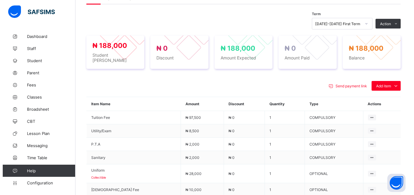
scroll to position [231, 0]
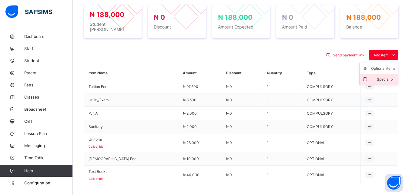
click at [387, 78] on div "Special bill" at bounding box center [383, 79] width 24 height 6
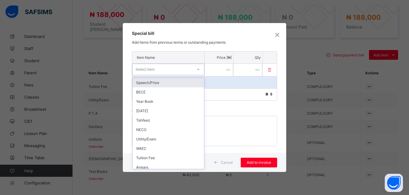
click at [179, 70] on div "Select item" at bounding box center [162, 69] width 60 height 8
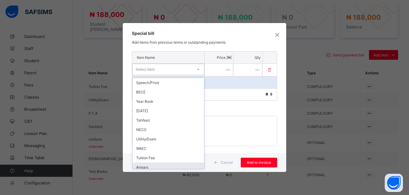
click at [175, 166] on div "Arrears" at bounding box center [167, 166] width 71 height 9
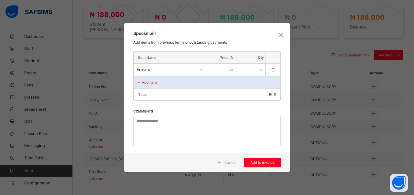
click at [220, 72] on input "number" at bounding box center [221, 70] width 29 height 12
type input "*****"
click at [266, 161] on span "Add to invoice" at bounding box center [262, 162] width 27 height 5
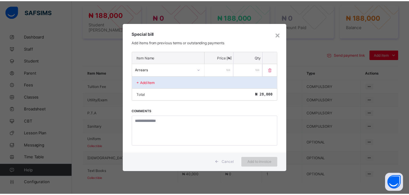
scroll to position [214, 0]
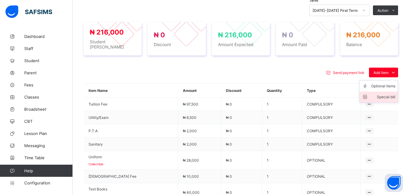
click at [387, 95] on div "Special bill" at bounding box center [383, 97] width 24 height 6
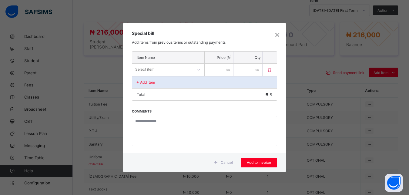
click at [181, 69] on div "Select item" at bounding box center [162, 69] width 61 height 8
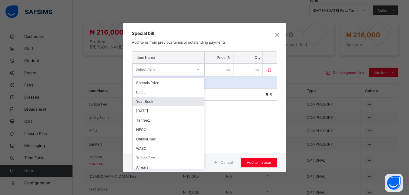
click at [171, 99] on div "Year Book" at bounding box center [167, 101] width 71 height 9
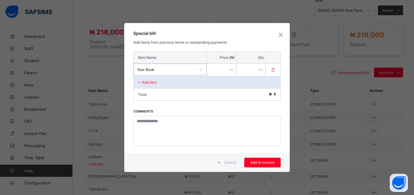
click at [210, 70] on input "number" at bounding box center [221, 70] width 29 height 12
type input "*****"
click at [266, 161] on span "Add to invoice" at bounding box center [262, 162] width 27 height 5
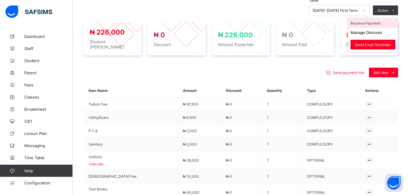
click at [376, 22] on li "Receive Payment" at bounding box center [373, 22] width 50 height 9
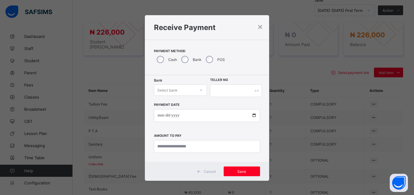
click at [177, 90] on div "Select bank" at bounding box center [174, 90] width 41 height 8
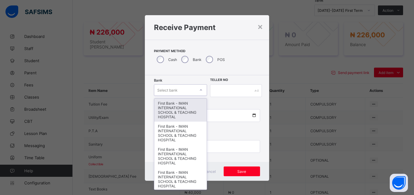
click at [175, 106] on div "First Bank - IMAN INTERNATIONAL SCHOOL & TEACHING HOSPITAL" at bounding box center [180, 109] width 52 height 23
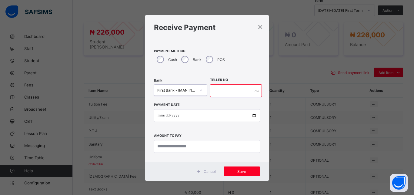
click at [232, 92] on input "text" at bounding box center [236, 90] width 52 height 13
type input "*****"
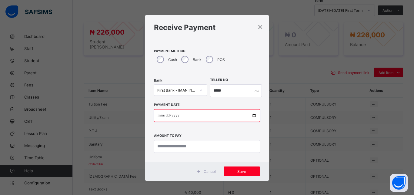
click at [251, 116] on input "date" at bounding box center [207, 115] width 106 height 13
type input "**********"
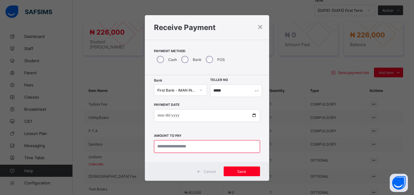
click at [189, 147] on input "currency" at bounding box center [207, 146] width 106 height 13
type input "********"
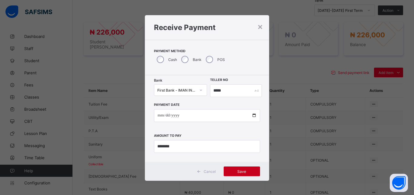
click at [238, 170] on span "Save" at bounding box center [241, 171] width 27 height 5
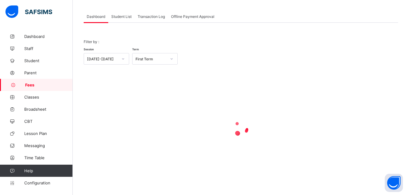
scroll to position [29, 0]
click at [117, 17] on span "Student List" at bounding box center [121, 16] width 20 height 5
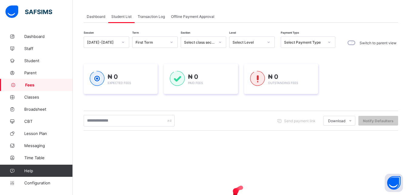
click at [250, 41] on div "Select Level" at bounding box center [247, 42] width 31 height 5
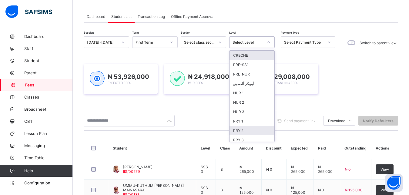
click at [249, 129] on div "PRY 2" at bounding box center [251, 130] width 45 height 9
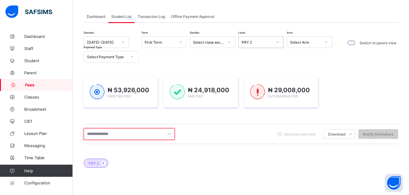
click at [145, 131] on input "text" at bounding box center [129, 134] width 91 height 12
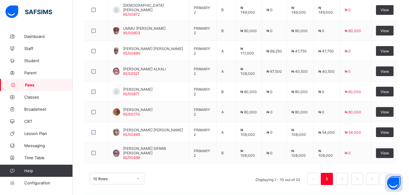
scroll to position [273, 0]
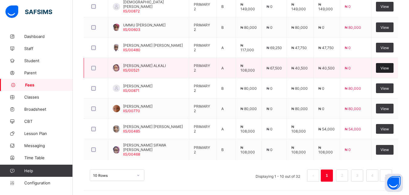
type input "**********"
click at [389, 66] on span "View" at bounding box center [384, 68] width 8 height 5
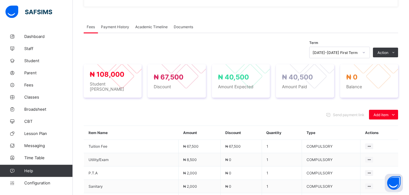
scroll to position [167, 0]
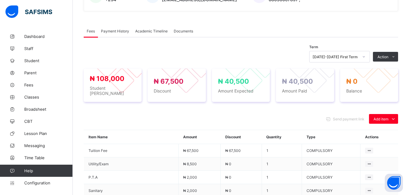
click at [121, 31] on span "Payment History" at bounding box center [115, 31] width 28 height 5
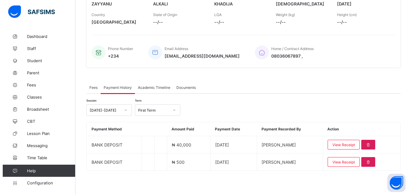
scroll to position [111, 0]
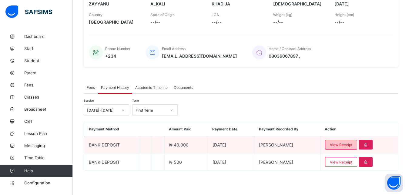
click at [349, 146] on span "View Receipt" at bounding box center [341, 144] width 22 height 5
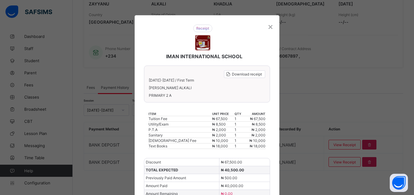
scroll to position [48, 0]
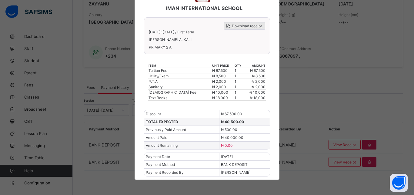
click at [236, 26] on span "Download receipt" at bounding box center [247, 26] width 30 height 5
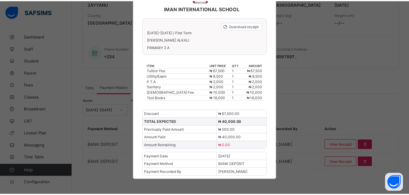
scroll to position [0, 0]
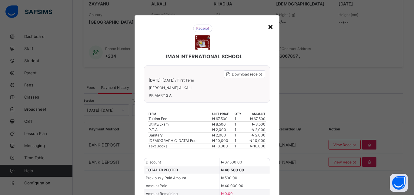
click at [268, 27] on div "×" at bounding box center [270, 26] width 6 height 10
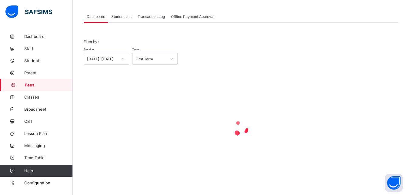
scroll to position [29, 0]
click at [116, 17] on span "Student List" at bounding box center [121, 16] width 20 height 5
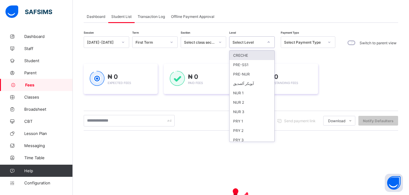
click at [242, 43] on div "Select Level" at bounding box center [247, 42] width 31 height 5
click at [254, 110] on div "NUR 3" at bounding box center [251, 111] width 45 height 9
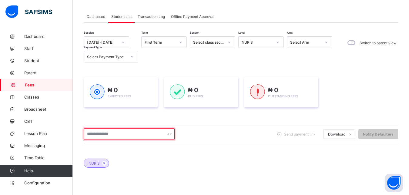
click at [144, 132] on input "text" at bounding box center [129, 134] width 91 height 12
type input "*"
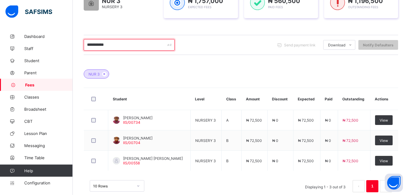
scroll to position [122, 0]
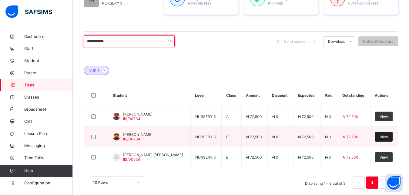
type input "**********"
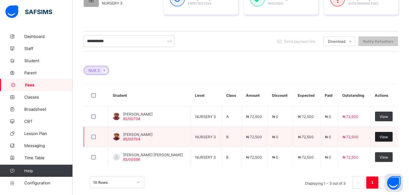
click at [387, 137] on span "View" at bounding box center [383, 136] width 8 height 5
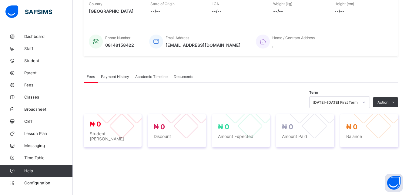
scroll to position [200, 0]
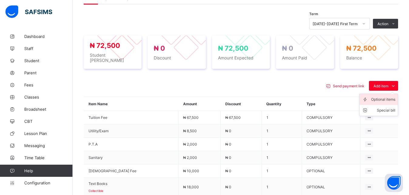
click at [384, 96] on div "Optional items" at bounding box center [383, 99] width 24 height 6
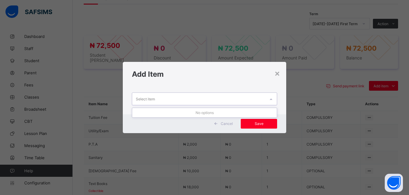
click at [253, 98] on div "Select item" at bounding box center [198, 99] width 133 height 12
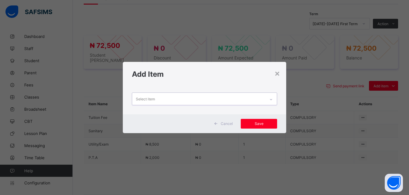
click at [253, 98] on div "Select item" at bounding box center [198, 99] width 133 height 12
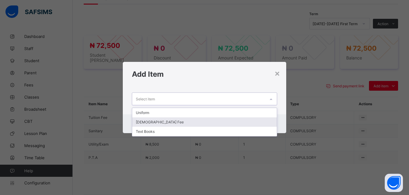
click at [214, 122] on div "[DEMOGRAPHIC_DATA] Fee" at bounding box center [204, 121] width 145 height 9
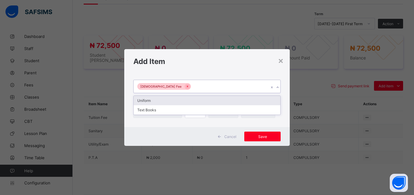
click at [220, 88] on div "[DEMOGRAPHIC_DATA] Fee" at bounding box center [201, 86] width 135 height 13
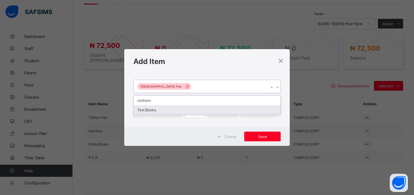
click at [207, 109] on div "Text Books" at bounding box center [207, 109] width 147 height 9
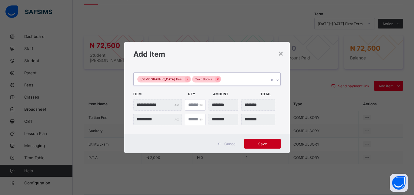
click at [261, 140] on div "Save" at bounding box center [262, 144] width 36 height 10
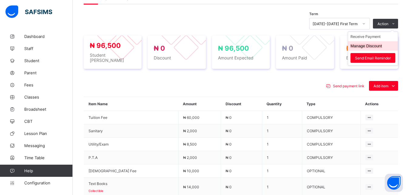
click at [371, 45] on button "Manage Discount" at bounding box center [366, 46] width 32 height 5
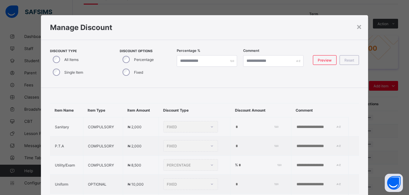
scroll to position [31, 0]
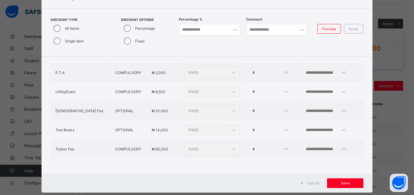
type input "*"
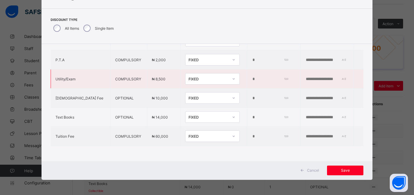
click at [187, 77] on div "FIXED" at bounding box center [206, 79] width 42 height 8
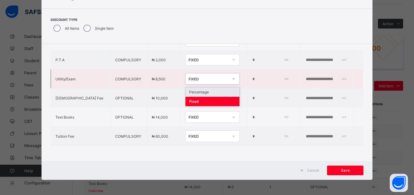
click at [191, 87] on div "Percentage" at bounding box center [212, 91] width 54 height 9
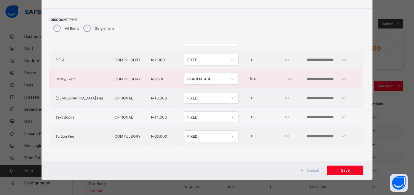
click at [253, 77] on input "*" at bounding box center [272, 79] width 38 height 5
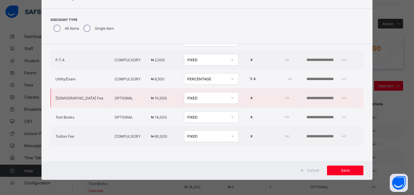
type input "***"
click at [197, 96] on div "FIXED" at bounding box center [207, 98] width 40 height 5
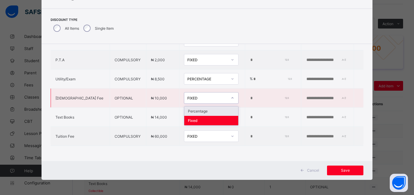
click at [194, 106] on div "Percentage" at bounding box center [211, 110] width 54 height 9
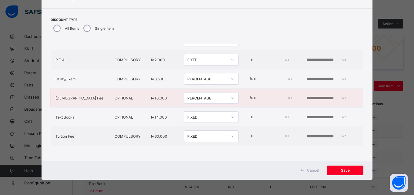
click at [253, 96] on input "*" at bounding box center [272, 98] width 38 height 5
type input "**"
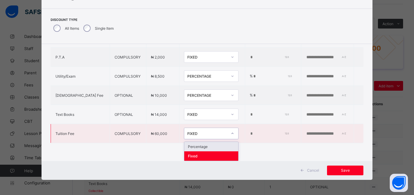
click at [196, 131] on div "FIXED" at bounding box center [207, 133] width 40 height 5
click at [195, 148] on div "Percentage" at bounding box center [211, 146] width 54 height 9
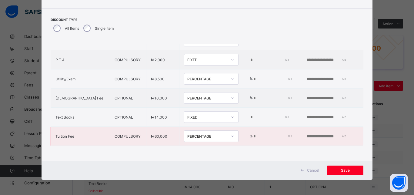
click at [253, 134] on input "*" at bounding box center [272, 136] width 38 height 5
type input "**"
click at [343, 168] on span "Save" at bounding box center [344, 170] width 27 height 5
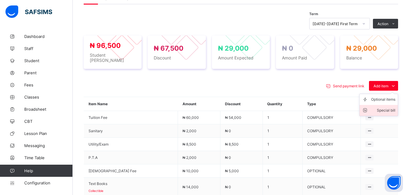
click at [385, 107] on div "Special bill" at bounding box center [383, 110] width 24 height 6
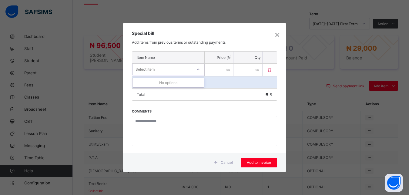
click at [181, 70] on div "Select item" at bounding box center [162, 69] width 60 height 8
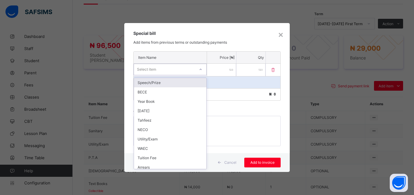
click at [181, 70] on div "Select item" at bounding box center [164, 69] width 61 height 8
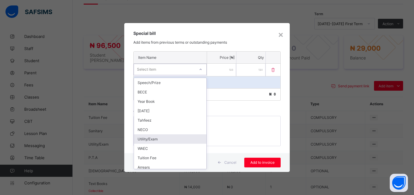
click at [164, 136] on div "Utility/Exam" at bounding box center [170, 138] width 72 height 9
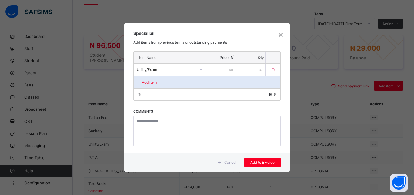
click at [214, 70] on input "number" at bounding box center [221, 70] width 29 height 12
type input "****"
click at [261, 161] on span "Add to invoice" at bounding box center [262, 162] width 27 height 5
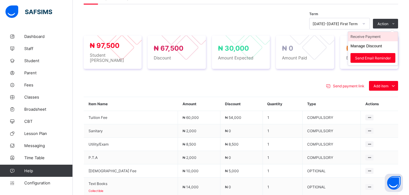
click at [374, 37] on li "Receive Payment" at bounding box center [373, 36] width 50 height 9
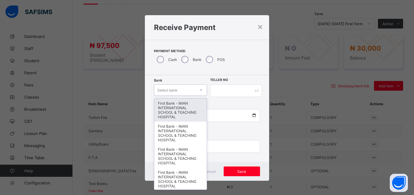
click at [176, 90] on div "Select bank" at bounding box center [174, 90] width 41 height 8
click at [174, 108] on div "First Bank - IMAN INTERNATIONAL SCHOOL & TEACHING HOSPITAL" at bounding box center [180, 109] width 52 height 23
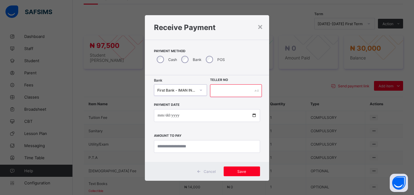
click at [222, 92] on input "text" at bounding box center [236, 90] width 52 height 13
type input "*****"
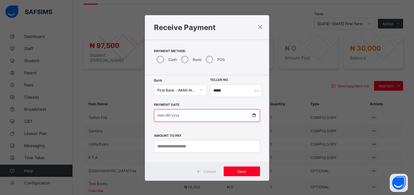
click at [251, 115] on input "date" at bounding box center [207, 115] width 106 height 13
type input "**********"
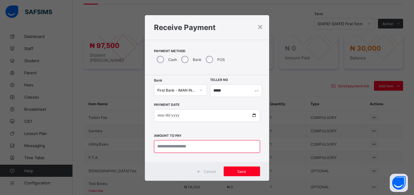
click at [198, 146] on input "currency" at bounding box center [207, 146] width 106 height 13
type input "********"
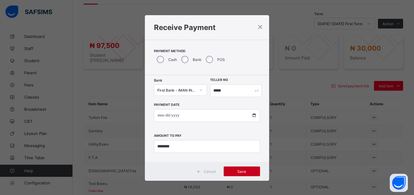
click at [239, 173] on span "Save" at bounding box center [241, 171] width 27 height 5
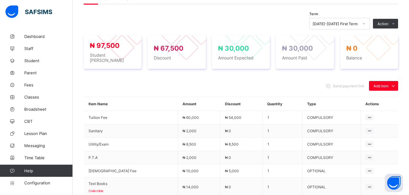
scroll to position [185, 0]
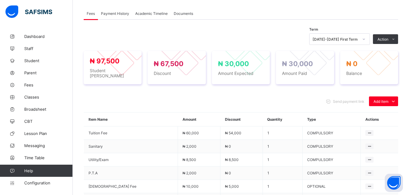
click at [125, 13] on span "Payment History" at bounding box center [115, 13] width 28 height 5
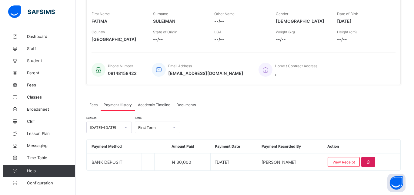
scroll to position [94, 0]
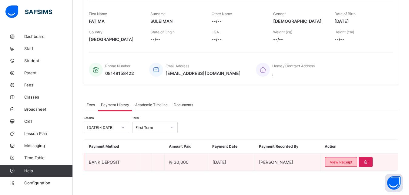
click at [350, 161] on span "View Receipt" at bounding box center [341, 162] width 22 height 5
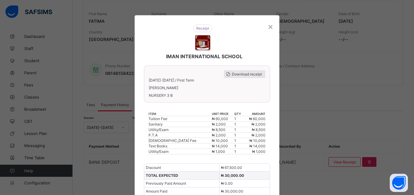
click at [242, 75] on span "Download receipt" at bounding box center [247, 74] width 30 height 5
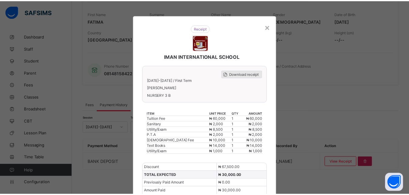
scroll to position [0, 0]
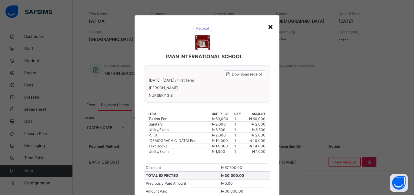
click at [269, 27] on div "×" at bounding box center [270, 26] width 6 height 10
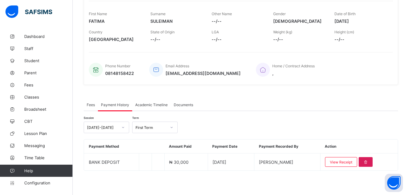
scroll to position [29, 0]
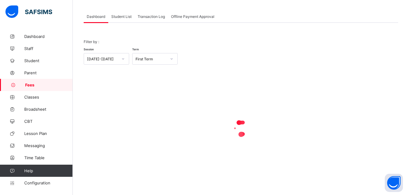
click at [118, 17] on span "Student List" at bounding box center [121, 16] width 20 height 5
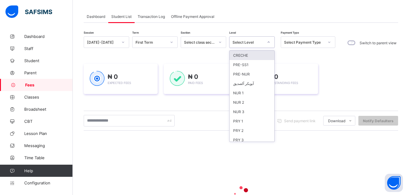
click at [247, 43] on div "Select Level" at bounding box center [247, 42] width 31 height 5
click at [248, 130] on div "PRY 2" at bounding box center [251, 130] width 45 height 9
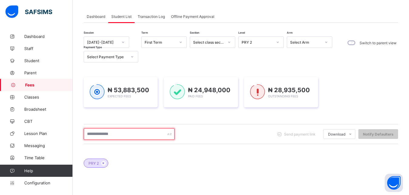
click at [127, 135] on input "text" at bounding box center [129, 134] width 91 height 12
click at [127, 135] on input "**********" at bounding box center [129, 134] width 91 height 12
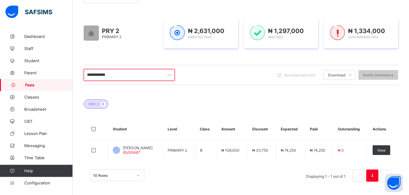
scroll to position [90, 0]
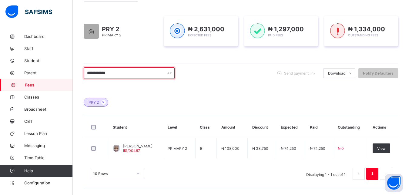
click at [99, 72] on input "**********" at bounding box center [129, 73] width 91 height 12
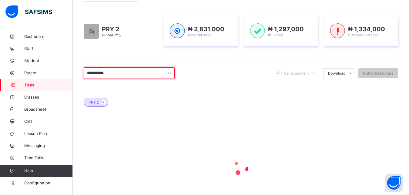
type input "**********"
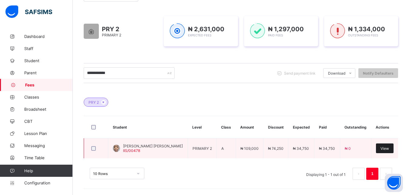
click at [389, 149] on span "View" at bounding box center [384, 148] width 8 height 5
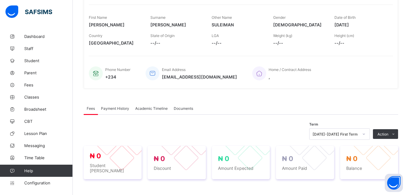
click at [114, 107] on span "Payment History" at bounding box center [115, 108] width 28 height 5
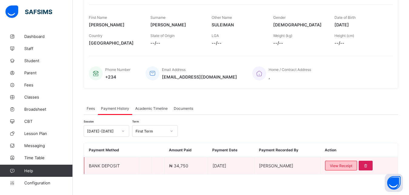
click at [345, 166] on span "View Receipt" at bounding box center [341, 165] width 22 height 5
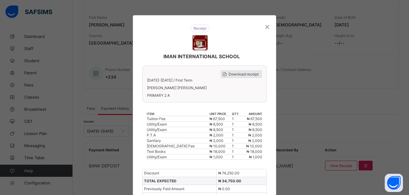
click at [241, 74] on span "Download receipt" at bounding box center [243, 74] width 30 height 5
click at [265, 26] on div "×" at bounding box center [267, 26] width 6 height 10
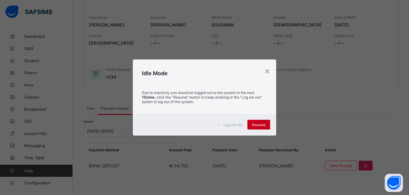
click at [257, 125] on span "Resume" at bounding box center [259, 124] width 14 height 5
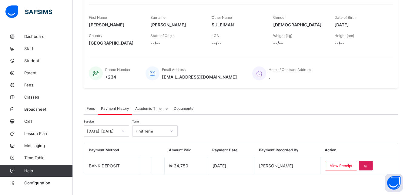
scroll to position [29, 0]
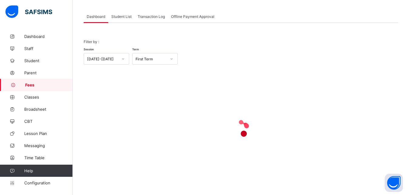
click at [117, 16] on span "Student List" at bounding box center [121, 16] width 20 height 5
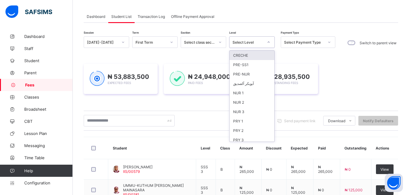
click at [246, 42] on div "Select Level" at bounding box center [247, 42] width 31 height 5
click at [242, 130] on div "PRY 2" at bounding box center [251, 130] width 45 height 9
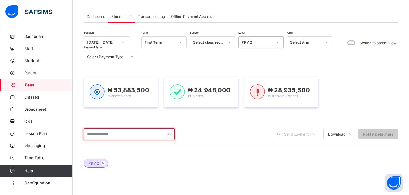
click at [144, 133] on input "text" at bounding box center [129, 134] width 91 height 12
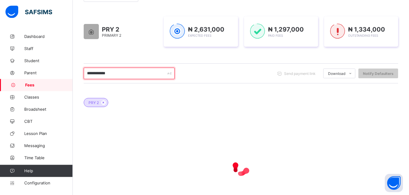
scroll to position [91, 0]
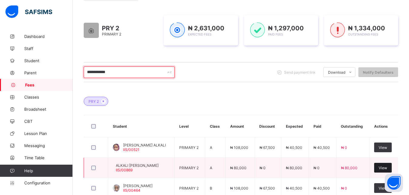
type input "**********"
click at [386, 167] on span "View" at bounding box center [382, 167] width 8 height 5
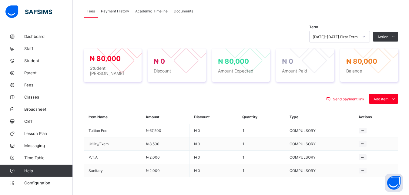
scroll to position [199, 0]
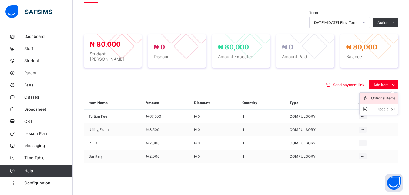
click at [383, 99] on div "Optional items" at bounding box center [383, 98] width 24 height 6
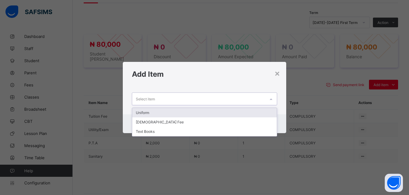
click at [245, 97] on div "Select item" at bounding box center [198, 99] width 133 height 12
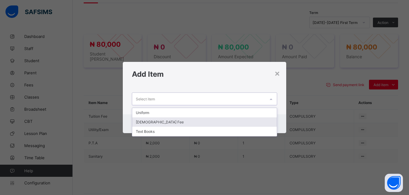
click at [208, 121] on div "[DEMOGRAPHIC_DATA] Fee" at bounding box center [204, 121] width 145 height 9
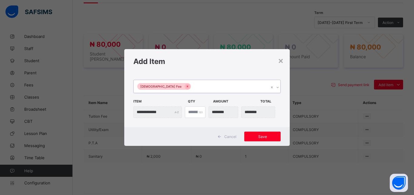
click at [201, 85] on div "[DEMOGRAPHIC_DATA] Fee" at bounding box center [201, 86] width 135 height 13
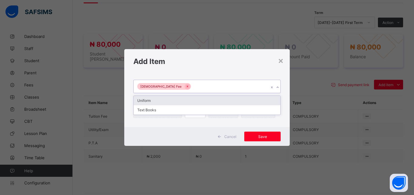
click at [188, 100] on div "Uniform" at bounding box center [207, 100] width 147 height 9
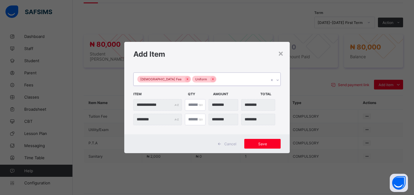
click at [221, 74] on div "Islamiyya Fee Uniform" at bounding box center [201, 79] width 135 height 13
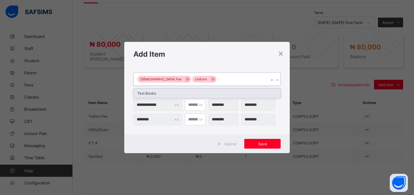
click at [205, 94] on div "Text Books" at bounding box center [207, 92] width 147 height 9
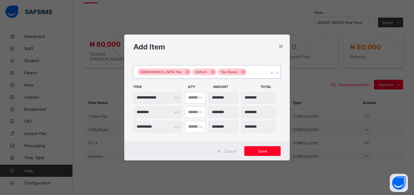
type input "*"
click at [198, 110] on input "*" at bounding box center [195, 112] width 21 height 12
type input "********"
click at [260, 152] on span "Save" at bounding box center [262, 151] width 27 height 5
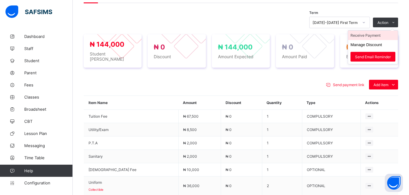
click at [376, 36] on li "Receive Payment" at bounding box center [373, 35] width 50 height 9
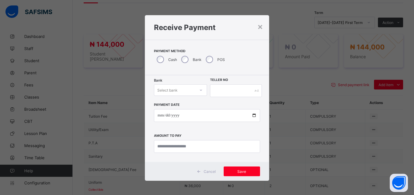
click at [178, 90] on div "Select bank" at bounding box center [174, 90] width 41 height 8
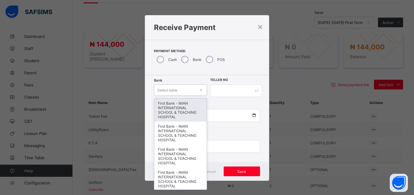
click at [177, 110] on div "First Bank - IMAN INTERNATIONAL SCHOOL & TEACHING HOSPITAL" at bounding box center [180, 109] width 52 height 23
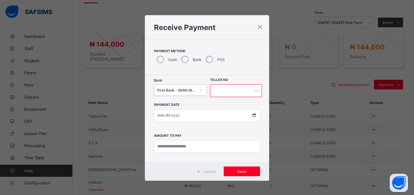
click at [220, 92] on input "text" at bounding box center [236, 90] width 52 height 13
type input "*****"
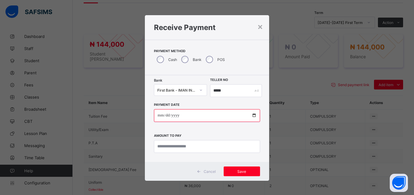
click at [250, 115] on input "date" at bounding box center [207, 115] width 106 height 13
type input "**********"
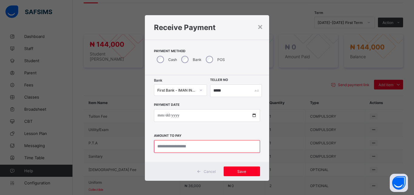
click at [205, 149] on input "currency" at bounding box center [207, 146] width 106 height 13
type input "*********"
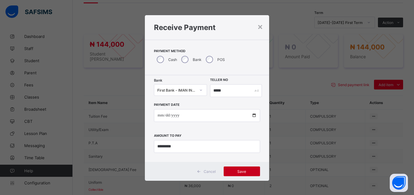
click at [236, 171] on span "Save" at bounding box center [241, 171] width 27 height 5
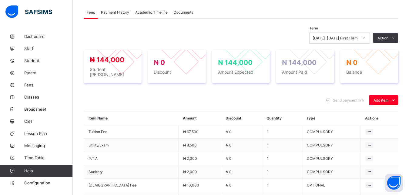
scroll to position [168, 0]
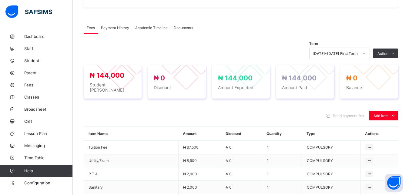
click at [121, 30] on span "Payment History" at bounding box center [115, 27] width 28 height 5
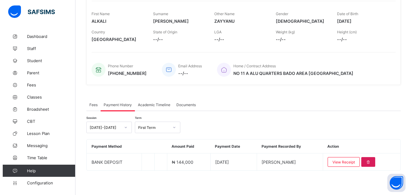
scroll to position [94, 0]
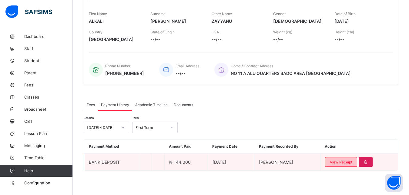
click at [350, 159] on div "View Receipt" at bounding box center [341, 162] width 32 height 10
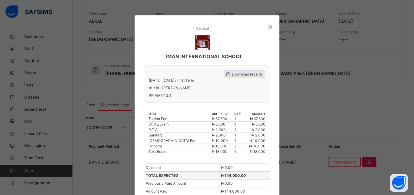
click at [242, 76] on span "Download receipt" at bounding box center [247, 74] width 30 height 5
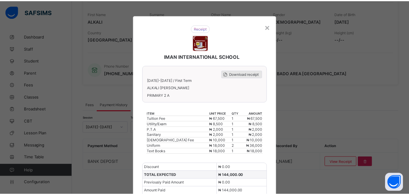
scroll to position [0, 0]
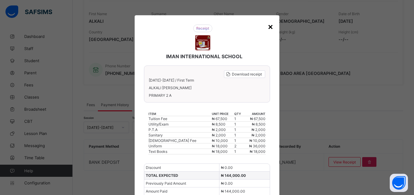
click at [267, 27] on div "×" at bounding box center [270, 26] width 6 height 10
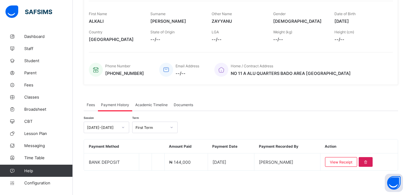
scroll to position [29, 0]
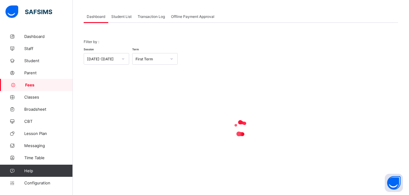
click at [120, 17] on span "Student List" at bounding box center [121, 16] width 20 height 5
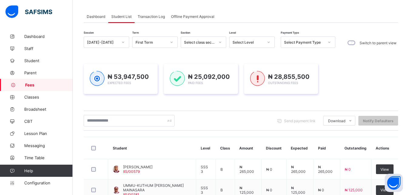
click at [250, 41] on div "Select Level" at bounding box center [247, 42] width 31 height 5
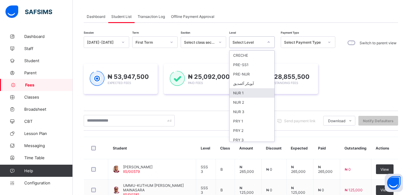
click at [246, 91] on div "NUR 1" at bounding box center [251, 92] width 45 height 9
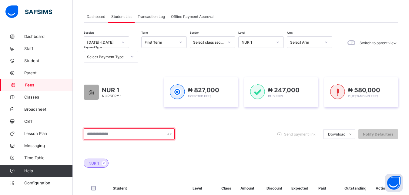
click at [144, 134] on input "text" at bounding box center [129, 134] width 91 height 12
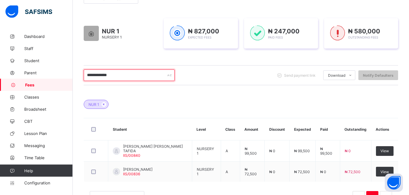
scroll to position [91, 0]
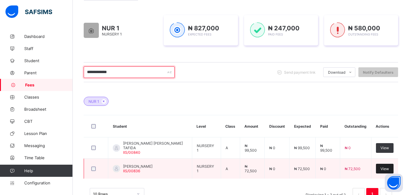
type input "**********"
click at [385, 168] on span "View" at bounding box center [384, 168] width 8 height 5
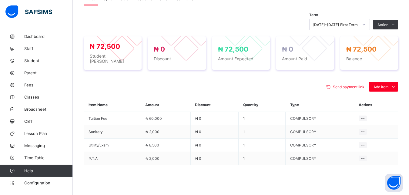
scroll to position [199, 0]
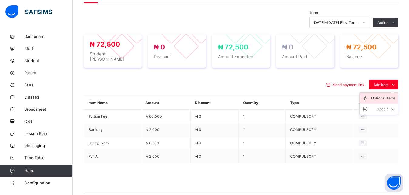
click at [385, 97] on div "Optional items" at bounding box center [383, 98] width 24 height 6
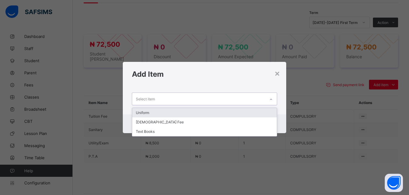
click at [234, 99] on div "Select item" at bounding box center [198, 99] width 133 height 12
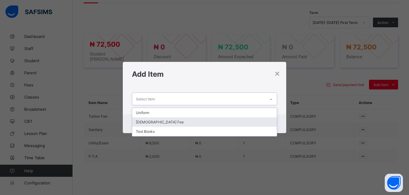
click at [205, 123] on div "[DEMOGRAPHIC_DATA] Fee" at bounding box center [204, 121] width 145 height 9
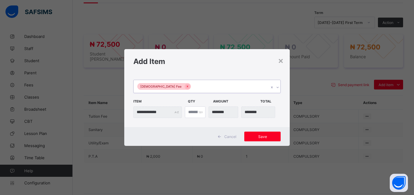
click at [198, 85] on div "[DEMOGRAPHIC_DATA] Fee" at bounding box center [201, 86] width 135 height 13
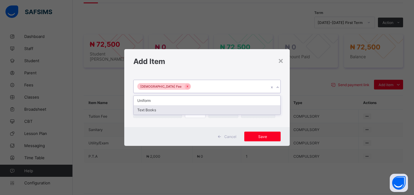
click at [185, 108] on div "Text Books" at bounding box center [207, 109] width 147 height 9
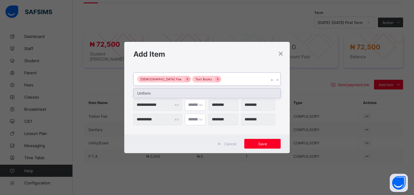
click at [216, 80] on div "Islamiyya Fee Text Books" at bounding box center [201, 79] width 135 height 13
click at [207, 92] on div "Uniform" at bounding box center [207, 92] width 147 height 9
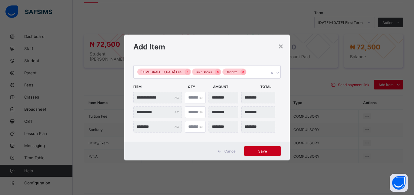
click at [264, 151] on span "Save" at bounding box center [262, 151] width 27 height 5
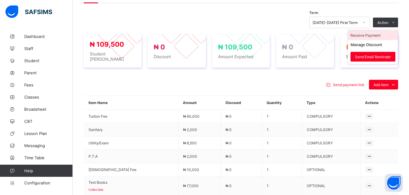
click at [379, 38] on li "Receive Payment" at bounding box center [373, 35] width 50 height 9
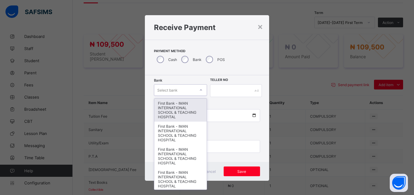
click at [173, 89] on div "Select bank" at bounding box center [167, 90] width 20 height 12
click at [173, 100] on div "First Bank - IMAN INTERNATIONAL SCHOOL & TEACHING HOSPITAL" at bounding box center [180, 109] width 52 height 23
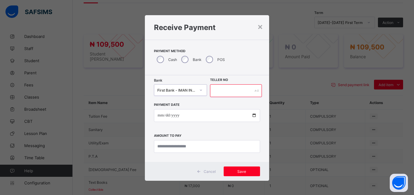
click at [240, 93] on input "text" at bounding box center [236, 90] width 52 height 13
type input "*****"
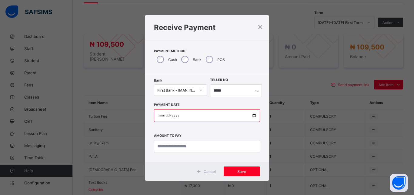
click at [251, 114] on input "date" at bounding box center [207, 115] width 106 height 13
type input "**********"
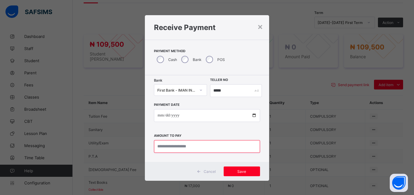
click at [194, 145] on input "currency" at bounding box center [207, 146] width 106 height 13
type input "*********"
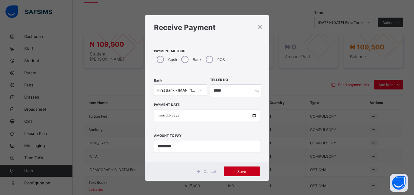
click at [238, 171] on span "Save" at bounding box center [241, 171] width 27 height 5
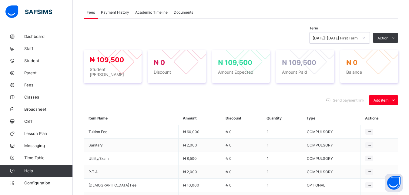
scroll to position [168, 0]
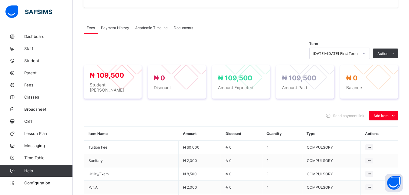
click at [124, 29] on span "Payment History" at bounding box center [115, 27] width 28 height 5
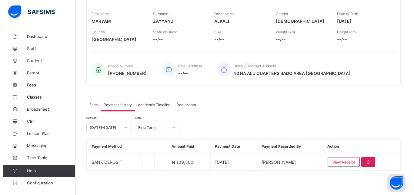
scroll to position [94, 0]
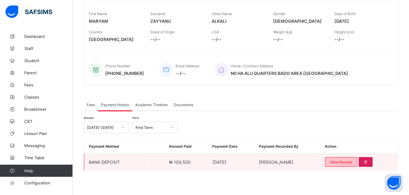
click at [342, 160] on span "View Receipt" at bounding box center [341, 162] width 22 height 5
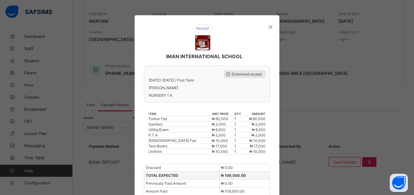
click at [242, 74] on span "Download receipt" at bounding box center [247, 74] width 30 height 5
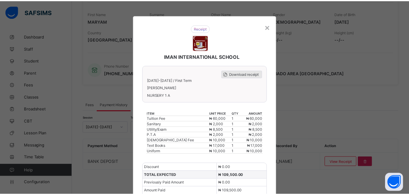
scroll to position [0, 0]
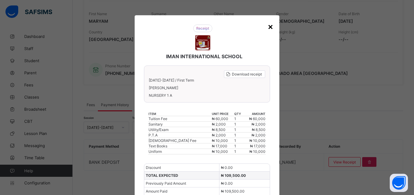
click at [267, 25] on div "×" at bounding box center [270, 26] width 6 height 10
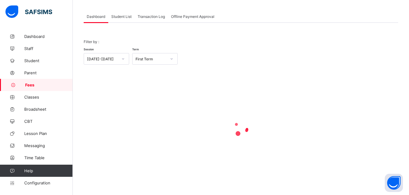
scroll to position [29, 0]
click at [121, 17] on span "Student List" at bounding box center [121, 16] width 20 height 5
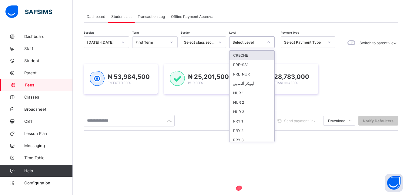
click at [260, 43] on div "Select Level" at bounding box center [247, 42] width 31 height 5
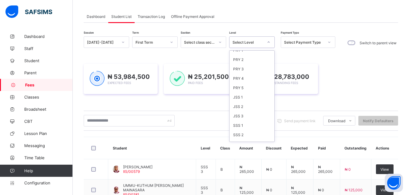
scroll to position [78, 0]
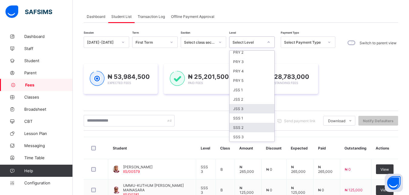
click at [248, 108] on div "JSS 3" at bounding box center [251, 108] width 45 height 9
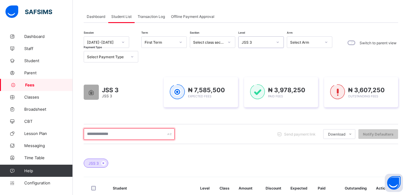
click at [131, 134] on input "text" at bounding box center [129, 134] width 91 height 12
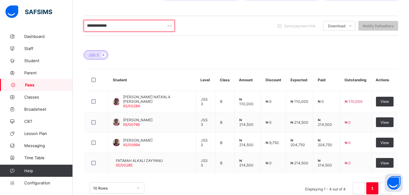
scroll to position [151, 0]
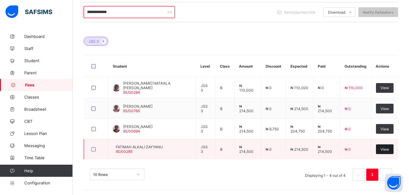
type input "**********"
click at [387, 148] on span "View" at bounding box center [384, 149] width 8 height 5
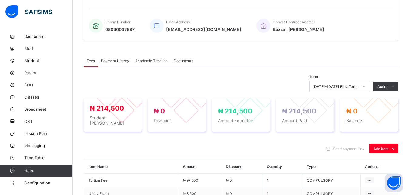
scroll to position [214, 0]
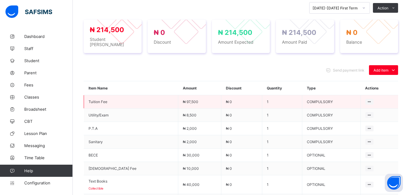
drag, startPoint x: 387, startPoint y: 148, endPoint x: 334, endPoint y: 96, distance: 74.1
click at [334, 96] on tbody "Tuition Fee ₦ 97,500 ₦ 0 1 COMPULSORY Utility/Exam ₦ 8,500 ₦ 0 1 COMPULSORY P.T…" at bounding box center [241, 151] width 314 height 112
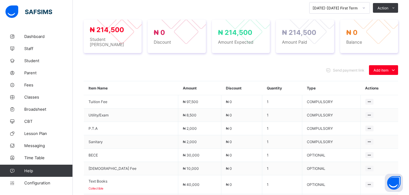
click at [286, 58] on div "₦ 214,500 Student Bill ₦ 0 Discount ₦ 214,500 Amount Expected ₦ 214,500 Amount …" at bounding box center [241, 36] width 314 height 45
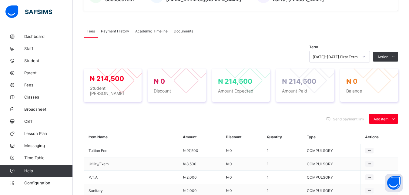
click at [112, 31] on span "Payment History" at bounding box center [115, 31] width 28 height 5
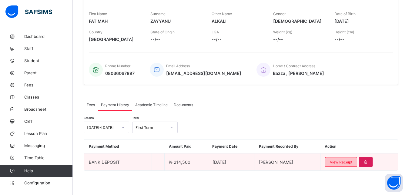
click at [343, 158] on div "View Receipt" at bounding box center [341, 162] width 32 height 10
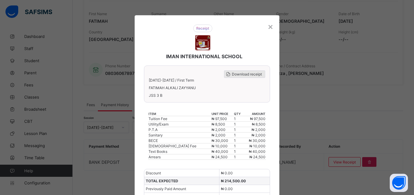
click at [245, 74] on span "Download receipt" at bounding box center [247, 74] width 30 height 5
click at [268, 28] on div "×" at bounding box center [270, 26] width 6 height 10
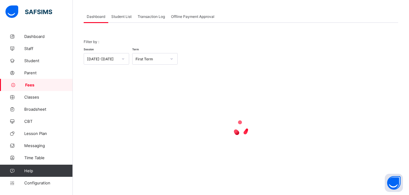
scroll to position [29, 0]
click at [119, 15] on span "Student List" at bounding box center [121, 16] width 20 height 5
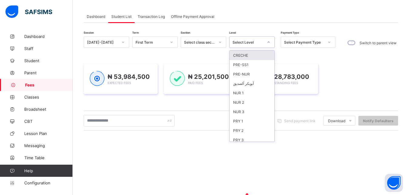
click at [247, 40] on div "Select Level" at bounding box center [245, 42] width 33 height 8
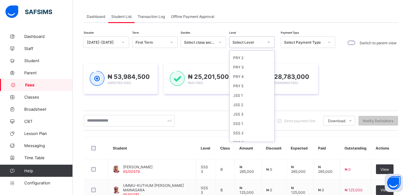
scroll to position [78, 0]
click at [251, 100] on div "JSS 2" at bounding box center [251, 99] width 45 height 9
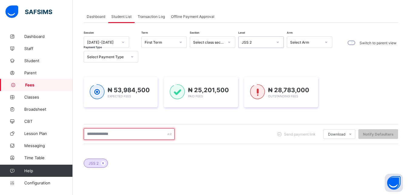
click at [128, 134] on input "text" at bounding box center [129, 134] width 91 height 12
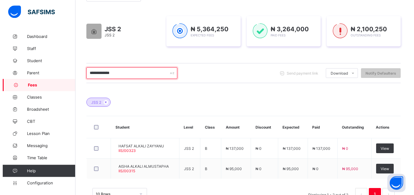
scroll to position [91, 0]
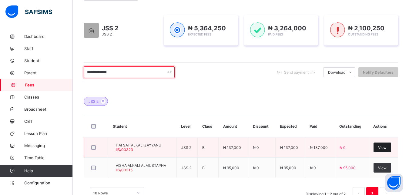
type input "**********"
click at [386, 148] on span "View" at bounding box center [382, 147] width 8 height 5
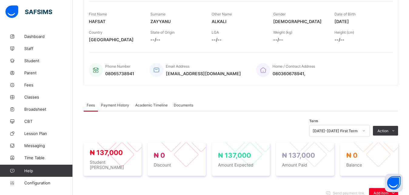
click at [110, 107] on span "Payment History" at bounding box center [115, 105] width 28 height 5
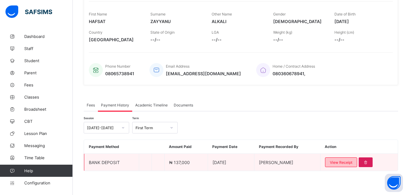
click at [343, 164] on span "View Receipt" at bounding box center [341, 162] width 22 height 5
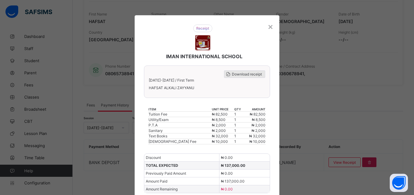
click at [253, 72] on span "Download receipt" at bounding box center [247, 74] width 30 height 5
click at [268, 27] on div "×" at bounding box center [270, 26] width 6 height 10
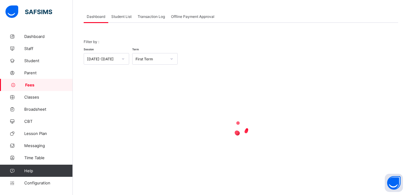
scroll to position [29, 0]
click at [117, 17] on span "Student List" at bounding box center [121, 16] width 20 height 5
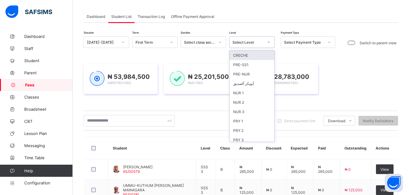
click at [241, 42] on div "Select Level" at bounding box center [247, 42] width 31 height 5
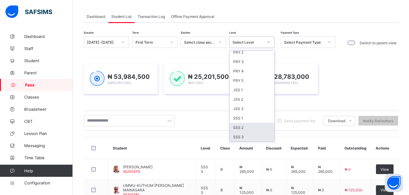
click at [254, 138] on div "SSS 3" at bounding box center [251, 136] width 45 height 9
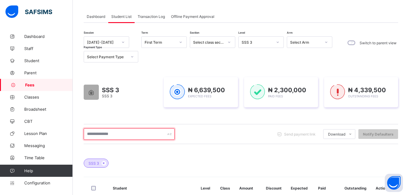
click at [142, 135] on input "text" at bounding box center [129, 134] width 91 height 12
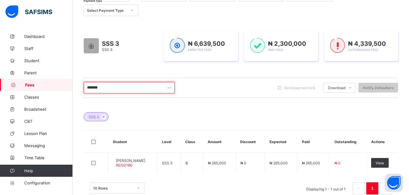
scroll to position [90, 0]
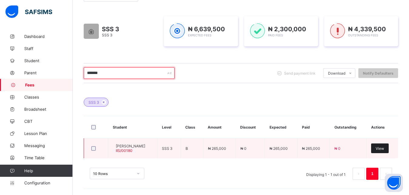
type input "*******"
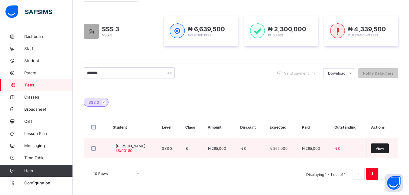
click at [384, 146] on span "View" at bounding box center [379, 148] width 8 height 5
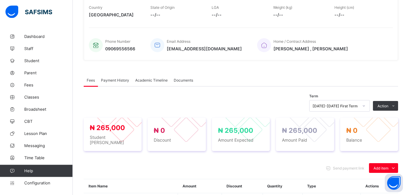
scroll to position [121, 0]
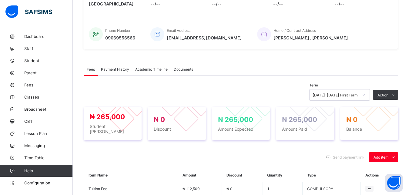
click at [111, 71] on span "Payment History" at bounding box center [115, 69] width 28 height 5
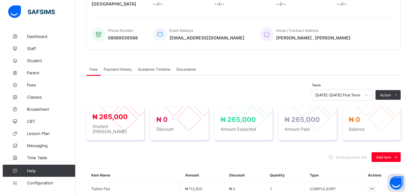
scroll to position [94, 0]
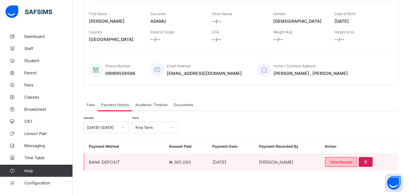
click at [344, 161] on span "View Receipt" at bounding box center [341, 162] width 22 height 5
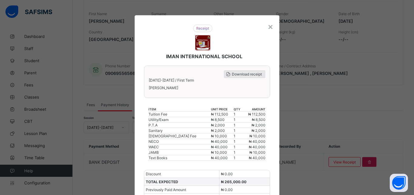
click at [243, 74] on span "Download receipt" at bounding box center [247, 74] width 30 height 5
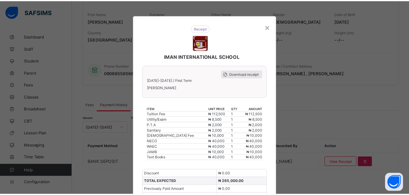
scroll to position [0, 0]
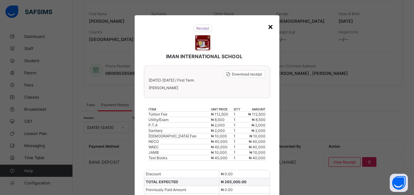
click at [267, 25] on div "×" at bounding box center [270, 26] width 6 height 10
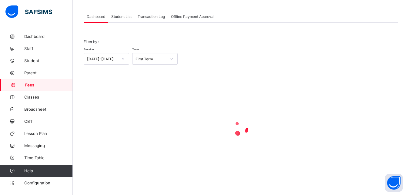
scroll to position [29, 0]
click at [122, 16] on span "Student List" at bounding box center [121, 16] width 20 height 5
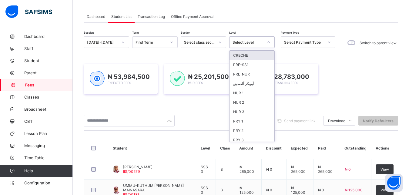
click at [254, 43] on div "Select Level" at bounding box center [247, 42] width 31 height 5
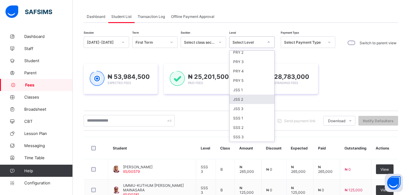
click at [252, 97] on div "JSS 2" at bounding box center [251, 99] width 45 height 9
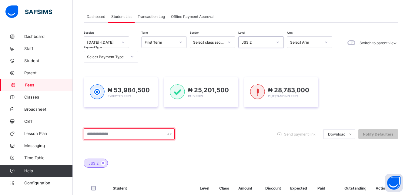
click at [136, 133] on input "text" at bounding box center [129, 134] width 91 height 12
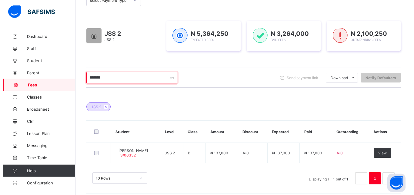
scroll to position [90, 0]
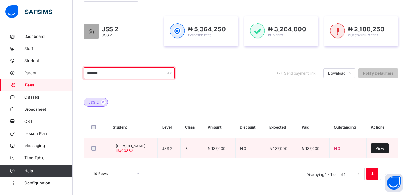
type input "*******"
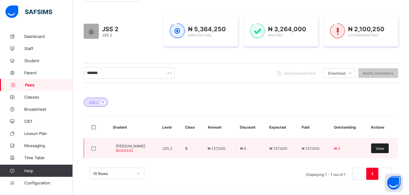
click at [381, 148] on span "View" at bounding box center [379, 148] width 8 height 5
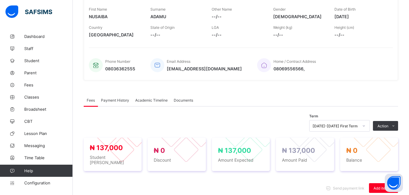
click at [120, 102] on span "Payment History" at bounding box center [115, 100] width 28 height 5
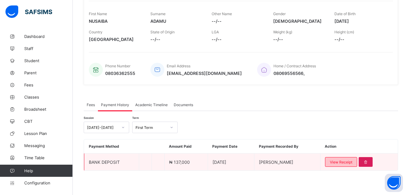
click at [347, 164] on span "View Receipt" at bounding box center [341, 162] width 22 height 5
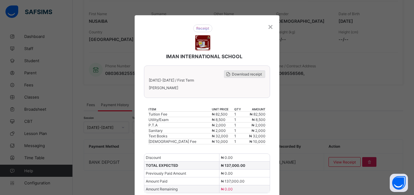
click at [243, 73] on span "Download receipt" at bounding box center [247, 74] width 30 height 5
click at [267, 27] on div "×" at bounding box center [270, 26] width 6 height 10
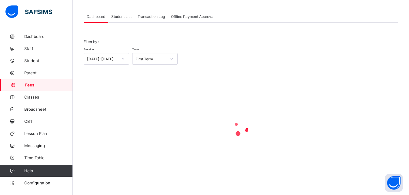
scroll to position [29, 0]
click at [125, 18] on span "Student List" at bounding box center [121, 16] width 20 height 5
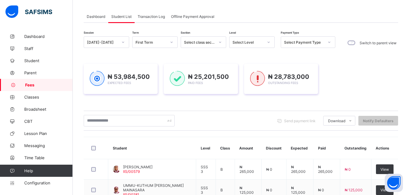
click at [262, 42] on div "Select Level" at bounding box center [247, 42] width 31 height 5
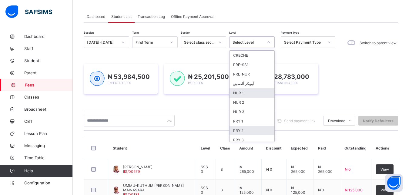
click at [244, 129] on div "PRY 2" at bounding box center [251, 130] width 45 height 9
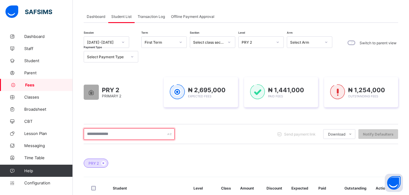
click at [137, 137] on input "text" at bounding box center [129, 134] width 91 height 12
type input "******"
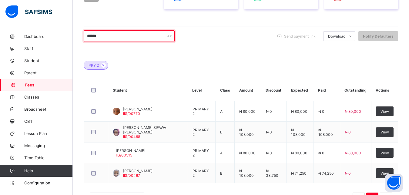
scroll to position [148, 0]
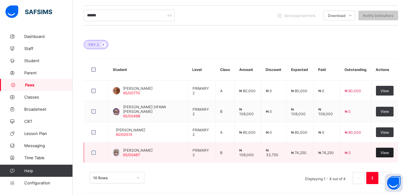
click at [388, 152] on span "View" at bounding box center [384, 152] width 8 height 5
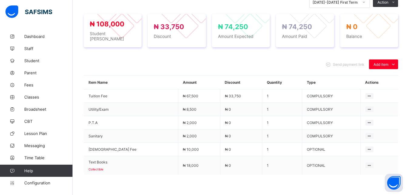
scroll to position [183, 0]
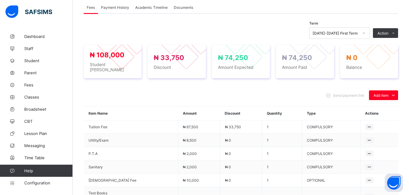
click at [124, 10] on span "Payment History" at bounding box center [115, 7] width 28 height 5
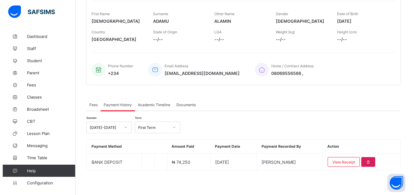
scroll to position [94, 0]
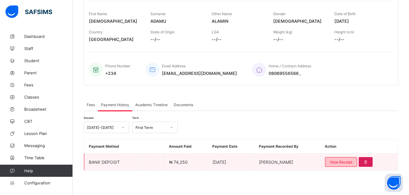
click at [343, 162] on span "View Receipt" at bounding box center [341, 162] width 22 height 5
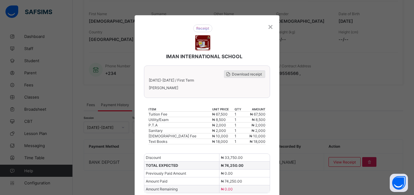
click at [248, 74] on span "Download receipt" at bounding box center [247, 74] width 30 height 5
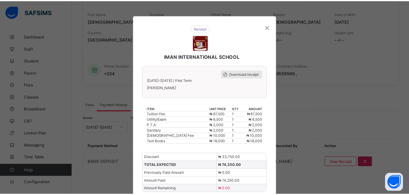
scroll to position [0, 0]
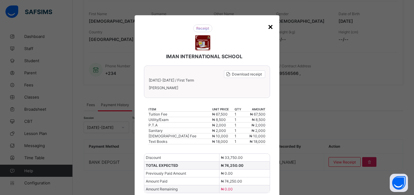
click at [268, 25] on div "×" at bounding box center [270, 26] width 6 height 10
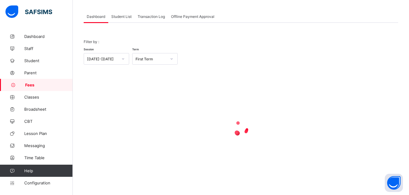
scroll to position [29, 0]
click at [124, 15] on span "Student List" at bounding box center [121, 16] width 20 height 5
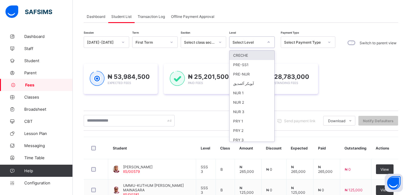
click at [260, 41] on div "Select Level" at bounding box center [247, 42] width 31 height 5
click at [253, 101] on div "NUR 2" at bounding box center [251, 102] width 45 height 9
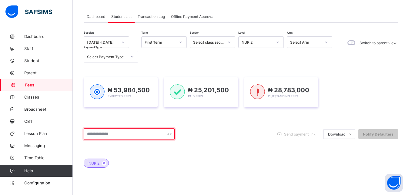
click at [124, 133] on input "text" at bounding box center [129, 134] width 91 height 12
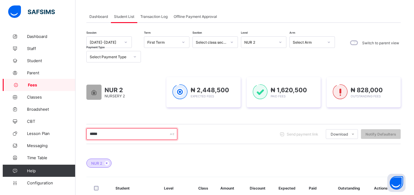
scroll to position [90, 0]
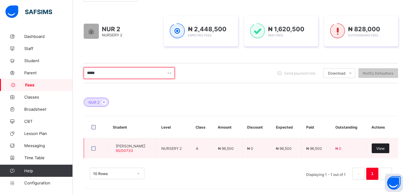
type input "*****"
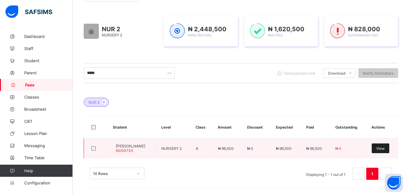
click at [383, 149] on span "View" at bounding box center [380, 148] width 8 height 5
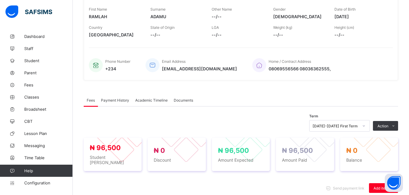
click at [116, 102] on span "Payment History" at bounding box center [115, 100] width 28 height 5
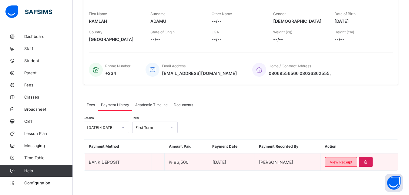
click at [339, 167] on div "View Receipt" at bounding box center [341, 162] width 32 height 10
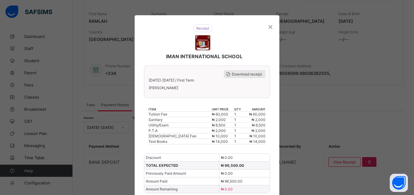
click at [242, 75] on span "Download receipt" at bounding box center [247, 74] width 30 height 5
click at [267, 28] on div "×" at bounding box center [270, 26] width 6 height 10
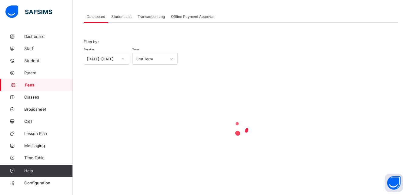
scroll to position [29, 0]
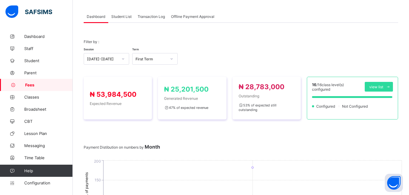
click at [119, 16] on span "Student List" at bounding box center [121, 16] width 20 height 5
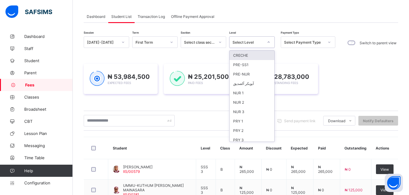
click at [247, 42] on div "Select Level" at bounding box center [247, 42] width 31 height 5
click at [245, 93] on div "NUR 1" at bounding box center [251, 92] width 45 height 9
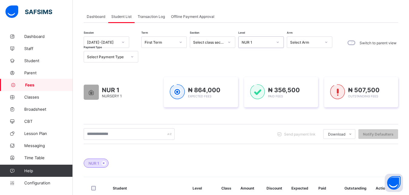
click at [260, 40] on div "NUR 1" at bounding box center [256, 42] width 31 height 5
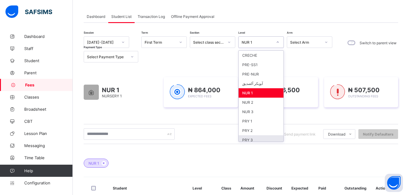
click at [257, 138] on div "PRY 3" at bounding box center [260, 139] width 45 height 9
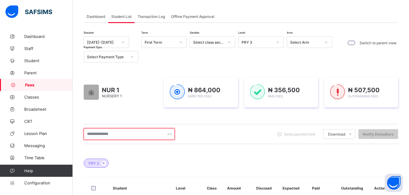
click at [137, 136] on input "text" at bounding box center [129, 134] width 91 height 12
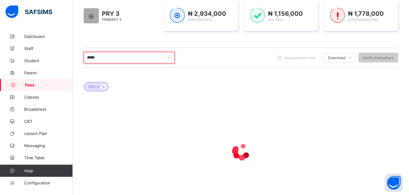
scroll to position [106, 0]
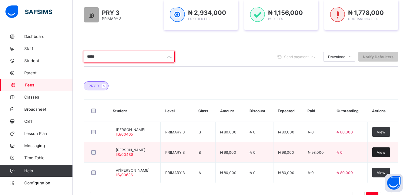
type input "*****"
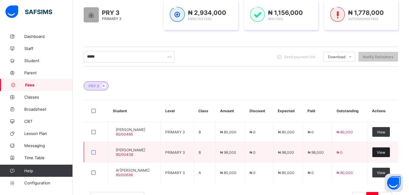
click at [385, 152] on span "View" at bounding box center [381, 152] width 8 height 5
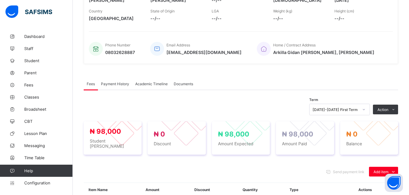
scroll to position [185, 0]
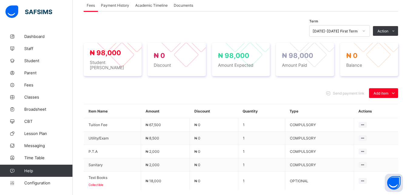
click at [122, 8] on span "Payment History" at bounding box center [115, 5] width 28 height 5
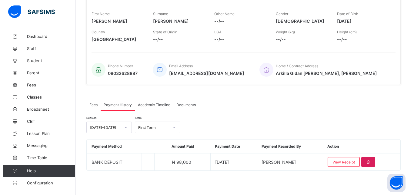
scroll to position [94, 0]
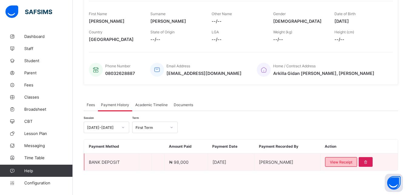
click at [348, 161] on span "View Receipt" at bounding box center [341, 162] width 22 height 5
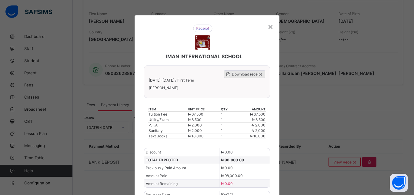
click at [244, 71] on div "Download receipt" at bounding box center [244, 74] width 41 height 8
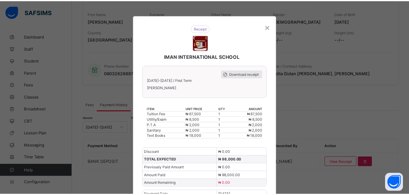
scroll to position [0, 0]
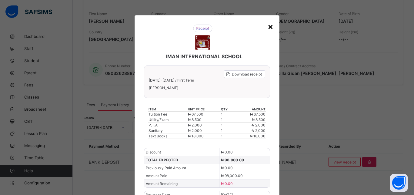
click at [267, 25] on div "×" at bounding box center [270, 26] width 6 height 10
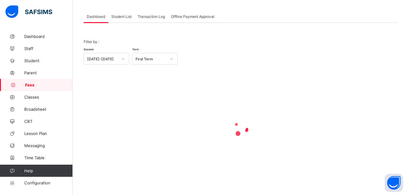
scroll to position [29, 0]
click at [118, 18] on span "Student List" at bounding box center [121, 16] width 20 height 5
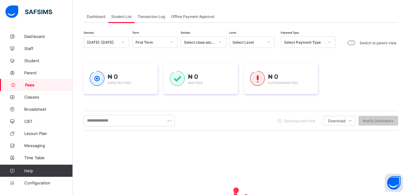
click at [241, 41] on div "Select Level" at bounding box center [247, 42] width 31 height 5
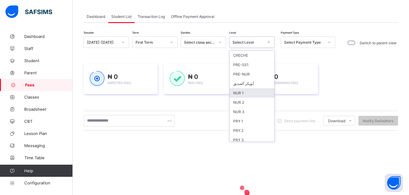
click at [252, 93] on div "NUR 1" at bounding box center [251, 92] width 45 height 9
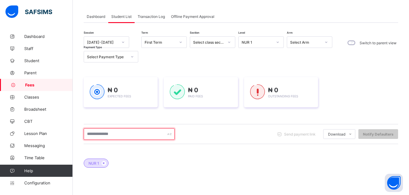
click at [142, 134] on input "text" at bounding box center [129, 134] width 91 height 12
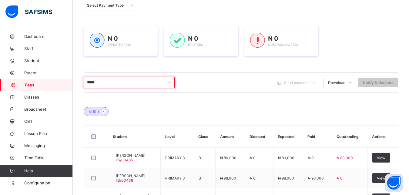
scroll to position [50, 0]
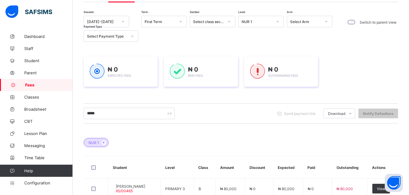
click at [268, 23] on div "NUR 1" at bounding box center [256, 21] width 31 height 5
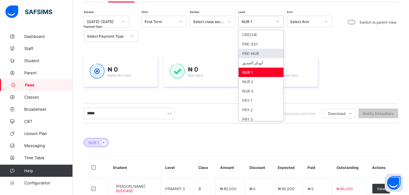
click at [261, 52] on div "PRE-NUR" at bounding box center [260, 53] width 45 height 9
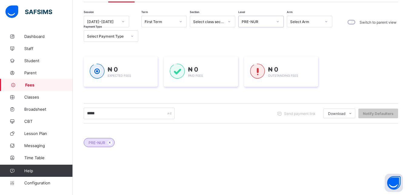
click at [260, 21] on div "PRE-NUR" at bounding box center [256, 21] width 31 height 5
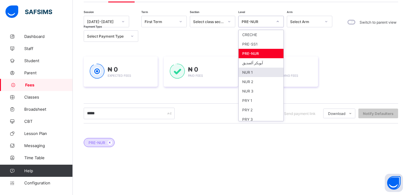
click at [254, 71] on div "NUR 1" at bounding box center [260, 72] width 45 height 9
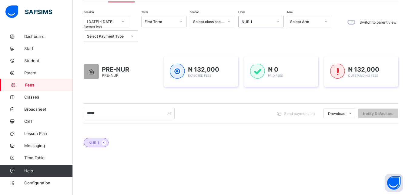
scroll to position [65, 0]
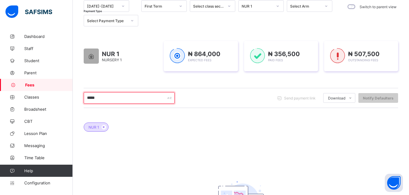
click at [131, 99] on input "*****" at bounding box center [129, 98] width 91 height 12
type input "**********"
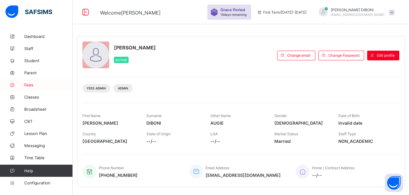
click at [29, 86] on span "Fees" at bounding box center [48, 84] width 48 height 5
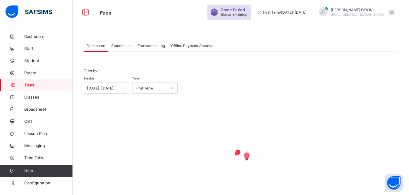
click at [119, 47] on span "Student List" at bounding box center [121, 45] width 20 height 5
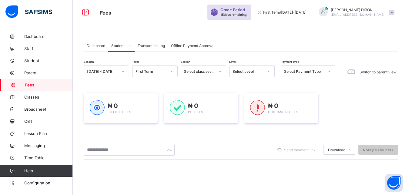
click at [247, 71] on div "Select Level" at bounding box center [247, 71] width 31 height 5
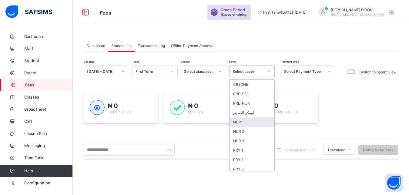
click at [254, 123] on div "NUR 1" at bounding box center [251, 121] width 45 height 9
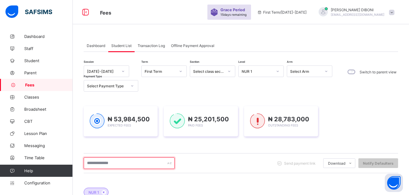
click at [138, 164] on input "text" at bounding box center [129, 163] width 91 height 12
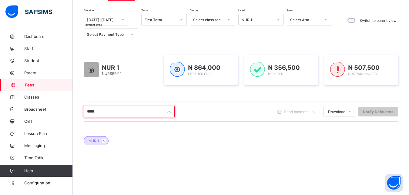
scroll to position [67, 0]
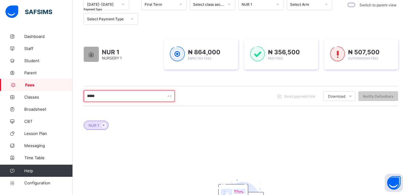
click at [135, 96] on input "*****" at bounding box center [129, 96] width 91 height 12
type input "*"
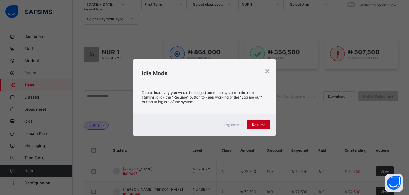
click at [263, 123] on span "Resume" at bounding box center [259, 124] width 14 height 5
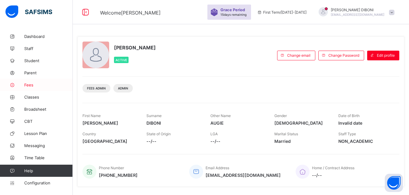
click at [30, 86] on span "Fees" at bounding box center [48, 84] width 48 height 5
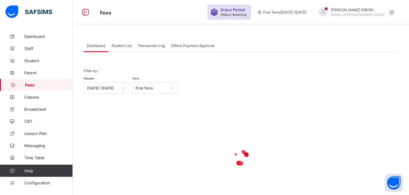
click at [119, 45] on span "Student List" at bounding box center [121, 45] width 20 height 5
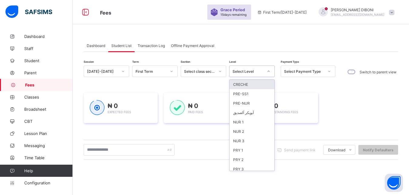
click at [245, 71] on div "Select Level" at bounding box center [247, 71] width 31 height 5
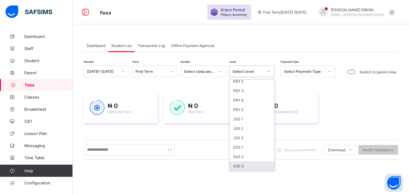
click at [255, 167] on div "SSS 3" at bounding box center [251, 165] width 45 height 9
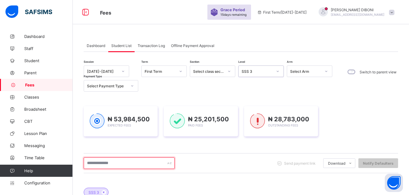
click at [148, 163] on input "text" at bounding box center [129, 163] width 91 height 12
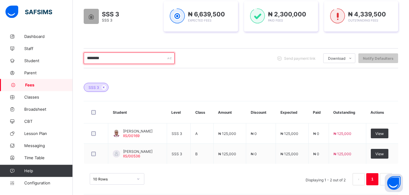
scroll to position [108, 0]
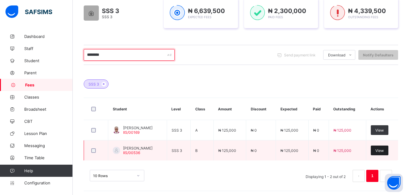
type input "********"
click at [383, 150] on span "View" at bounding box center [379, 150] width 8 height 5
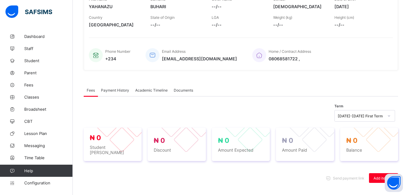
scroll to position [187, 0]
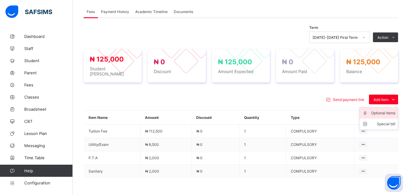
click at [384, 110] on div "Optional items" at bounding box center [383, 113] width 24 height 6
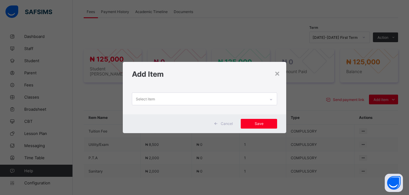
click at [246, 100] on div "Select item" at bounding box center [198, 99] width 133 height 12
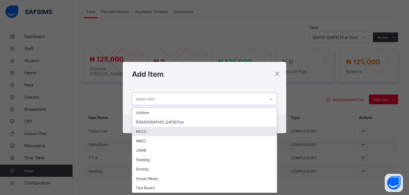
click at [209, 129] on div "NECO" at bounding box center [204, 131] width 145 height 9
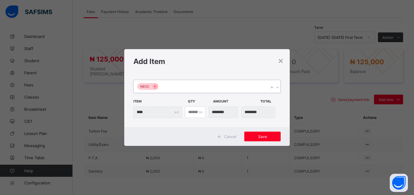
click at [204, 86] on div "NECO" at bounding box center [201, 86] width 135 height 13
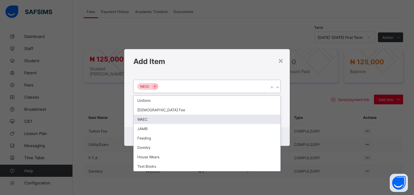
click at [181, 121] on div "WAEC" at bounding box center [207, 118] width 147 height 9
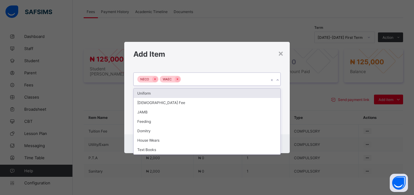
click at [203, 79] on div "NECO WAEC" at bounding box center [201, 79] width 135 height 13
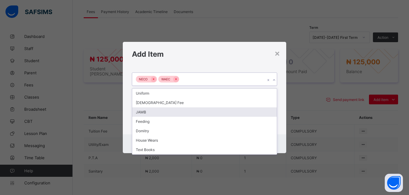
click at [176, 111] on div "JAMB" at bounding box center [204, 111] width 145 height 9
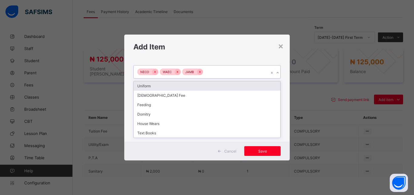
click at [218, 71] on div "NECO WAEC JAMB" at bounding box center [201, 71] width 135 height 13
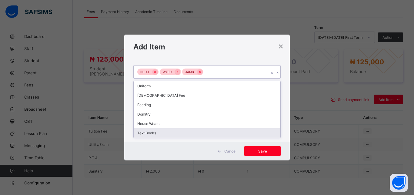
click at [185, 134] on div "Text Books" at bounding box center [207, 132] width 147 height 9
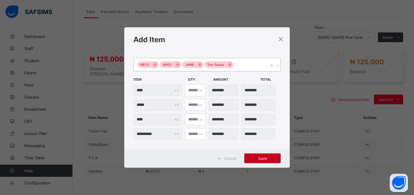
click at [259, 156] on span "Save" at bounding box center [262, 158] width 27 height 5
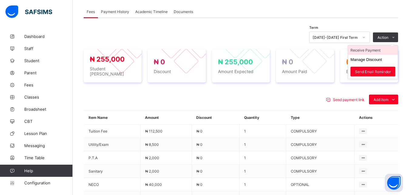
click at [378, 50] on li "Receive Payment" at bounding box center [373, 49] width 50 height 9
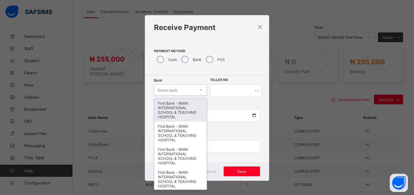
click at [173, 88] on div "Select bank" at bounding box center [167, 90] width 20 height 12
click at [173, 103] on div "First Bank - IMAN INTERNATIONAL SCHOOL & TEACHING HOSPITAL" at bounding box center [180, 109] width 52 height 23
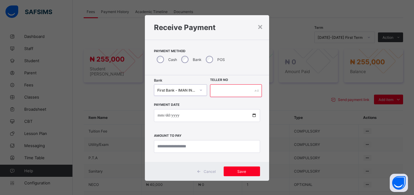
click at [217, 92] on input "text" at bounding box center [236, 90] width 52 height 13
type input "*****"
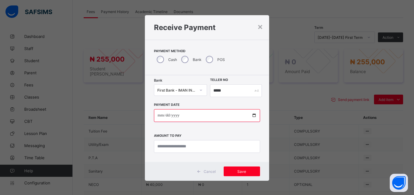
click at [250, 116] on input "date" at bounding box center [207, 115] width 106 height 13
type input "**********"
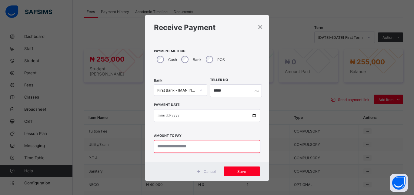
click at [196, 144] on input "currency" at bounding box center [207, 146] width 106 height 13
type input "*********"
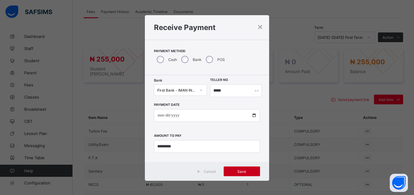
click at [237, 172] on span "Save" at bounding box center [241, 171] width 27 height 5
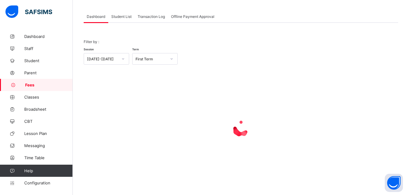
scroll to position [29, 0]
click at [123, 17] on span "Student List" at bounding box center [121, 16] width 20 height 5
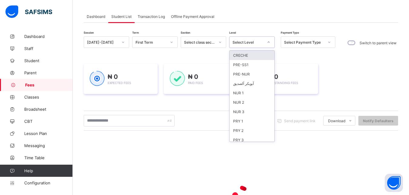
click at [253, 44] on div "Select Level" at bounding box center [247, 42] width 31 height 5
click at [247, 91] on div "NUR 1" at bounding box center [251, 92] width 45 height 9
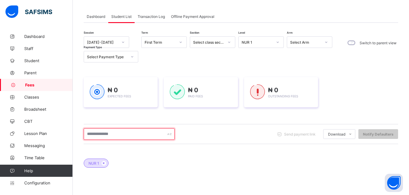
click at [125, 135] on input "text" at bounding box center [129, 134] width 91 height 12
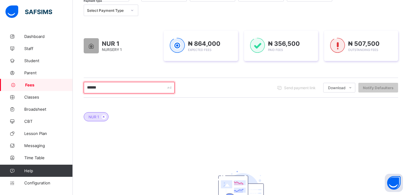
scroll to position [60, 0]
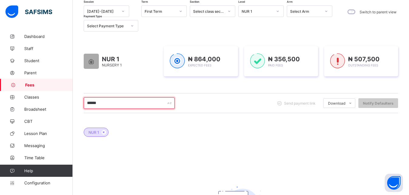
type input "*****"
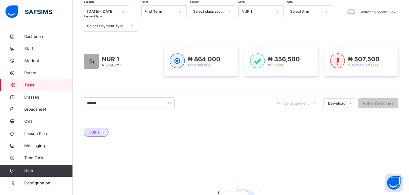
click at [265, 12] on div "NUR 1" at bounding box center [256, 11] width 31 height 5
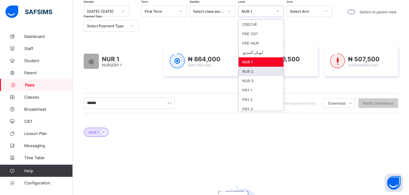
click at [261, 70] on div "NUR 2" at bounding box center [260, 71] width 45 height 9
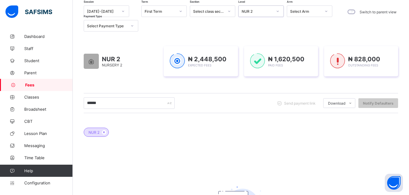
click at [261, 13] on div "NUR 2" at bounding box center [256, 11] width 31 height 5
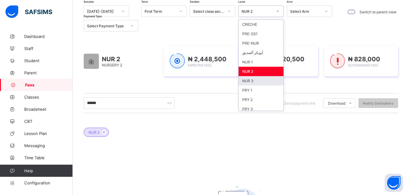
click at [256, 81] on div "NUR 3" at bounding box center [260, 80] width 45 height 9
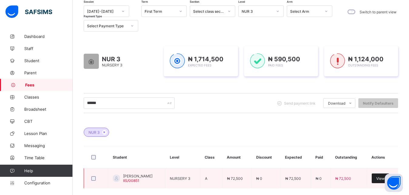
click at [382, 179] on div "View" at bounding box center [380, 178] width 18 height 10
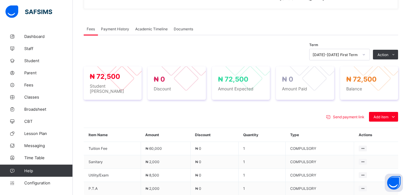
scroll to position [184, 0]
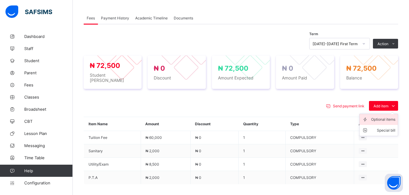
click at [387, 116] on div "Optional items" at bounding box center [383, 119] width 24 height 6
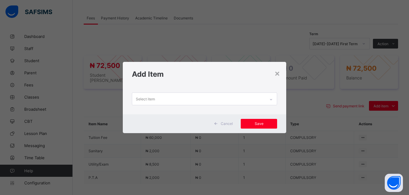
click at [237, 99] on div "Select item" at bounding box center [198, 99] width 133 height 12
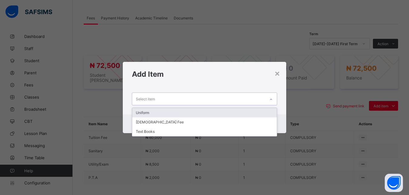
click at [232, 112] on div "Uniform" at bounding box center [204, 112] width 145 height 9
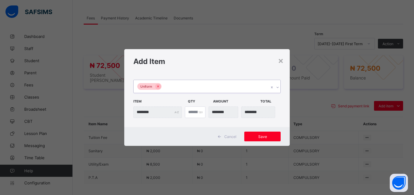
click at [207, 84] on div "Uniform" at bounding box center [201, 86] width 135 height 13
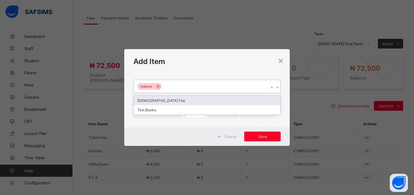
click at [197, 101] on div "[DEMOGRAPHIC_DATA] Fee" at bounding box center [207, 100] width 147 height 9
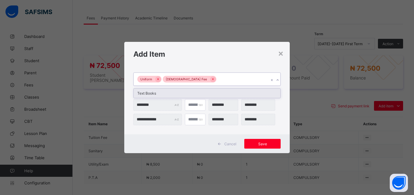
click at [222, 78] on div "Uniform [DEMOGRAPHIC_DATA] Fee" at bounding box center [201, 79] width 135 height 13
click at [210, 90] on div "Text Books" at bounding box center [207, 92] width 147 height 9
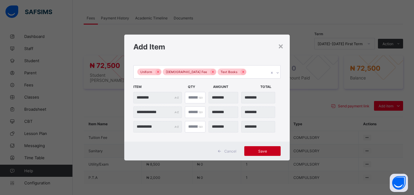
click at [262, 149] on span "Save" at bounding box center [262, 151] width 27 height 5
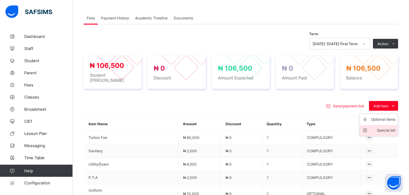
click at [387, 127] on div "Special bill" at bounding box center [383, 130] width 24 height 6
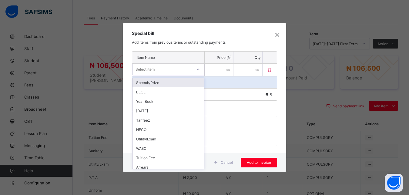
click at [186, 70] on div "Select item" at bounding box center [162, 69] width 60 height 8
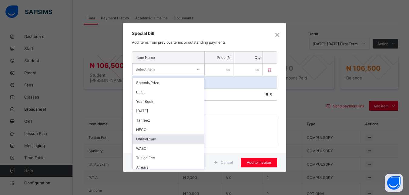
click at [165, 137] on div "Utility/Exam" at bounding box center [167, 138] width 71 height 9
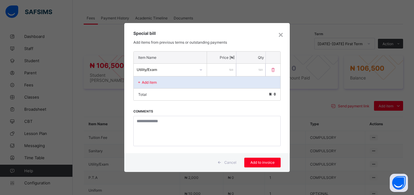
click at [218, 71] on input "number" at bounding box center [221, 70] width 29 height 12
type input "****"
click at [264, 164] on span "Add to invoice" at bounding box center [262, 162] width 27 height 5
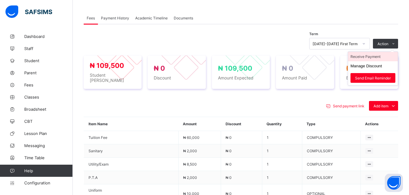
click at [379, 53] on li "Receive Payment" at bounding box center [373, 56] width 50 height 9
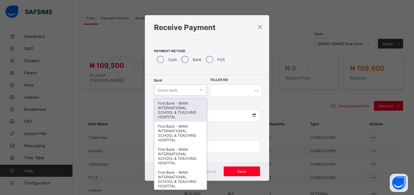
click at [182, 89] on div "Select bank" at bounding box center [174, 90] width 41 height 8
click at [183, 110] on div "First Bank - IMAN INTERNATIONAL SCHOOL & TEACHING HOSPITAL" at bounding box center [180, 109] width 52 height 23
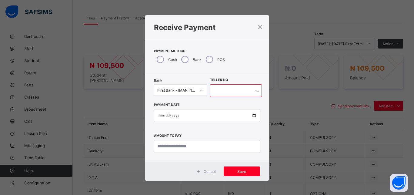
click at [229, 93] on input "text" at bounding box center [236, 90] width 52 height 13
type input "*****"
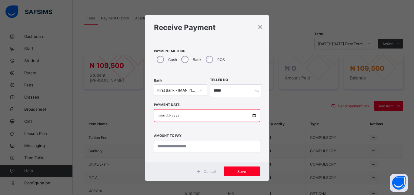
click at [250, 115] on input "date" at bounding box center [207, 115] width 106 height 13
type input "**********"
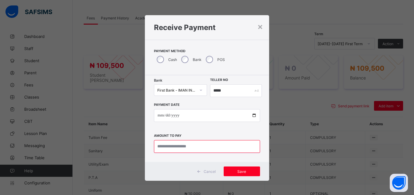
click at [186, 148] on input "currency" at bounding box center [207, 146] width 106 height 13
type input "*********"
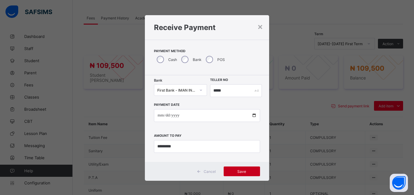
click at [234, 170] on span "Save" at bounding box center [241, 171] width 27 height 5
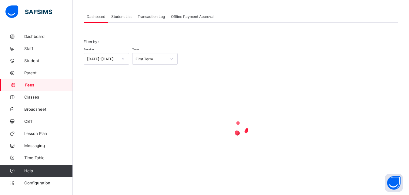
scroll to position [29, 0]
click at [119, 15] on span "Student List" at bounding box center [121, 16] width 20 height 5
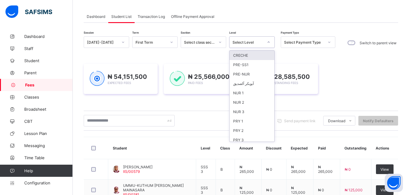
click at [257, 40] on div "Select Level" at bounding box center [247, 42] width 31 height 5
click at [257, 70] on div "PRE-NUR" at bounding box center [251, 73] width 45 height 9
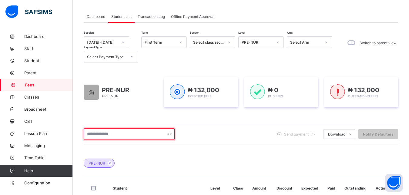
click at [136, 134] on input "text" at bounding box center [129, 134] width 91 height 12
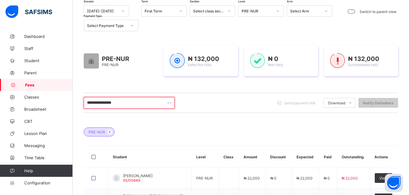
scroll to position [75, 0]
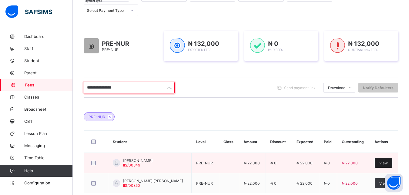
type input "**********"
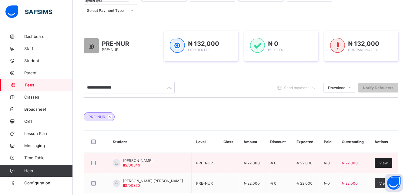
click at [384, 161] on span "View" at bounding box center [383, 163] width 8 height 5
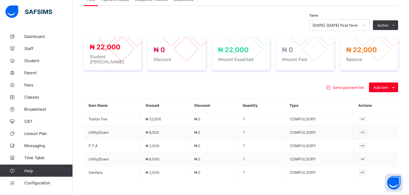
scroll to position [199, 0]
click at [385, 98] on div "Optional items" at bounding box center [383, 101] width 24 height 6
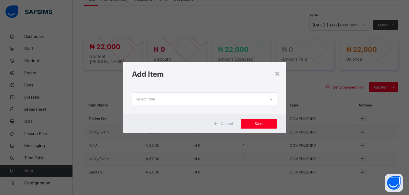
click at [250, 98] on div "Select item" at bounding box center [198, 99] width 133 height 12
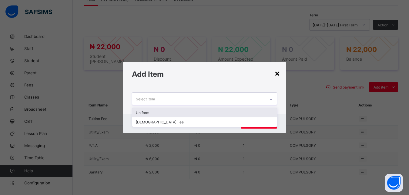
click at [278, 73] on div "×" at bounding box center [277, 73] width 6 height 10
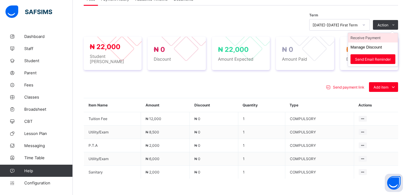
click at [372, 38] on li "Receive Payment" at bounding box center [373, 37] width 50 height 9
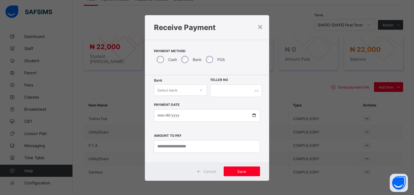
click at [179, 88] on div "Select bank" at bounding box center [174, 90] width 41 height 8
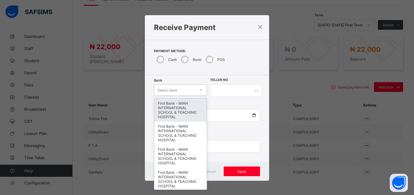
click at [181, 106] on div "First Bank - IMAN INTERNATIONAL SCHOOL & TEACHING HOSPITAL" at bounding box center [180, 109] width 52 height 23
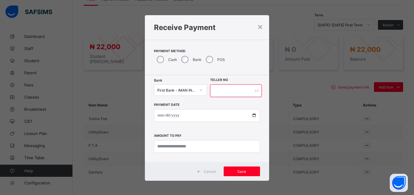
click at [221, 89] on input "text" at bounding box center [236, 90] width 52 height 13
type input "*****"
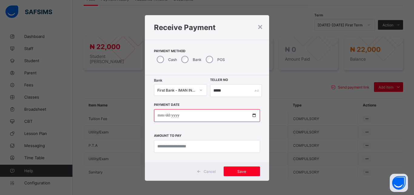
click at [250, 115] on input "date" at bounding box center [207, 115] width 106 height 13
type input "**********"
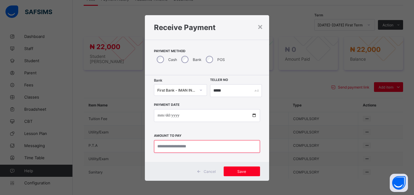
click at [179, 148] on input "currency" at bounding box center [207, 146] width 106 height 13
type input "********"
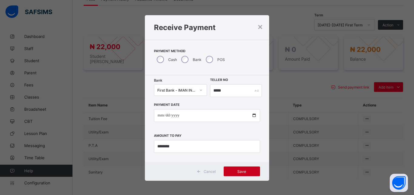
click at [232, 171] on span "Save" at bounding box center [241, 171] width 27 height 5
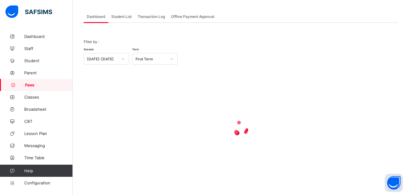
scroll to position [29, 0]
click at [118, 17] on span "Student List" at bounding box center [121, 16] width 20 height 5
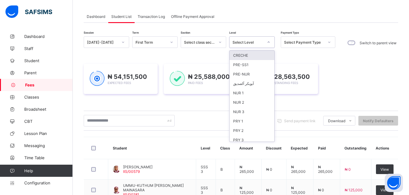
click at [251, 43] on div "Select Level" at bounding box center [247, 42] width 31 height 5
click at [252, 73] on div "PRE-NUR" at bounding box center [251, 73] width 45 height 9
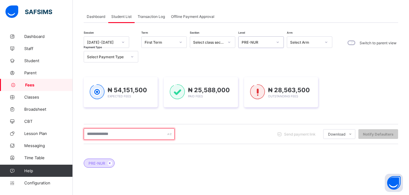
click at [131, 133] on input "text" at bounding box center [129, 134] width 91 height 12
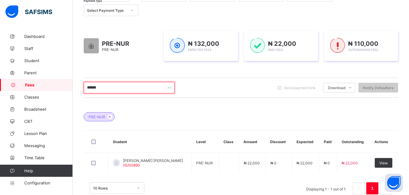
scroll to position [90, 0]
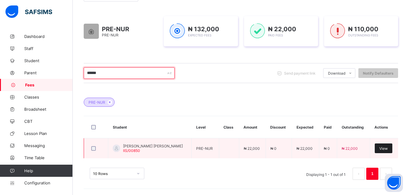
type input "******"
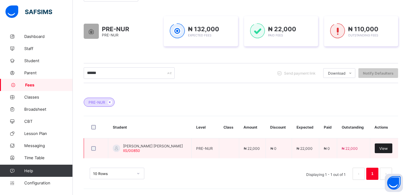
click at [387, 149] on span "View" at bounding box center [383, 148] width 8 height 5
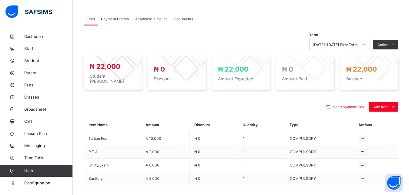
scroll to position [198, 0]
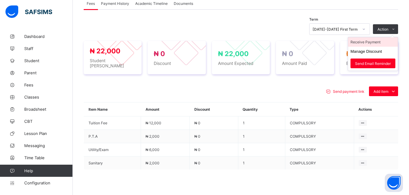
click at [383, 38] on li "Receive Payment" at bounding box center [373, 41] width 50 height 9
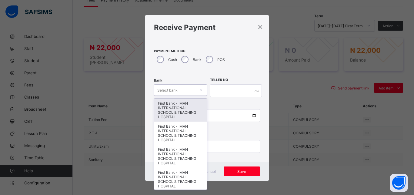
click at [181, 88] on div "Select bank" at bounding box center [174, 90] width 41 height 8
click at [182, 106] on div "First Bank - IMAN INTERNATIONAL SCHOOL & TEACHING HOSPITAL" at bounding box center [180, 109] width 52 height 23
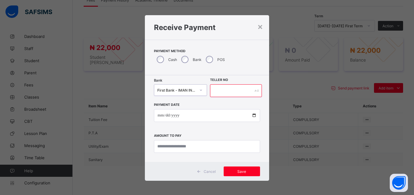
click at [216, 94] on input "text" at bounding box center [236, 90] width 52 height 13
type input "*****"
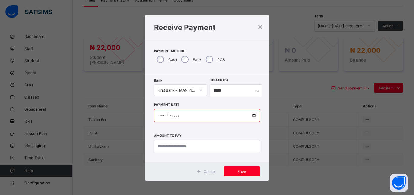
click at [251, 114] on input "date" at bounding box center [207, 115] width 106 height 13
type input "**********"
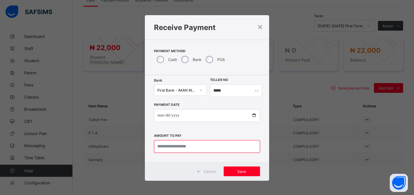
click at [187, 144] on input "currency" at bounding box center [207, 146] width 106 height 13
type input "********"
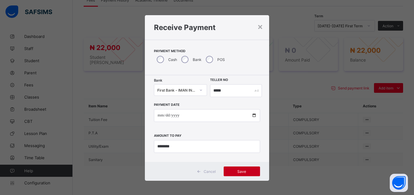
click at [238, 171] on span "Save" at bounding box center [241, 171] width 27 height 5
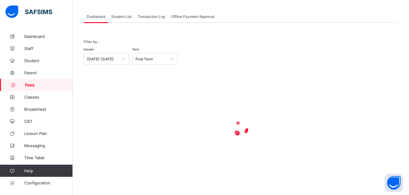
scroll to position [29, 0]
click at [119, 15] on span "Student List" at bounding box center [121, 16] width 20 height 5
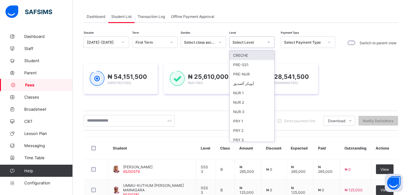
click at [244, 43] on div "Select Level" at bounding box center [247, 42] width 31 height 5
click at [251, 91] on div "NUR 1" at bounding box center [251, 92] width 45 height 9
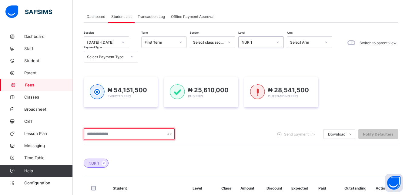
click at [144, 133] on input "text" at bounding box center [129, 134] width 91 height 12
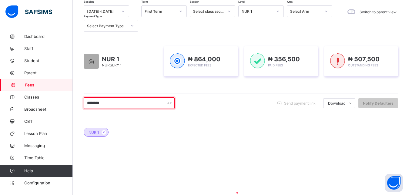
scroll to position [75, 0]
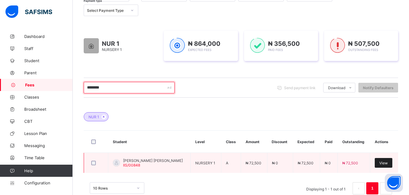
type input "********"
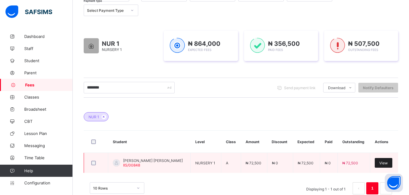
click at [385, 161] on span "View" at bounding box center [383, 163] width 8 height 5
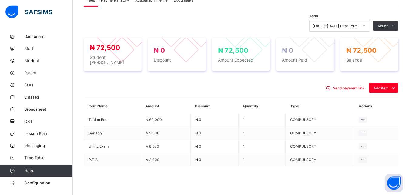
scroll to position [199, 0]
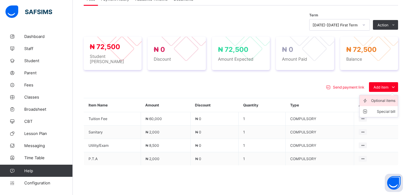
click at [382, 99] on div "Optional items" at bounding box center [383, 101] width 24 height 6
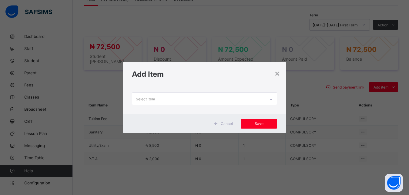
click at [253, 100] on div "Select item" at bounding box center [198, 99] width 133 height 12
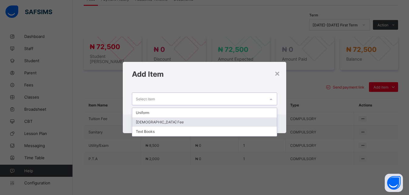
click at [231, 121] on div "[DEMOGRAPHIC_DATA] Fee" at bounding box center [204, 121] width 145 height 9
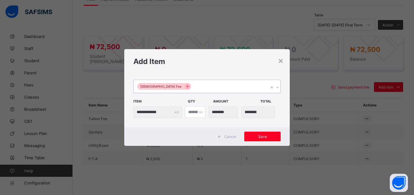
click at [201, 86] on div "[DEMOGRAPHIC_DATA] Fee" at bounding box center [201, 86] width 135 height 13
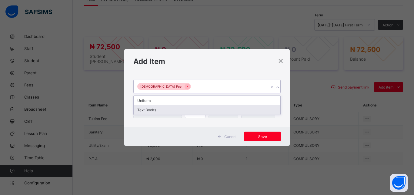
click at [196, 111] on div "Text Books" at bounding box center [207, 109] width 147 height 9
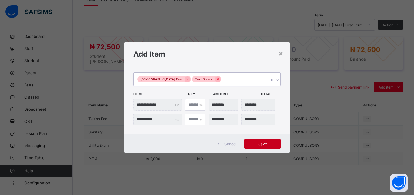
click at [264, 143] on span "Save" at bounding box center [262, 143] width 27 height 5
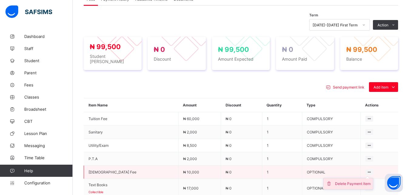
click at [359, 181] on div "Delete Payment Item" at bounding box center [352, 184] width 35 height 6
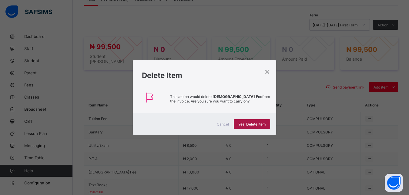
click at [257, 122] on span "Yes, Delete Item" at bounding box center [251, 124] width 27 height 5
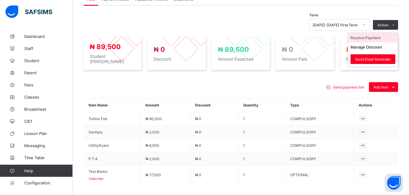
click at [371, 38] on li "Receive Payment" at bounding box center [373, 37] width 50 height 9
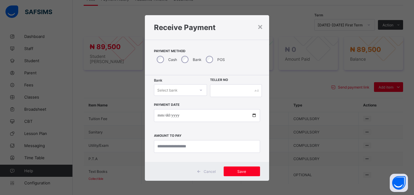
click at [175, 88] on div "Select bank" at bounding box center [174, 90] width 41 height 8
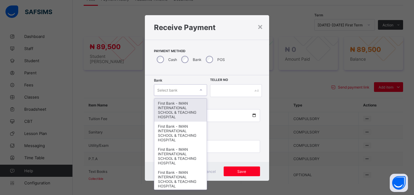
click at [176, 104] on div "First Bank - IMAN INTERNATIONAL SCHOOL & TEACHING HOSPITAL" at bounding box center [180, 109] width 52 height 23
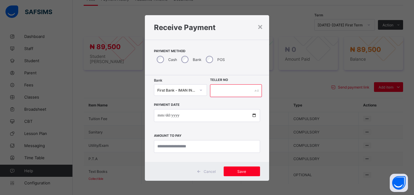
click at [219, 92] on input "text" at bounding box center [236, 90] width 52 height 13
type input "*****"
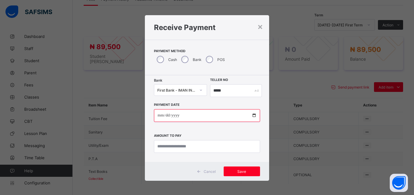
click at [251, 114] on input "date" at bounding box center [207, 115] width 106 height 13
type input "**********"
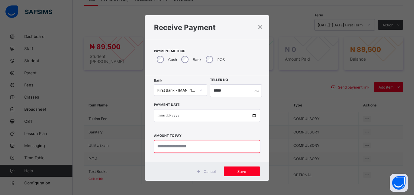
click at [185, 148] on input "currency" at bounding box center [207, 146] width 106 height 13
type input "********"
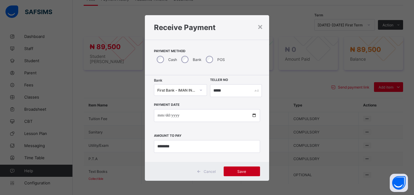
click at [240, 167] on div "Save" at bounding box center [242, 171] width 36 height 10
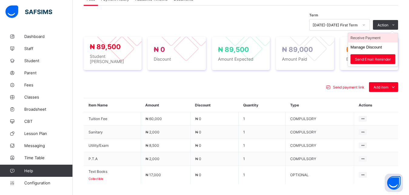
click at [377, 38] on li "Receive Payment" at bounding box center [373, 37] width 50 height 9
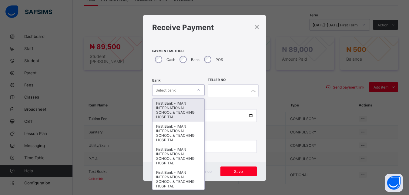
click at [187, 89] on div "Select bank" at bounding box center [172, 90] width 40 height 8
click at [182, 105] on div "First Bank - IMAN INTERNATIONAL SCHOOL & TEACHING HOSPITAL" at bounding box center [177, 109] width 51 height 23
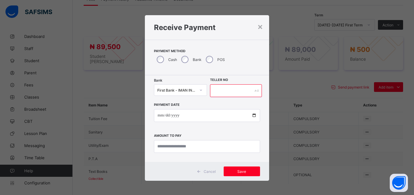
click at [225, 93] on input "text" at bounding box center [236, 90] width 52 height 13
type input "*****"
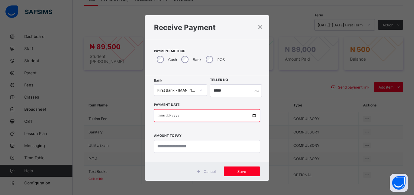
click at [251, 115] on input "date" at bounding box center [207, 115] width 106 height 13
type input "**********"
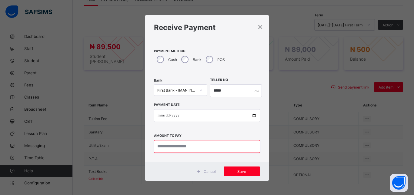
click at [189, 148] on input "currency" at bounding box center [207, 146] width 106 height 13
type input "*****"
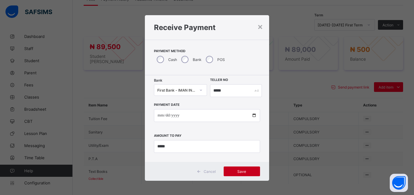
click at [239, 170] on span "Save" at bounding box center [241, 171] width 27 height 5
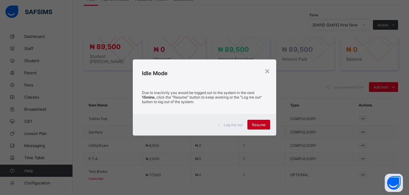
click at [263, 125] on span "Resume" at bounding box center [259, 124] width 14 height 5
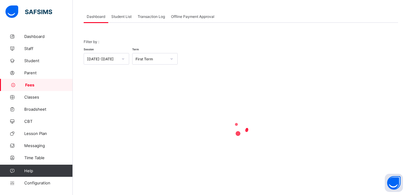
scroll to position [29, 0]
click at [121, 17] on span "Student List" at bounding box center [121, 16] width 20 height 5
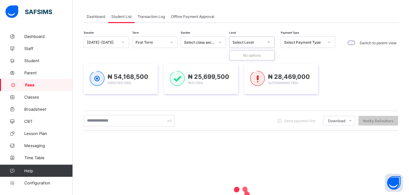
click at [243, 42] on div "Select Level" at bounding box center [247, 42] width 31 height 5
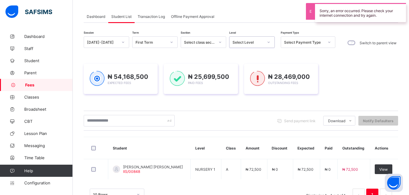
click at [243, 42] on div "Select Level" at bounding box center [247, 42] width 31 height 5
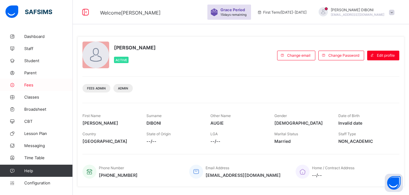
click at [28, 85] on span "Fees" at bounding box center [48, 84] width 48 height 5
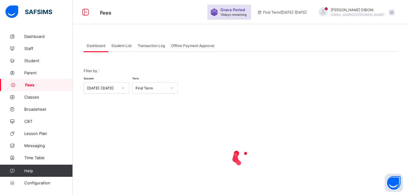
click at [125, 45] on span "Student List" at bounding box center [121, 45] width 20 height 5
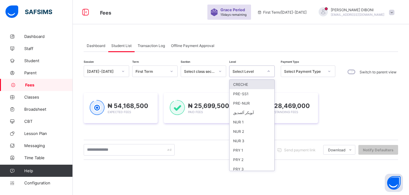
click at [241, 71] on div "Select Level" at bounding box center [247, 71] width 31 height 5
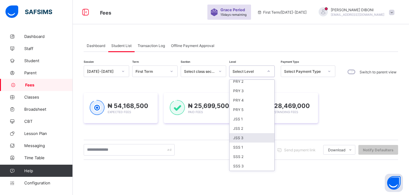
click at [249, 136] on div "JSS 3" at bounding box center [251, 137] width 45 height 9
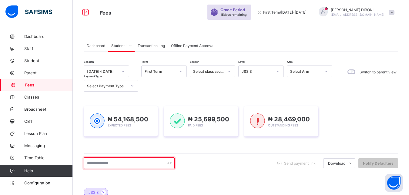
click at [136, 162] on input "text" at bounding box center [129, 163] width 91 height 12
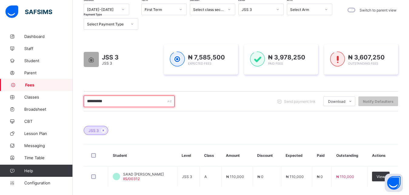
scroll to position [77, 0]
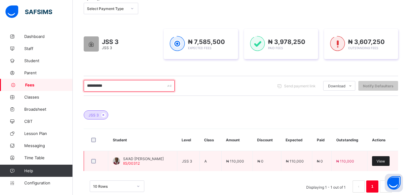
type input "**********"
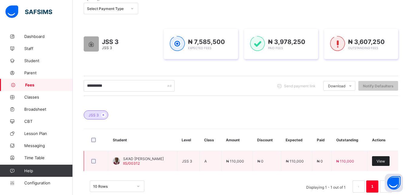
click at [384, 161] on span "View" at bounding box center [380, 161] width 8 height 5
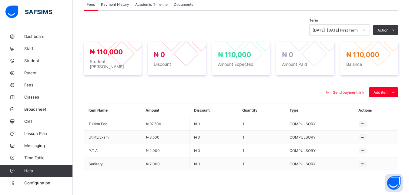
scroll to position [201, 0]
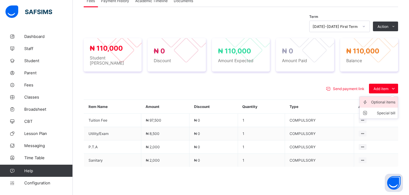
click at [383, 99] on div "Optional items" at bounding box center [383, 102] width 24 height 6
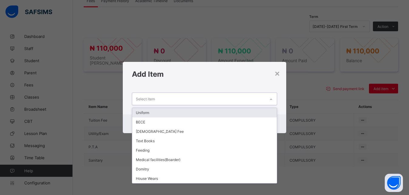
click at [243, 99] on div "Select item" at bounding box center [198, 99] width 133 height 12
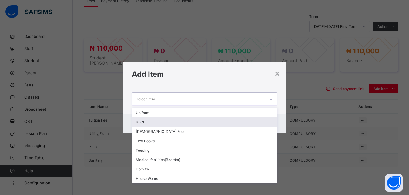
click at [212, 121] on div "BECE" at bounding box center [204, 121] width 145 height 9
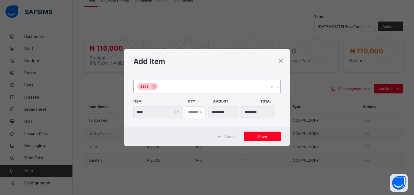
click at [212, 88] on div "BECE" at bounding box center [201, 86] width 135 height 13
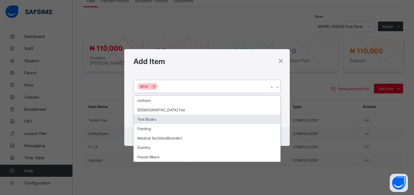
click at [194, 118] on div "Text Books" at bounding box center [207, 118] width 147 height 9
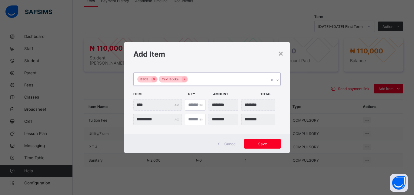
click at [211, 80] on div "BECE Text Books" at bounding box center [201, 79] width 135 height 13
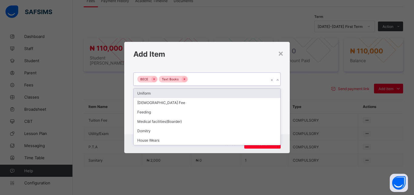
click at [236, 62] on div "Add Item" at bounding box center [206, 54] width 165 height 25
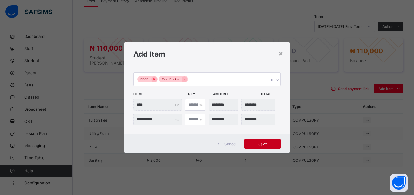
click at [263, 144] on span "Save" at bounding box center [262, 143] width 27 height 5
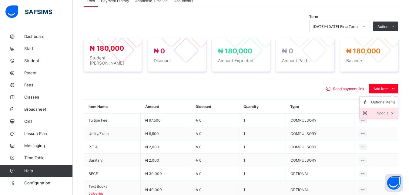
click at [390, 110] on div "Special bill" at bounding box center [383, 113] width 24 height 6
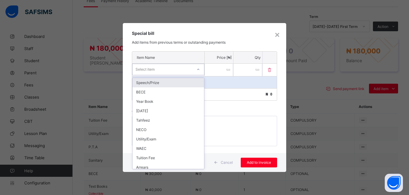
click at [183, 69] on div "Select item" at bounding box center [162, 69] width 60 height 8
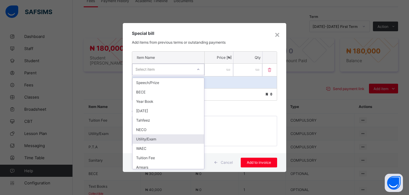
click at [177, 138] on div "Utility/Exam" at bounding box center [167, 138] width 71 height 9
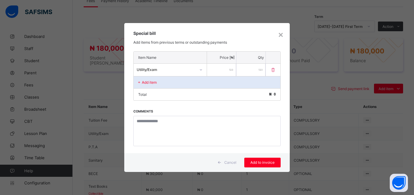
click at [220, 72] on input "number" at bounding box center [221, 70] width 29 height 12
type input "*****"
click at [262, 160] on div "Add to invoice" at bounding box center [262, 163] width 36 height 10
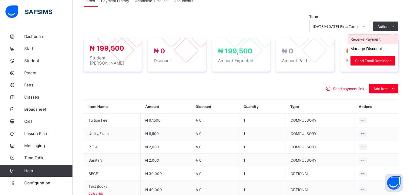
click at [377, 35] on li "Receive Payment" at bounding box center [373, 39] width 50 height 9
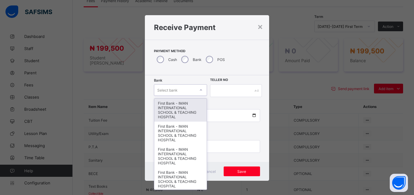
click at [179, 90] on div "Select bank" at bounding box center [174, 90] width 41 height 8
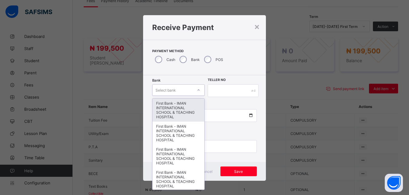
click at [179, 107] on div "First Bank - IMAN INTERNATIONAL SCHOOL & TEACHING HOSPITAL" at bounding box center [177, 109] width 51 height 23
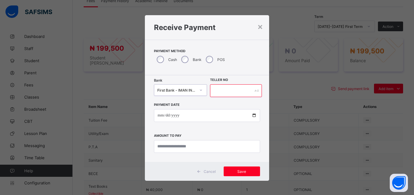
click at [218, 92] on input "text" at bounding box center [236, 90] width 52 height 13
type input "*****"
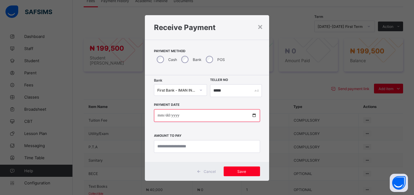
click at [251, 115] on input "date" at bounding box center [207, 115] width 106 height 13
type input "**********"
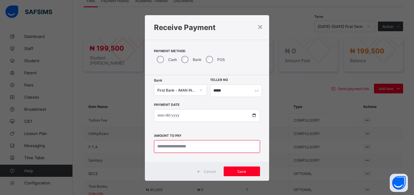
click at [194, 147] on input "currency" at bounding box center [207, 146] width 106 height 13
type input "*********"
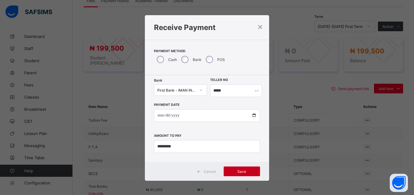
click at [249, 172] on span "Save" at bounding box center [241, 171] width 27 height 5
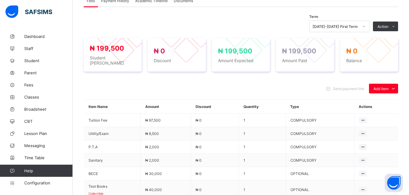
scroll to position [185, 0]
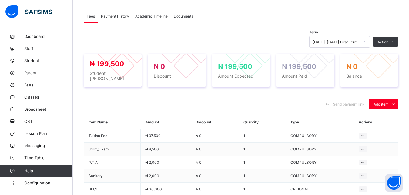
click at [111, 14] on span "Payment History" at bounding box center [115, 16] width 28 height 5
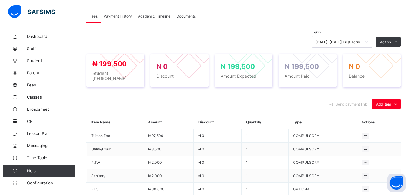
scroll to position [94, 0]
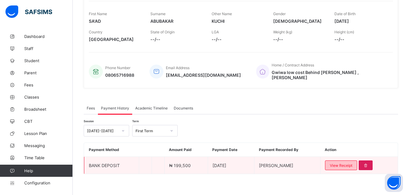
click at [343, 163] on span "View Receipt" at bounding box center [341, 165] width 22 height 5
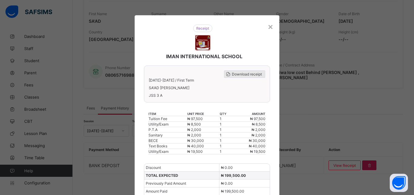
click at [242, 76] on span "Download receipt" at bounding box center [247, 74] width 30 height 5
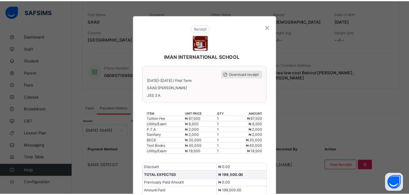
scroll to position [0, 0]
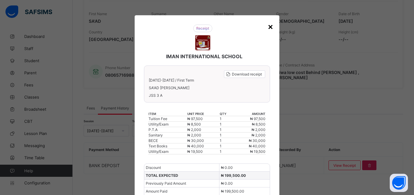
click at [268, 28] on div "×" at bounding box center [270, 26] width 6 height 10
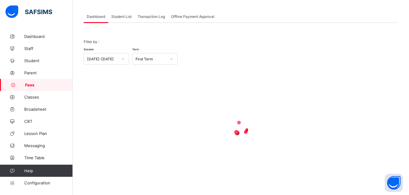
scroll to position [29, 0]
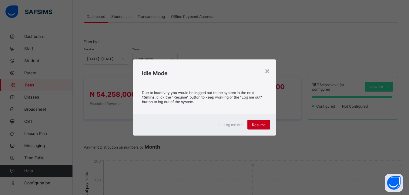
click at [261, 125] on span "Resume" at bounding box center [259, 124] width 14 height 5
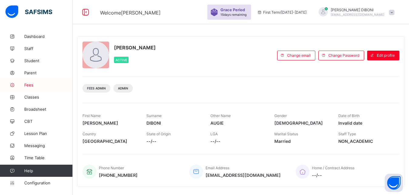
click at [29, 85] on span "Fees" at bounding box center [48, 84] width 48 height 5
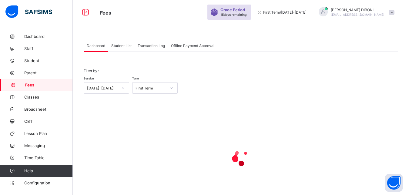
click at [124, 45] on span "Student List" at bounding box center [121, 45] width 20 height 5
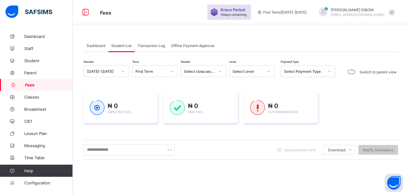
click at [243, 73] on div "Select Level" at bounding box center [247, 71] width 31 height 5
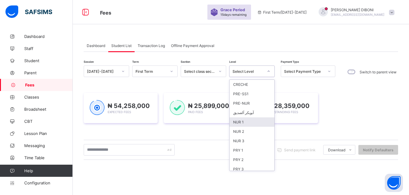
click at [248, 122] on div "NUR 1" at bounding box center [251, 121] width 45 height 9
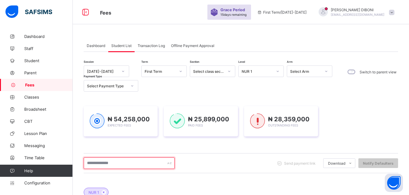
click at [160, 164] on input "text" at bounding box center [129, 163] width 91 height 12
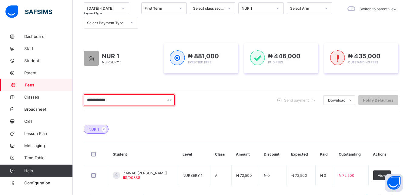
scroll to position [77, 0]
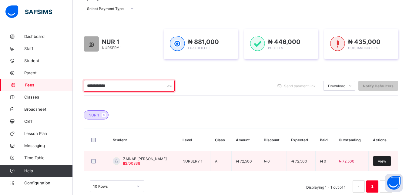
type input "**********"
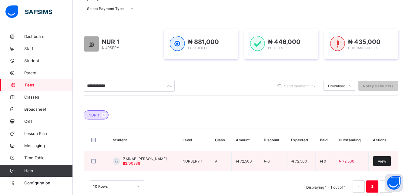
click at [386, 161] on span "View" at bounding box center [381, 161] width 8 height 5
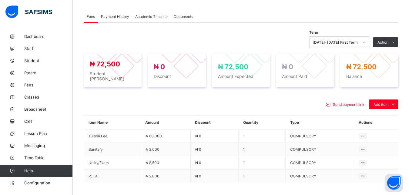
scroll to position [216, 0]
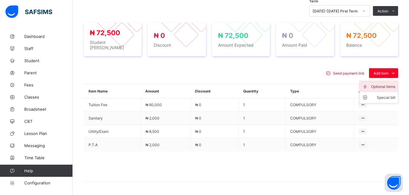
click at [381, 84] on div "Optional items" at bounding box center [383, 87] width 24 height 6
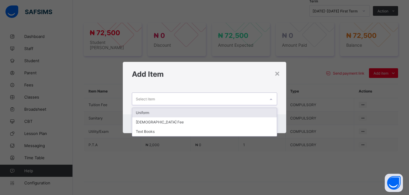
click at [259, 98] on div "Select item" at bounding box center [198, 99] width 133 height 12
click at [210, 111] on div "Uniform" at bounding box center [204, 112] width 145 height 9
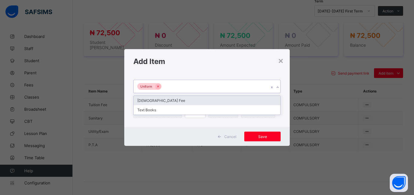
click at [208, 84] on div "Uniform" at bounding box center [201, 86] width 135 height 13
click at [198, 101] on div "[DEMOGRAPHIC_DATA] Fee" at bounding box center [207, 100] width 147 height 9
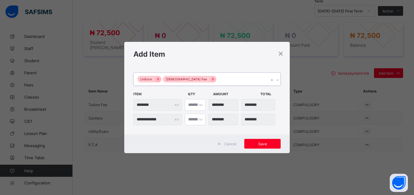
click at [210, 80] on div "Uniform [DEMOGRAPHIC_DATA] Fee" at bounding box center [201, 79] width 135 height 13
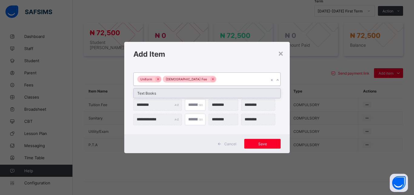
click at [208, 93] on div "Text Books" at bounding box center [207, 92] width 147 height 9
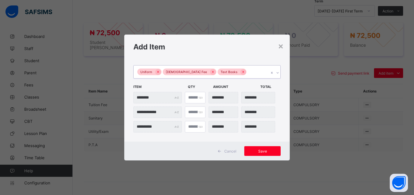
type input "*"
type input "********"
type input "*"
click at [198, 97] on input "*" at bounding box center [195, 98] width 21 height 12
click at [265, 151] on span "Save" at bounding box center [262, 151] width 27 height 5
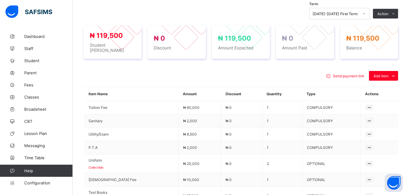
scroll to position [229, 0]
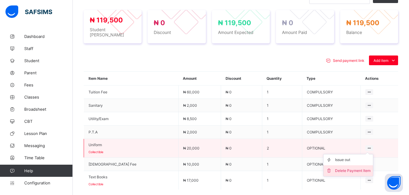
click at [357, 168] on div "Delete Payment Item" at bounding box center [352, 171] width 35 height 6
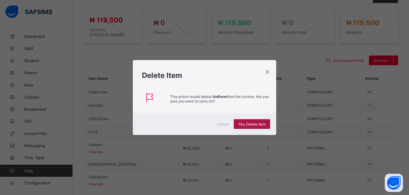
click at [262, 125] on span "Yes, Delete Item" at bounding box center [251, 124] width 27 height 5
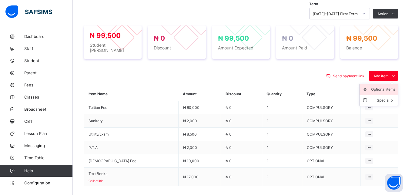
click at [381, 86] on div "Optional items" at bounding box center [383, 89] width 24 height 6
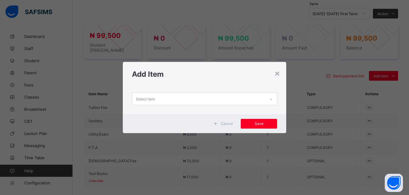
click at [234, 100] on div "Select item" at bounding box center [198, 99] width 133 height 12
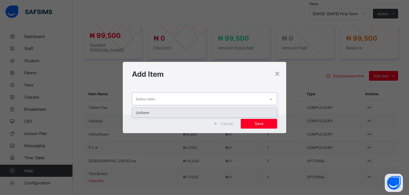
click at [223, 114] on div "Uniform" at bounding box center [204, 112] width 145 height 9
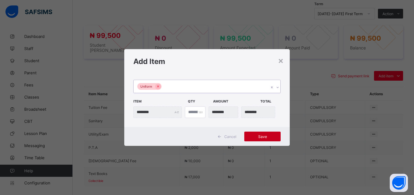
click at [262, 138] on span "Save" at bounding box center [262, 136] width 27 height 5
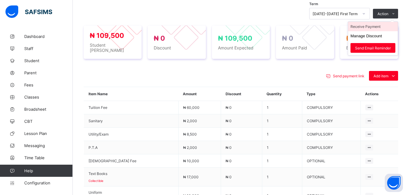
click at [377, 24] on li "Receive Payment" at bounding box center [373, 26] width 50 height 9
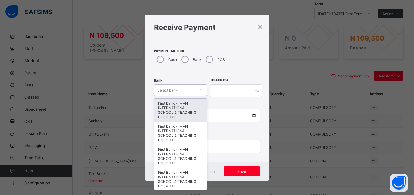
click at [174, 90] on div "Select bank" at bounding box center [167, 90] width 20 height 12
click at [175, 110] on div "First Bank - IMAN INTERNATIONAL SCHOOL & TEACHING HOSPITAL" at bounding box center [180, 109] width 52 height 23
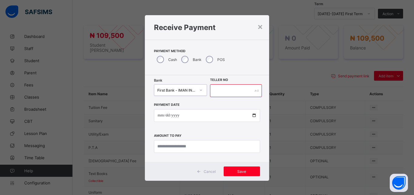
click at [227, 91] on input "text" at bounding box center [236, 90] width 52 height 13
type input "*****"
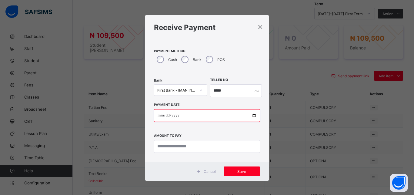
click at [251, 115] on input "date" at bounding box center [207, 115] width 106 height 13
type input "**********"
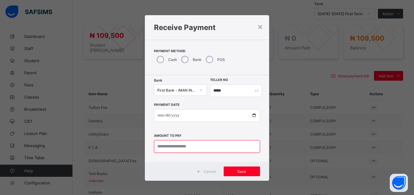
click at [187, 150] on input "currency" at bounding box center [207, 146] width 106 height 13
type input "*********"
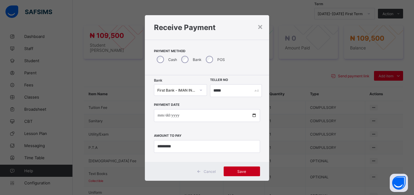
click at [236, 172] on span "Save" at bounding box center [241, 171] width 27 height 5
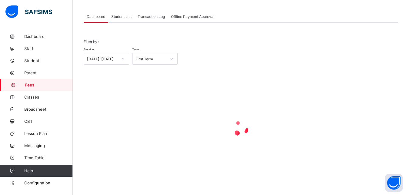
scroll to position [29, 0]
click at [121, 18] on span "Student List" at bounding box center [121, 16] width 20 height 5
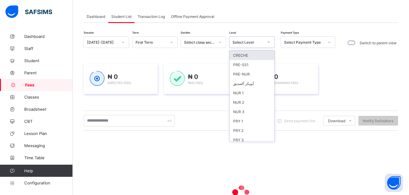
click at [249, 41] on div "Select Level" at bounding box center [247, 42] width 31 height 5
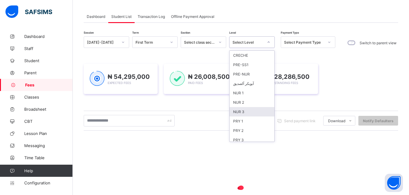
click at [244, 111] on div "NUR 3" at bounding box center [251, 111] width 45 height 9
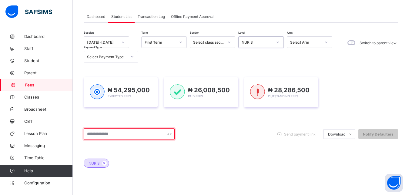
click at [143, 135] on input "text" at bounding box center [129, 134] width 91 height 12
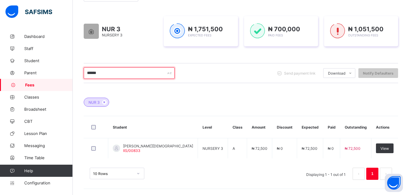
scroll to position [90, 0]
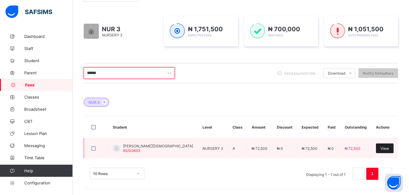
type input "******"
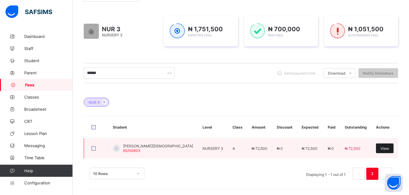
click at [385, 150] on span "View" at bounding box center [384, 148] width 8 height 5
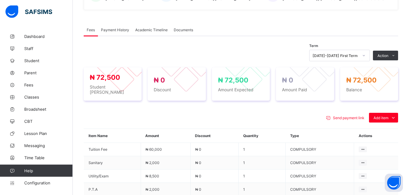
scroll to position [198, 0]
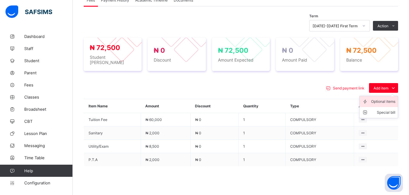
click at [388, 100] on div "Optional items" at bounding box center [383, 101] width 24 height 6
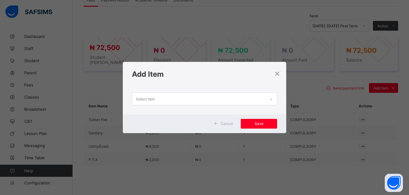
click at [248, 101] on div "Select item" at bounding box center [198, 99] width 133 height 12
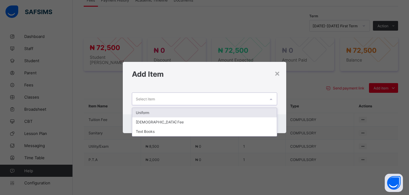
click at [235, 114] on div "Uniform" at bounding box center [204, 112] width 145 height 9
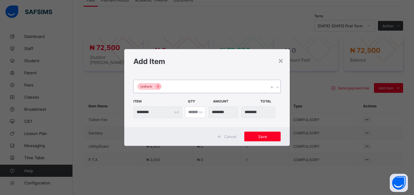
click at [222, 88] on div "Uniform" at bounding box center [201, 86] width 135 height 13
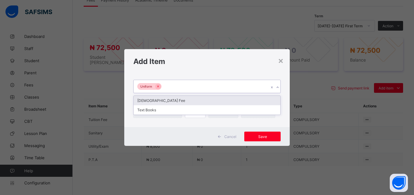
click at [216, 102] on div "[DEMOGRAPHIC_DATA] Fee" at bounding box center [207, 100] width 147 height 9
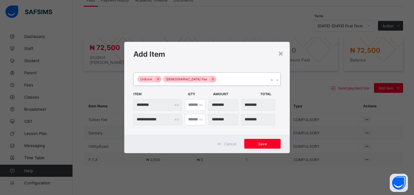
click at [229, 77] on div "Uniform [DEMOGRAPHIC_DATA] Fee" at bounding box center [201, 79] width 135 height 13
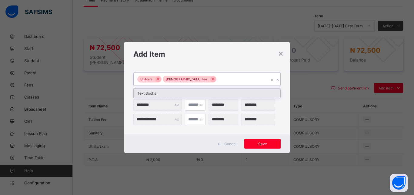
click at [226, 93] on div "Text Books" at bounding box center [207, 92] width 147 height 9
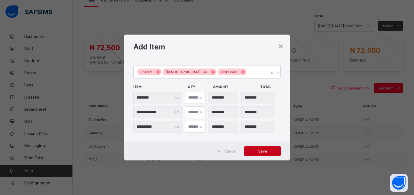
click at [264, 150] on span "Save" at bounding box center [262, 151] width 27 height 5
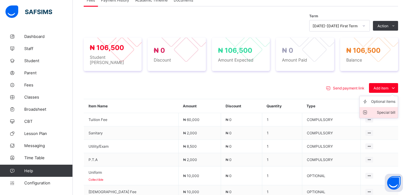
click at [392, 109] on div "Special bill" at bounding box center [383, 112] width 24 height 6
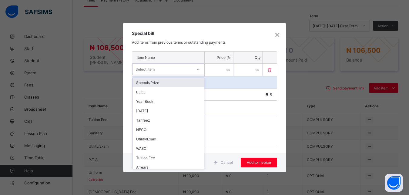
click at [183, 70] on div "Select item" at bounding box center [162, 69] width 60 height 8
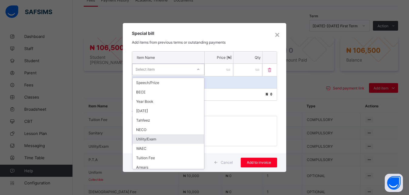
click at [170, 137] on div "Utility/Exam" at bounding box center [167, 138] width 71 height 9
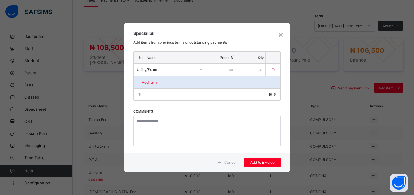
click at [223, 71] on input "number" at bounding box center [221, 70] width 29 height 12
type input "****"
click at [264, 165] on div "Add to invoice" at bounding box center [262, 163] width 36 height 10
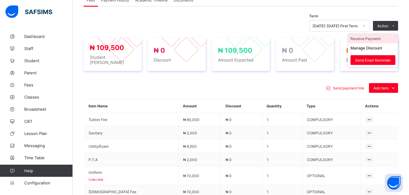
click at [376, 40] on li "Receive Payment" at bounding box center [373, 38] width 50 height 9
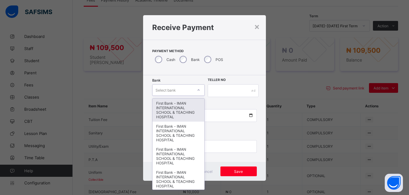
click at [178, 91] on div "Select bank" at bounding box center [172, 90] width 40 height 8
click at [178, 109] on div "First Bank - IMAN INTERNATIONAL SCHOOL & TEACHING HOSPITAL" at bounding box center [177, 109] width 51 height 23
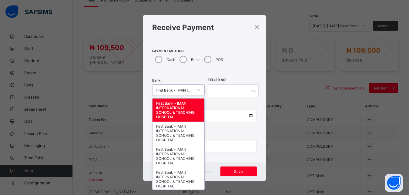
click at [190, 91] on div "First Bank - IMAN INTERNATIONAL SCHOOL & TEACHING HOSPITAL" at bounding box center [174, 90] width 38 height 5
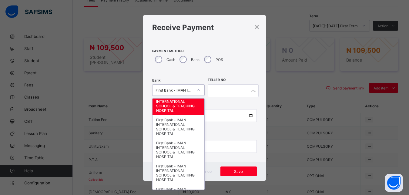
scroll to position [0, 0]
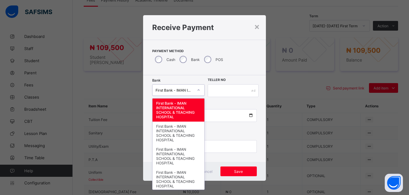
click at [184, 106] on div "First Bank - IMAN INTERNATIONAL SCHOOL & TEACHING HOSPITAL" at bounding box center [177, 109] width 51 height 23
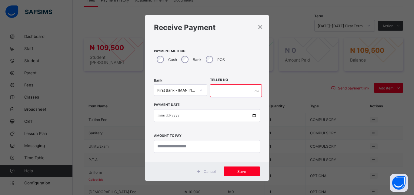
click at [225, 94] on input "text" at bounding box center [236, 90] width 52 height 13
type input "*****"
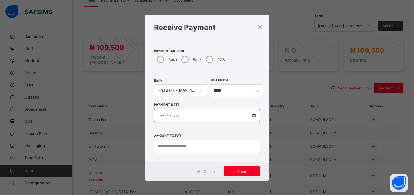
click at [250, 115] on input "date" at bounding box center [207, 115] width 106 height 13
type input "**********"
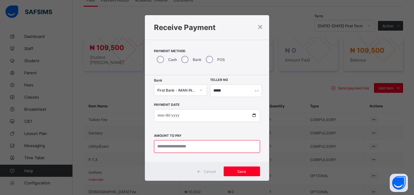
click at [197, 151] on input "currency" at bounding box center [207, 146] width 106 height 13
type input "*********"
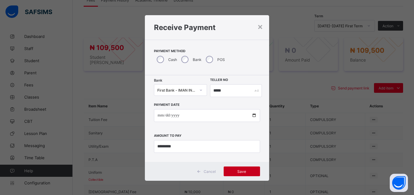
click at [246, 168] on div "Save" at bounding box center [242, 171] width 36 height 10
